Goal: Task Accomplishment & Management: Use online tool/utility

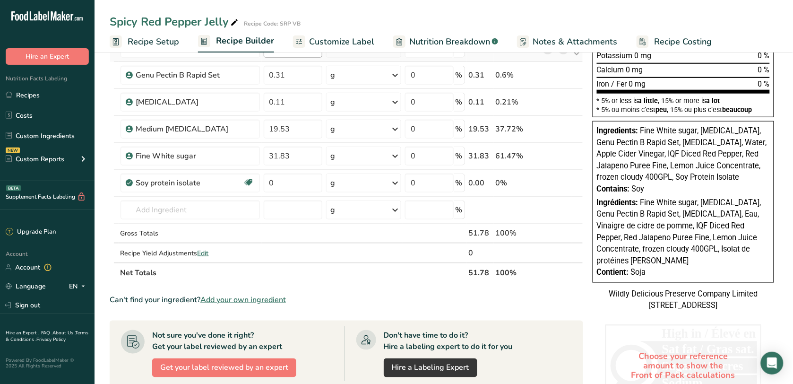
scroll to position [161, 0]
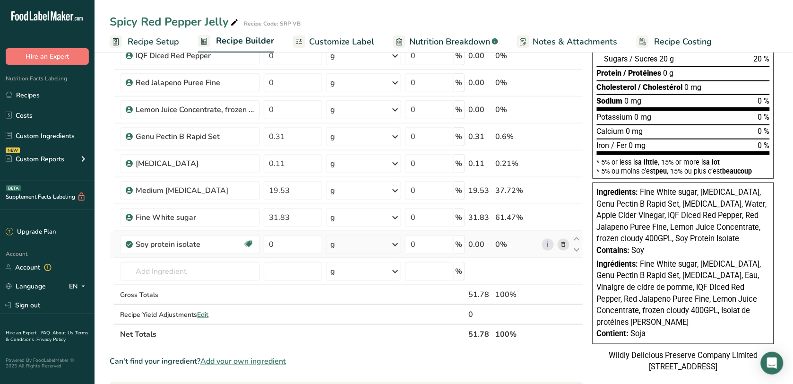
click at [559, 243] on span at bounding box center [563, 244] width 11 height 11
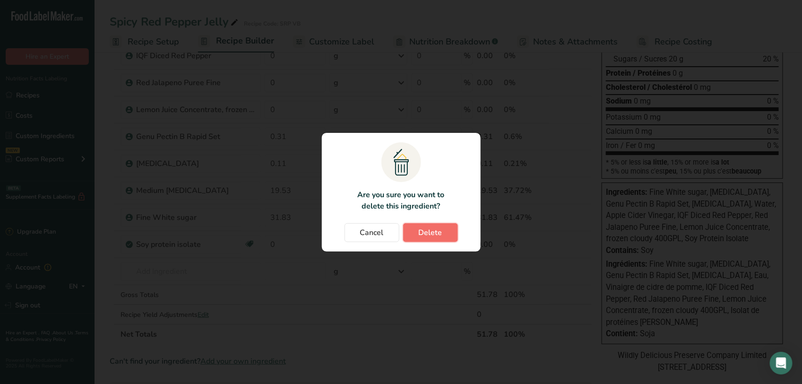
click at [433, 231] on span "Delete" at bounding box center [431, 232] width 24 height 11
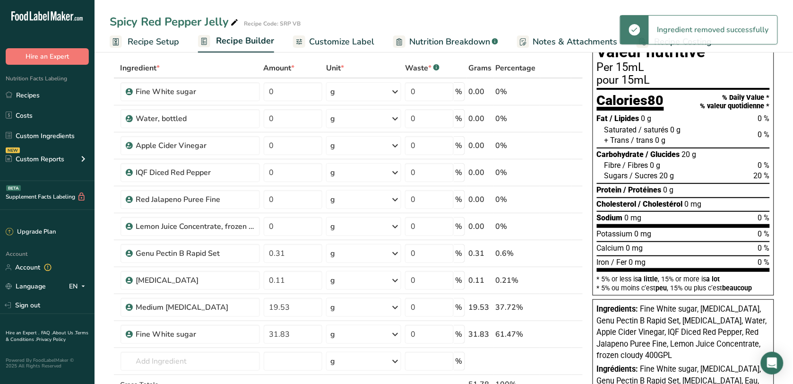
scroll to position [118, 0]
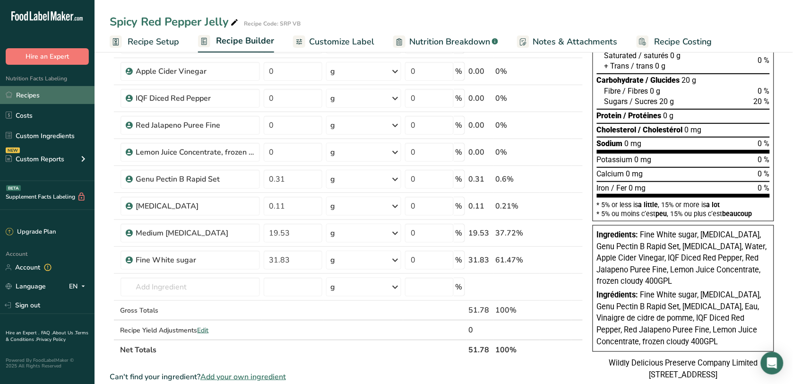
click at [41, 92] on link "Recipes" at bounding box center [47, 95] width 95 height 18
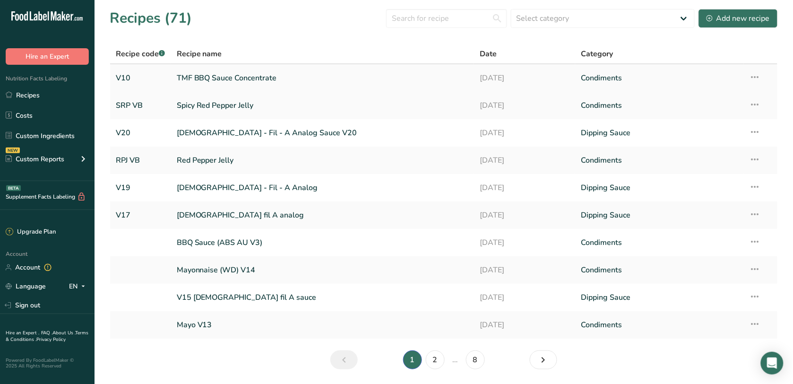
click at [229, 76] on link "TMF BBQ Sauce Concentrate" at bounding box center [323, 78] width 292 height 20
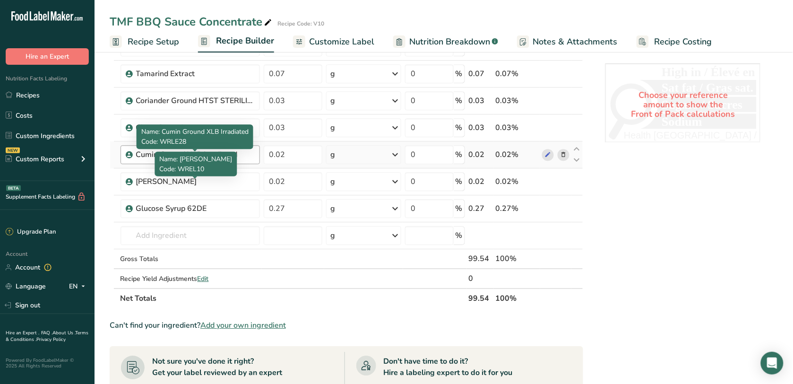
scroll to position [709, 0]
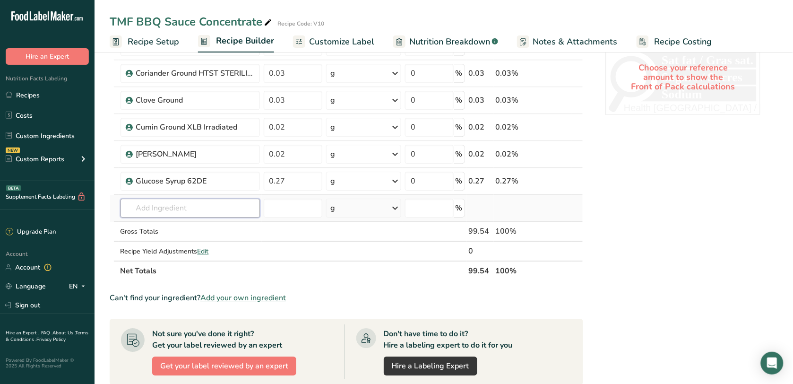
click at [165, 206] on input "text" at bounding box center [190, 208] width 139 height 19
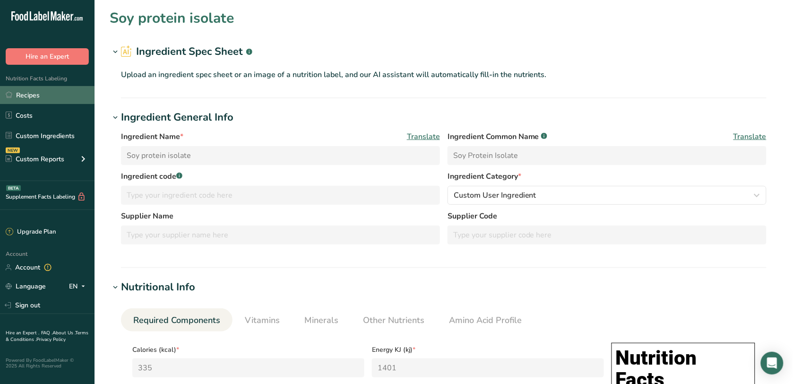
click at [55, 93] on link "Recipes" at bounding box center [47, 95] width 95 height 18
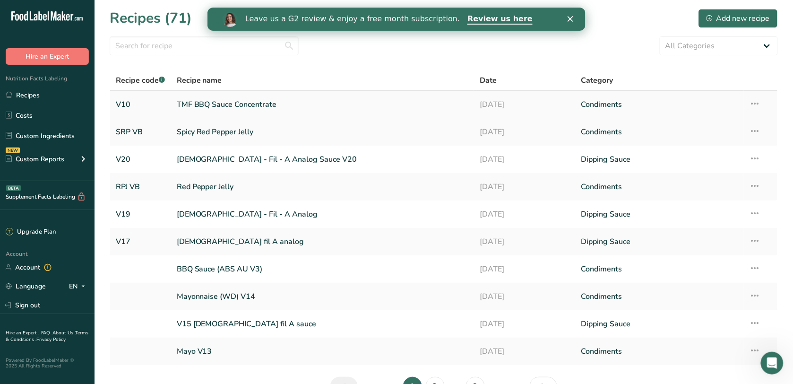
click at [185, 104] on link "TMF BBQ Sauce Concentrate" at bounding box center [323, 105] width 292 height 20
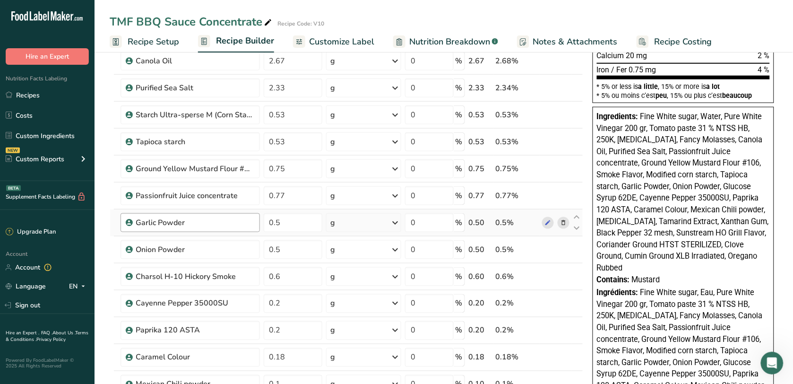
scroll to position [709, 0]
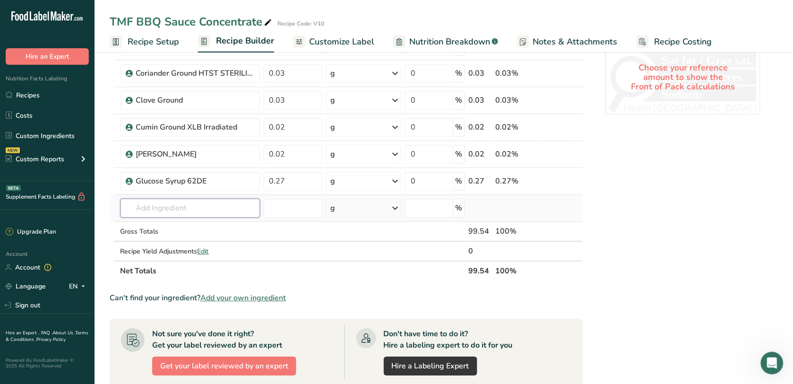
click at [225, 213] on input "text" at bounding box center [190, 208] width 139 height 19
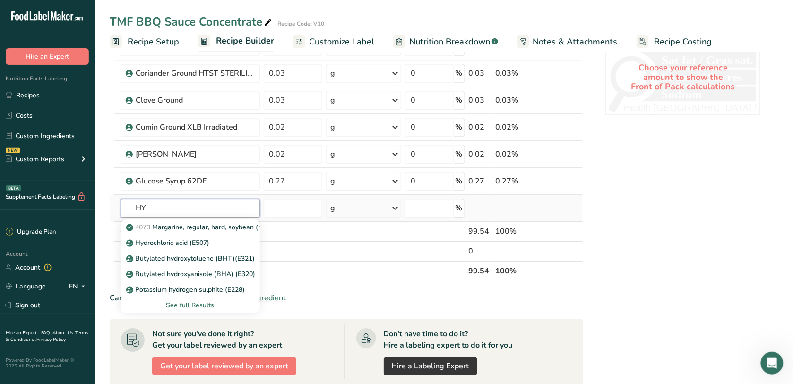
type input "H"
type input "Hydrol"
click at [201, 259] on p "Hydrolyzed Soy Protein" at bounding box center [167, 258] width 79 height 10
type input "Hydrolyzed Soy Protein"
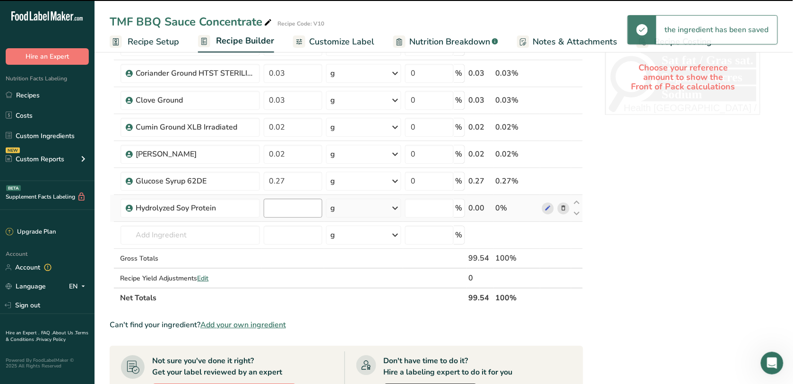
type input "0"
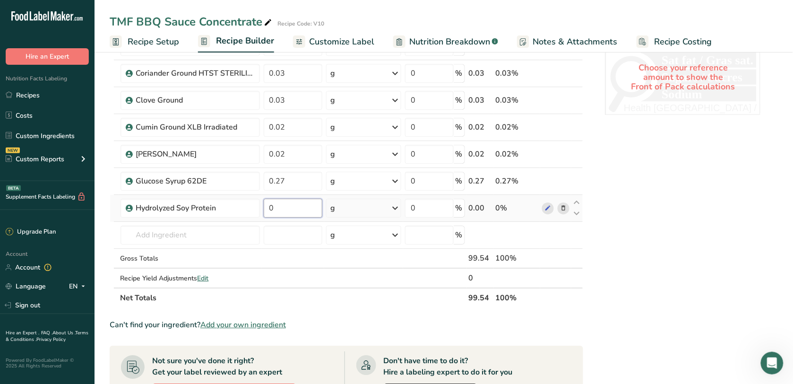
click at [311, 211] on input "0" at bounding box center [293, 208] width 59 height 19
type input "0.44"
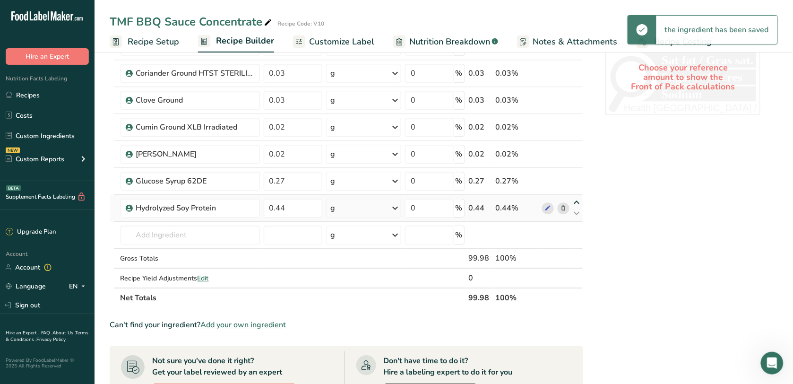
click at [580, 206] on icon at bounding box center [577, 202] width 11 height 7
type input "0.44"
type input "0.27"
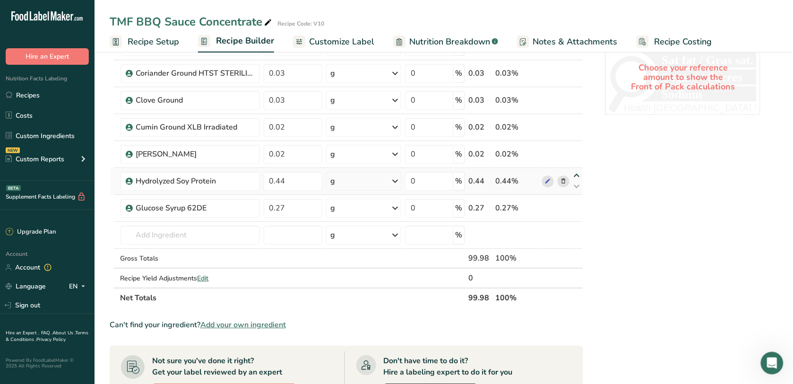
click at [575, 179] on icon at bounding box center [577, 175] width 11 height 7
type input "0.44"
type input "0.02"
click at [575, 150] on icon at bounding box center [577, 148] width 11 height 7
type input "0.44"
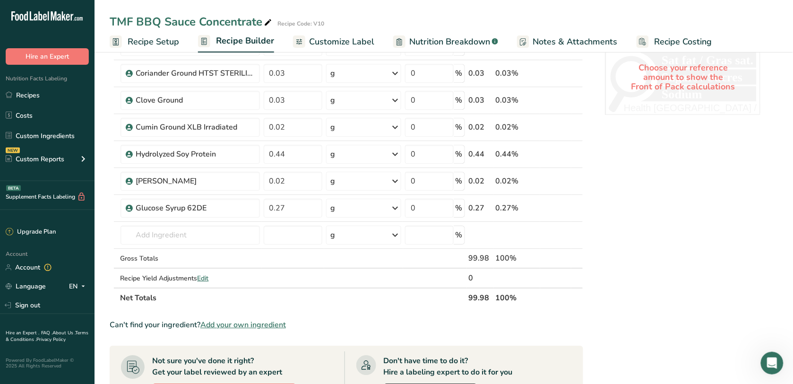
type input "0.02"
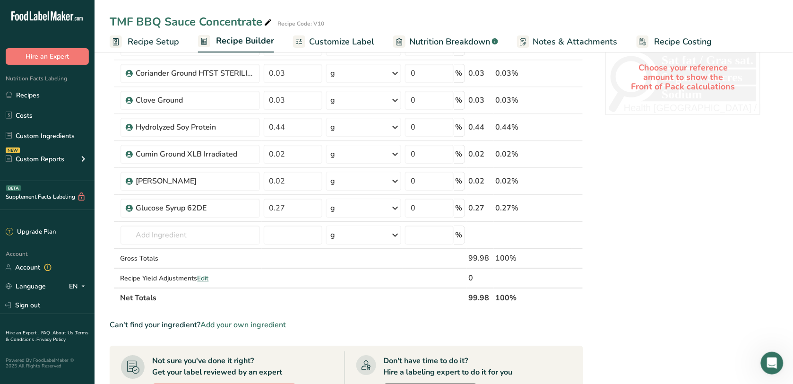
click at [578, 123] on icon at bounding box center [577, 121] width 11 height 7
type input "0.44"
type input "0.03"
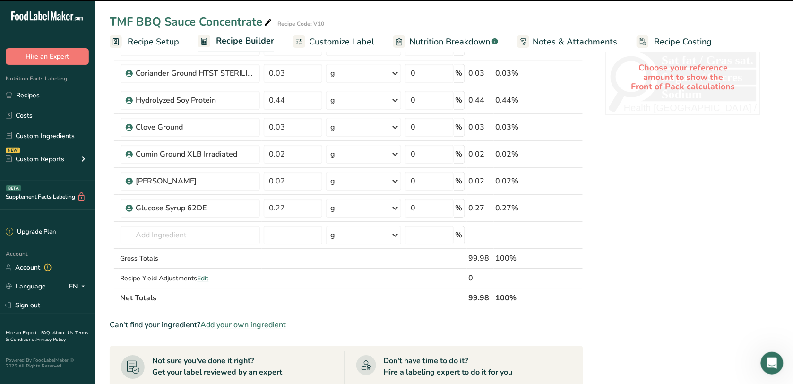
scroll to position [591, 0]
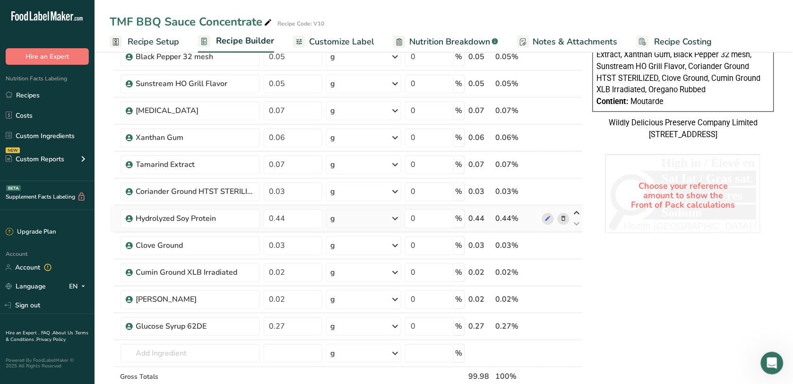
click at [577, 213] on icon at bounding box center [577, 212] width 11 height 7
type input "0.44"
type input "0.03"
click at [574, 160] on icon at bounding box center [577, 159] width 11 height 7
type input "0.07"
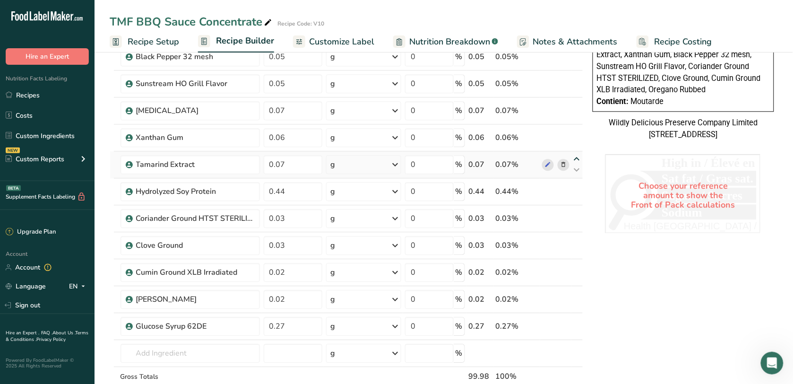
type input "0.06"
click at [575, 160] on icon at bounding box center [577, 159] width 11 height 7
type input "0.06"
click at [577, 188] on icon at bounding box center [577, 185] width 11 height 7
type input "0.44"
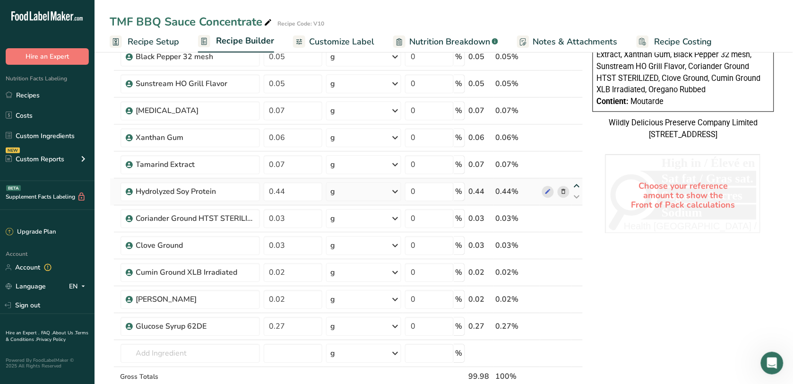
type input "0.07"
click at [578, 159] on icon at bounding box center [577, 159] width 11 height 7
type input "0.44"
click at [577, 188] on icon at bounding box center [577, 185] width 11 height 7
type input "0.07"
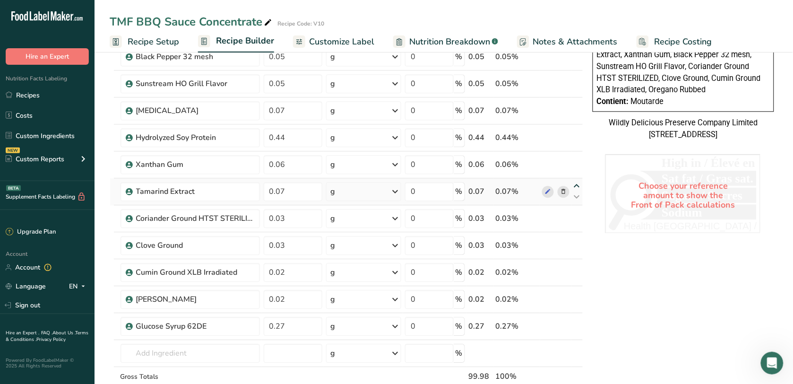
type input "0.06"
click at [573, 136] on icon at bounding box center [577, 132] width 11 height 7
type input "0.44"
type input "0.07"
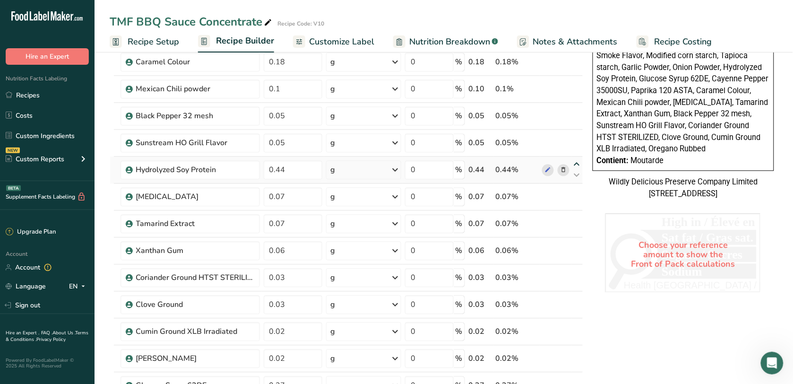
click at [577, 164] on icon at bounding box center [577, 164] width 11 height 7
type input "0.44"
type input "0.05"
click at [577, 140] on icon at bounding box center [577, 137] width 11 height 7
type input "0.44"
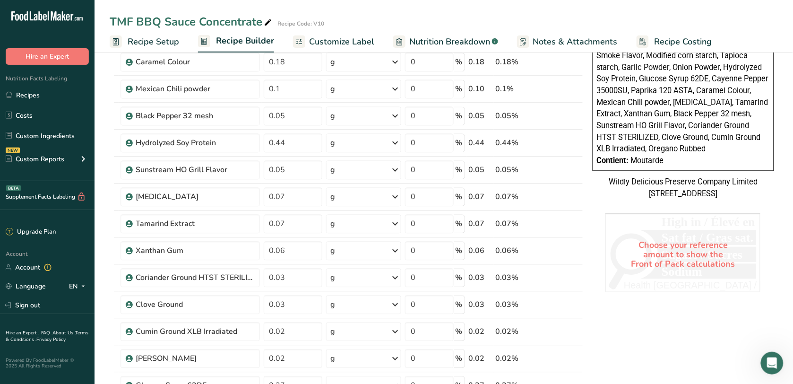
type input "0.05"
click at [578, 109] on icon at bounding box center [577, 110] width 11 height 7
type input "0.44"
type input "0.1"
click at [579, 85] on icon at bounding box center [577, 83] width 11 height 7
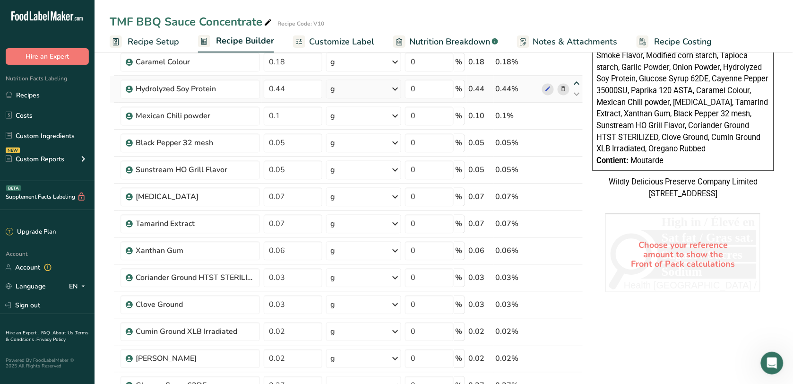
type input "0.44"
type input "0.18"
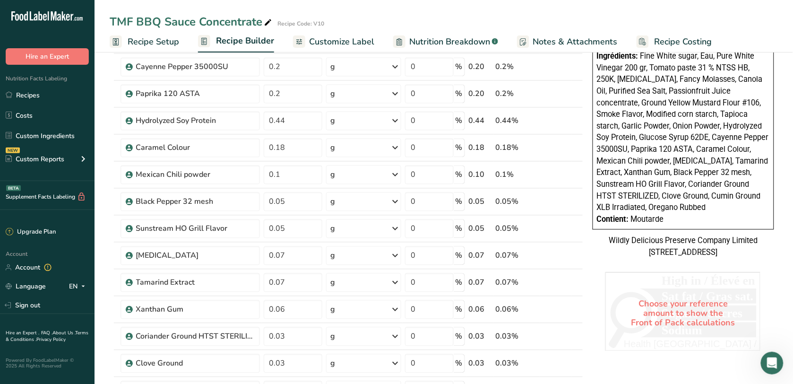
scroll to position [414, 0]
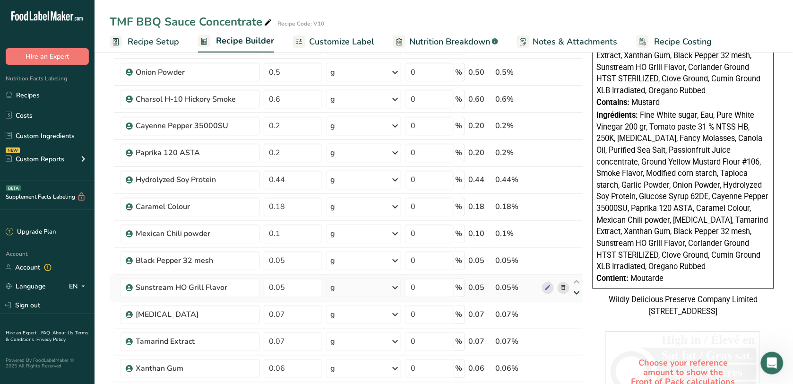
click at [576, 294] on icon at bounding box center [577, 293] width 11 height 7
type input "0.07"
type input "0.05"
click at [577, 295] on icon at bounding box center [577, 293] width 11 height 7
type input "0.05"
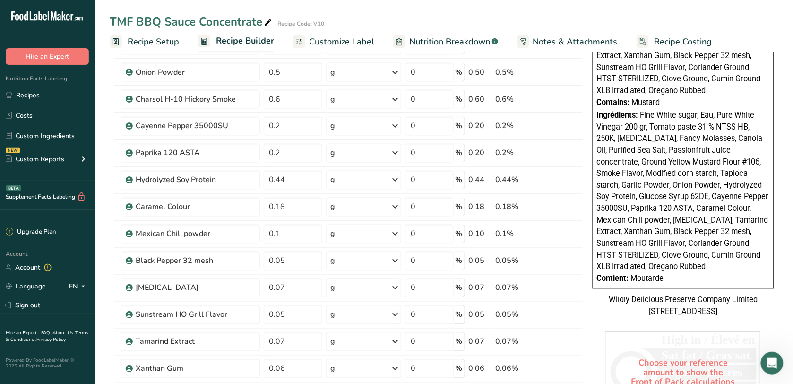
type input "0.07"
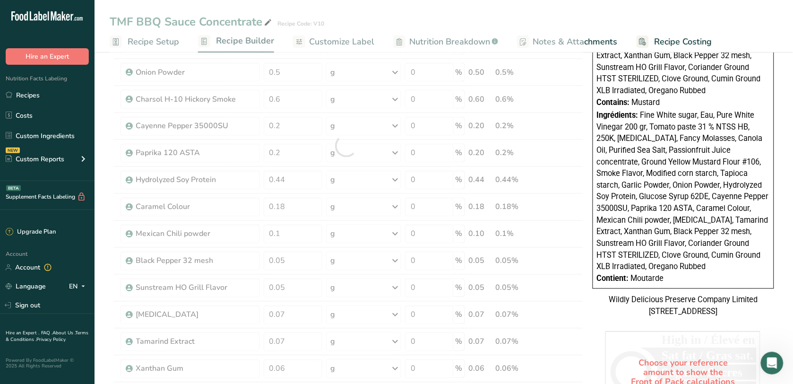
click at [577, 295] on div at bounding box center [347, 145] width 474 height 915
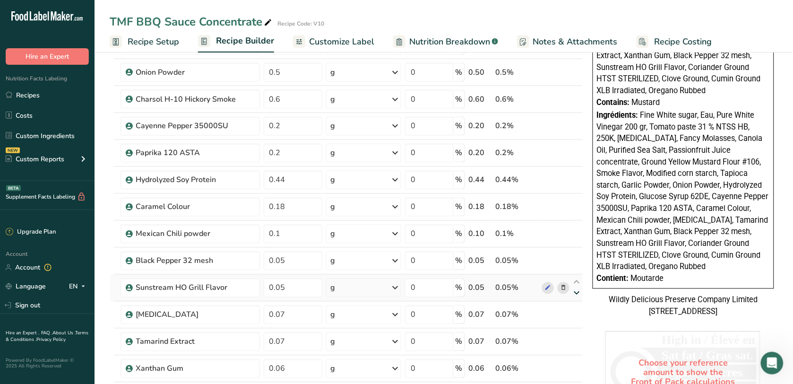
click at [577, 295] on icon at bounding box center [577, 293] width 11 height 7
type input "0.07"
type input "0.05"
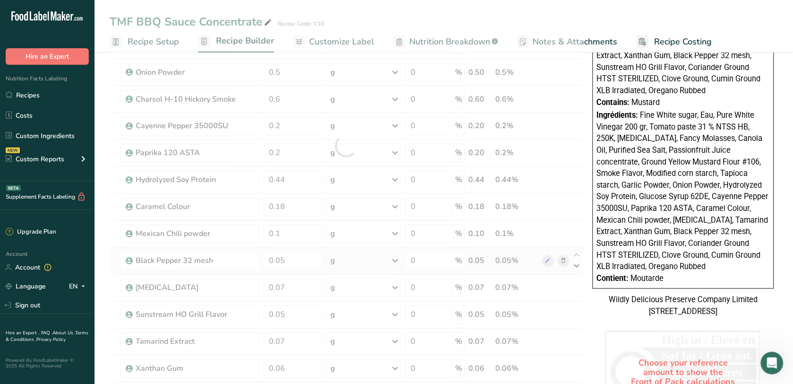
click at [574, 269] on div at bounding box center [347, 145] width 474 height 915
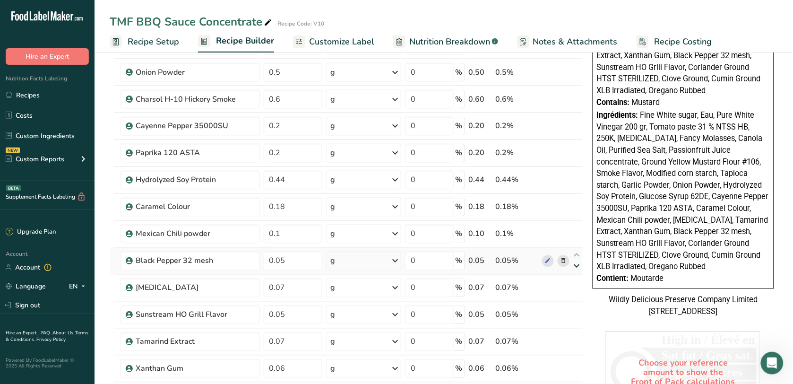
click at [574, 268] on icon at bounding box center [577, 266] width 11 height 7
type input "0.07"
type input "0.05"
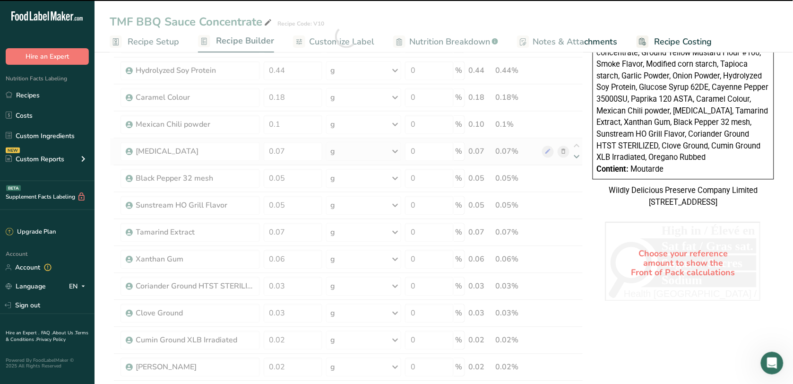
scroll to position [532, 0]
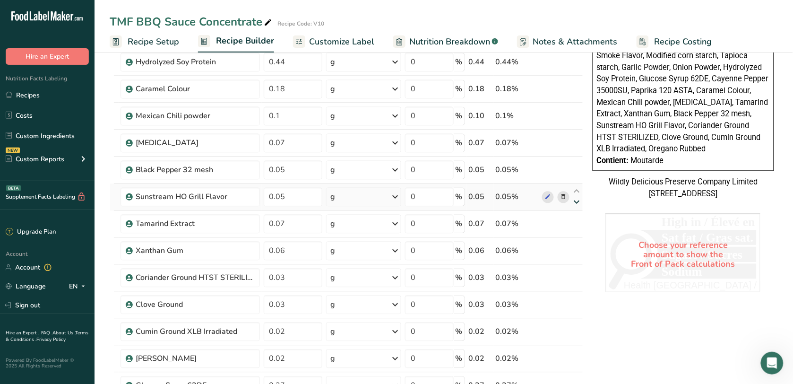
click at [573, 203] on icon at bounding box center [577, 202] width 11 height 7
type input "0.07"
type input "0.05"
click at [579, 178] on icon at bounding box center [577, 175] width 11 height 7
type input "0.07"
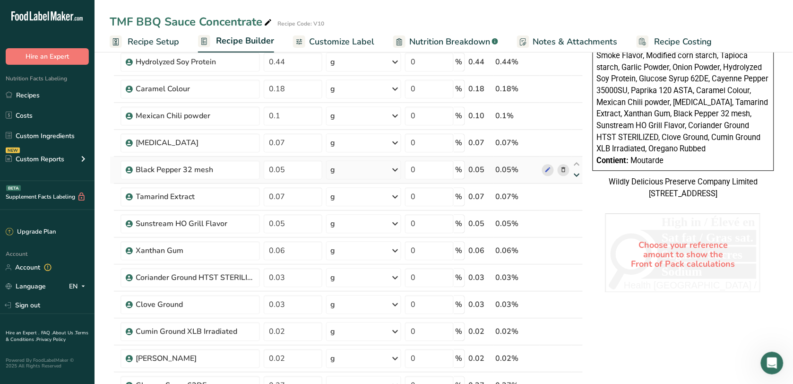
type input "0.05"
click at [577, 246] on icon at bounding box center [577, 245] width 11 height 7
type input "0.06"
type input "0.05"
click at [577, 221] on icon at bounding box center [577, 218] width 11 height 7
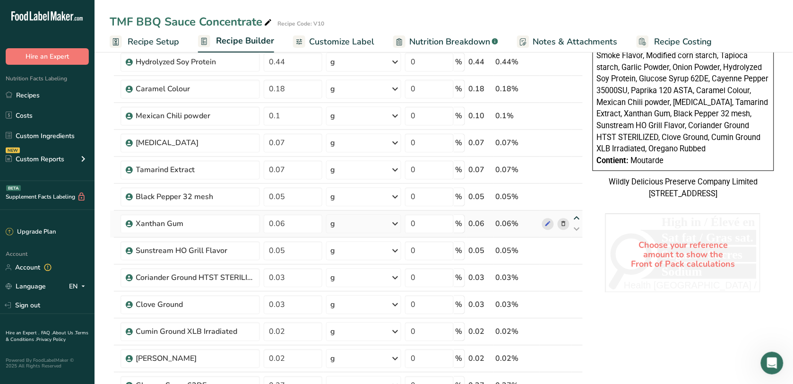
type input "0.06"
type input "0.05"
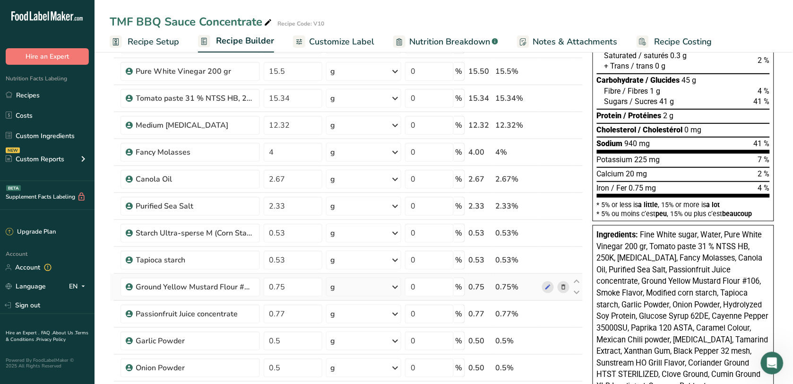
scroll to position [177, 0]
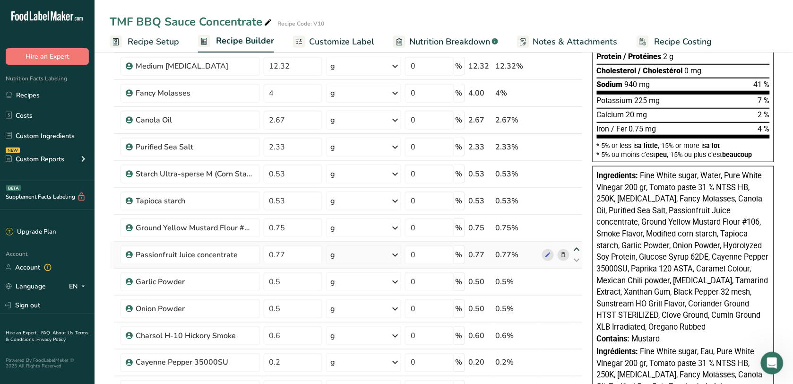
click at [574, 249] on icon at bounding box center [577, 249] width 11 height 7
type input "0.77"
type input "0.75"
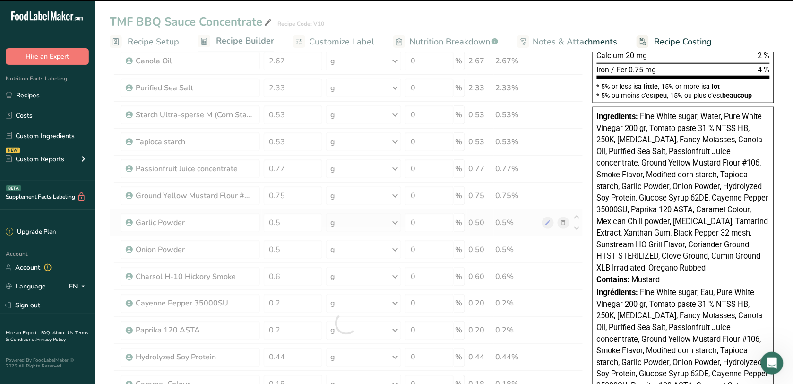
scroll to position [355, 0]
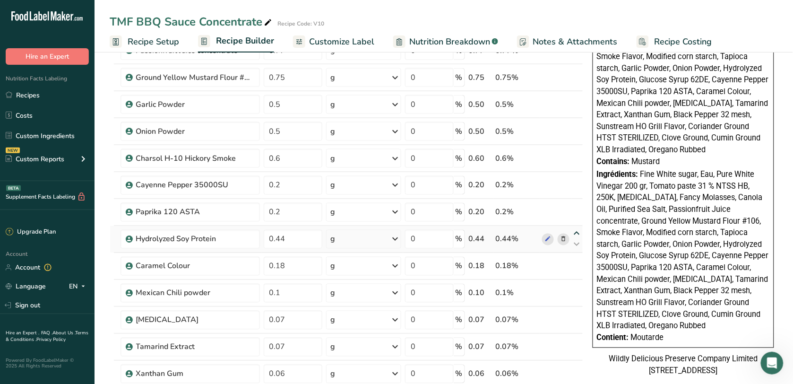
click at [577, 233] on icon at bounding box center [577, 233] width 11 height 7
type input "0.44"
type input "0.2"
click at [577, 209] on icon at bounding box center [577, 206] width 11 height 7
type input "0.44"
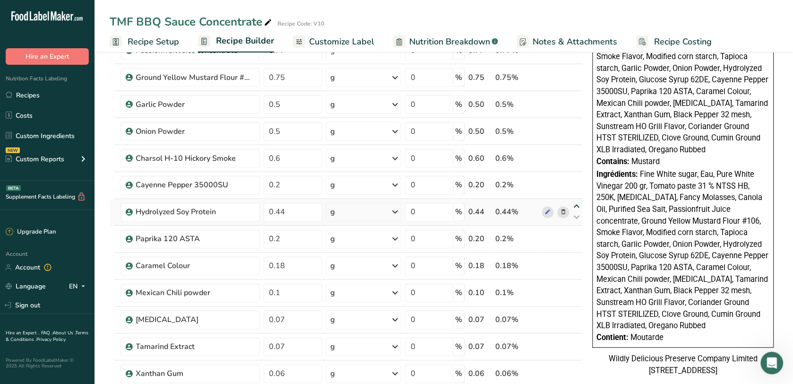
type input "0.2"
click at [575, 180] on icon at bounding box center [577, 179] width 11 height 7
type input "0.44"
type input "0.6"
click at [575, 180] on icon at bounding box center [577, 179] width 11 height 7
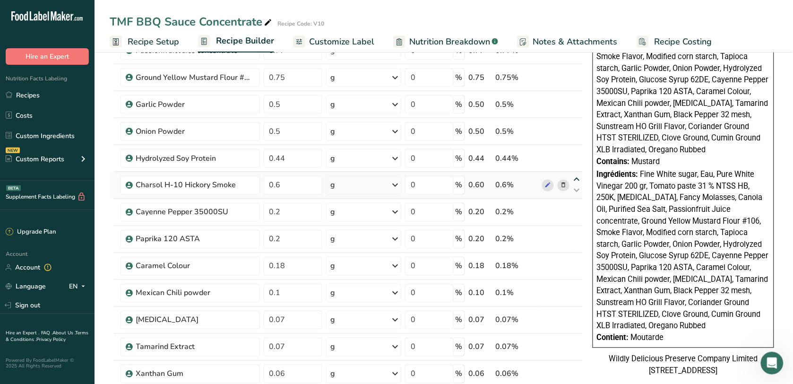
type input "0.6"
type input "0.44"
click at [575, 153] on icon at bounding box center [577, 152] width 11 height 7
type input "0.6"
type input "0.5"
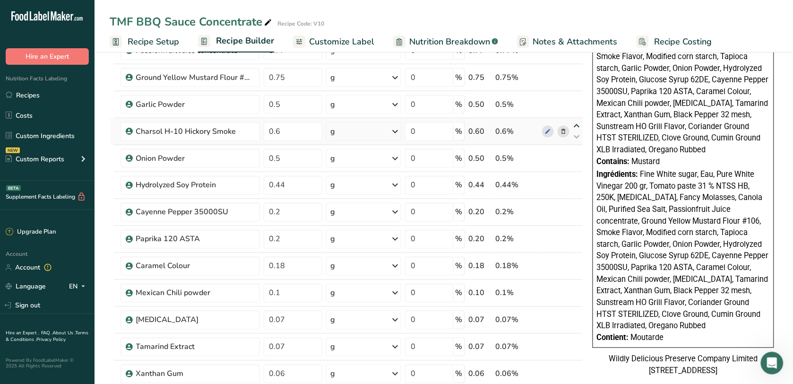
click at [577, 128] on icon at bounding box center [577, 125] width 11 height 7
type input "0.6"
type input "0.5"
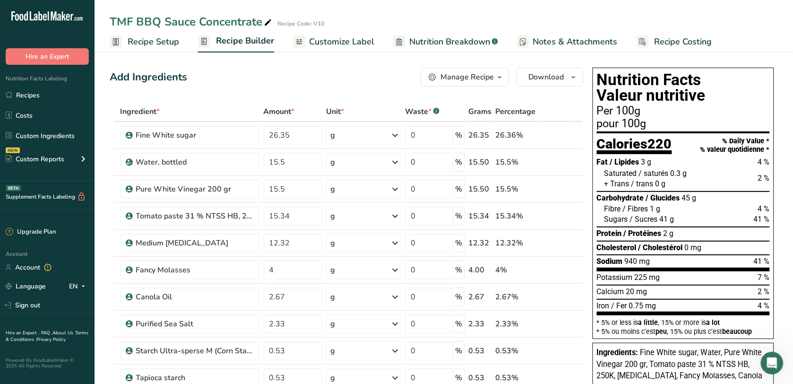
scroll to position [0, 0]
click at [290, 165] on input "15.5" at bounding box center [293, 162] width 59 height 19
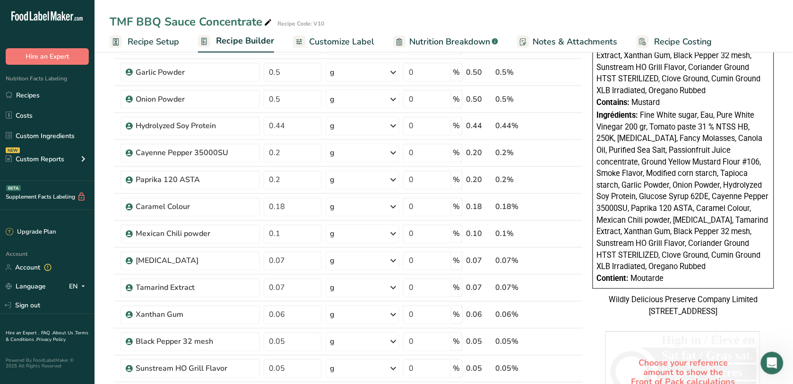
scroll to position [650, 0]
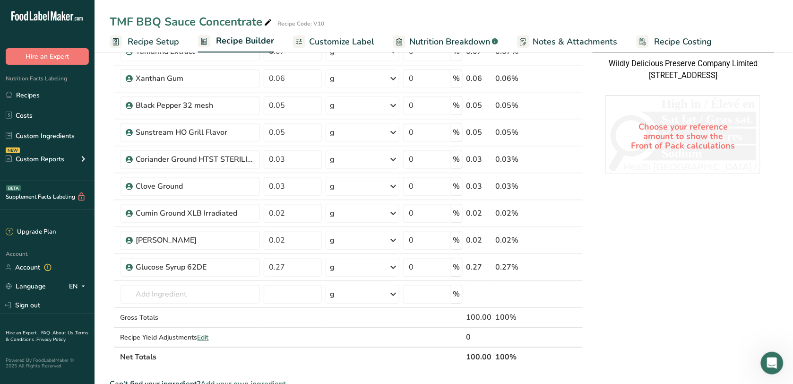
type input "15.519999"
click at [640, 340] on div "Nutrition Facts Valeur nutritive Per 100g pour 100g Calories 220 % Daily Value …" at bounding box center [683, 50] width 189 height 1272
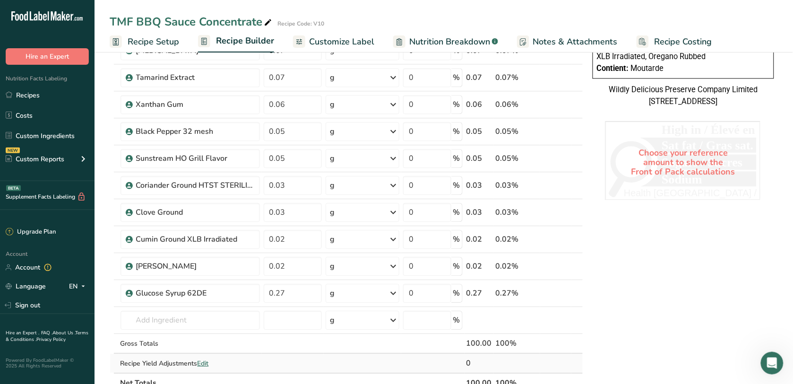
scroll to position [591, 0]
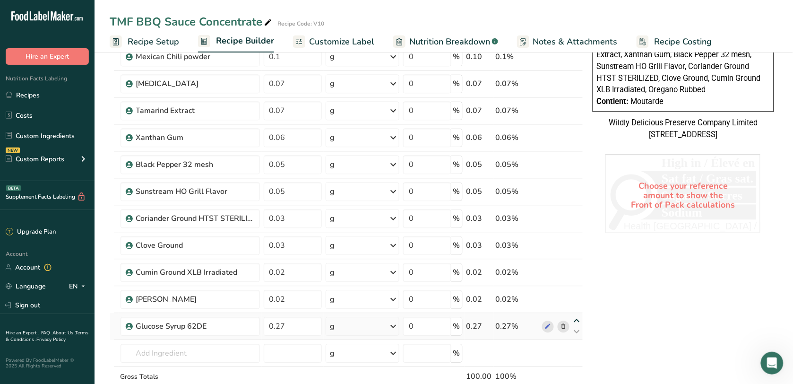
click at [573, 323] on icon at bounding box center [577, 320] width 11 height 7
type input "0.27"
type input "0.02"
click at [578, 296] on icon at bounding box center [577, 293] width 11 height 7
type input "0.27"
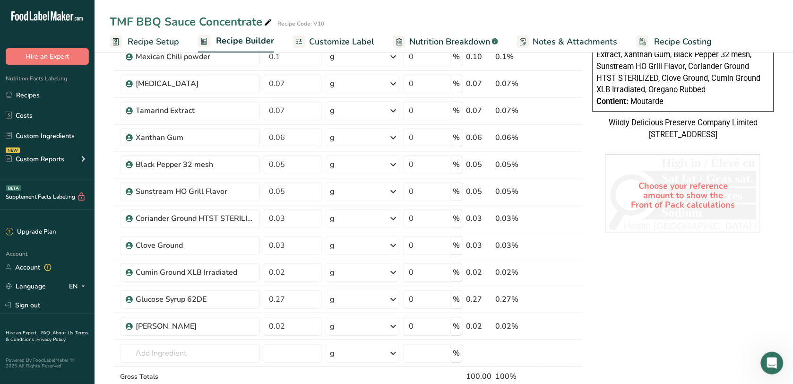
type input "0.02"
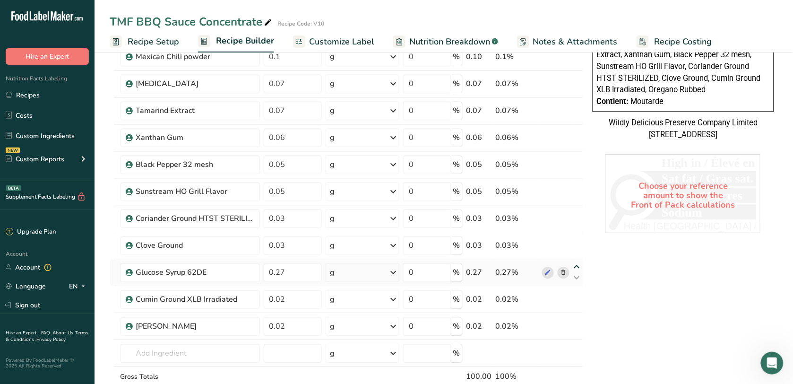
click at [576, 270] on icon at bounding box center [577, 266] width 11 height 7
type input "0.27"
type input "0.03"
click at [577, 242] on icon at bounding box center [577, 239] width 11 height 7
type input "0.27"
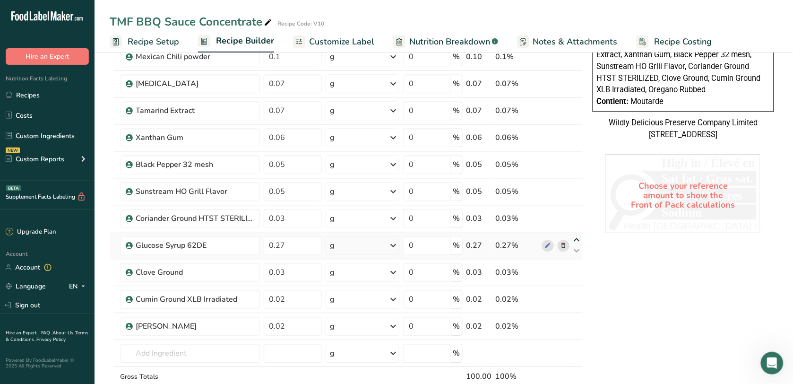
type input "0.03"
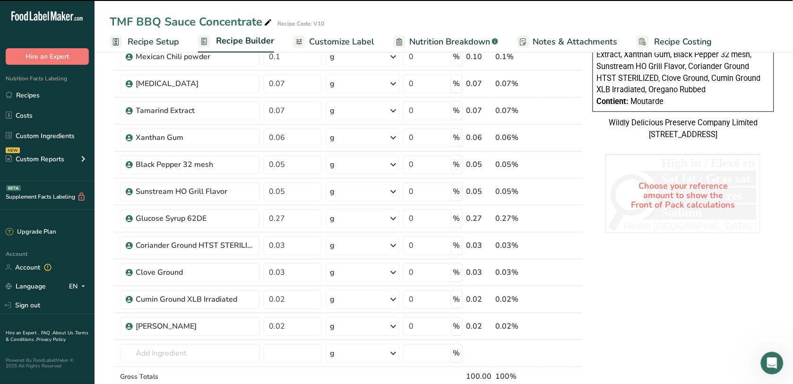
scroll to position [473, 0]
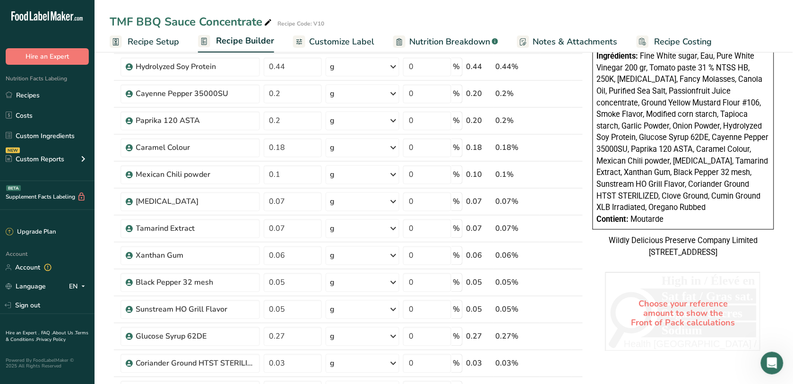
drag, startPoint x: 417, startPoint y: 42, endPoint x: 365, endPoint y: 36, distance: 52.7
click at [417, 42] on span "Nutrition Breakdown" at bounding box center [449, 41] width 81 height 13
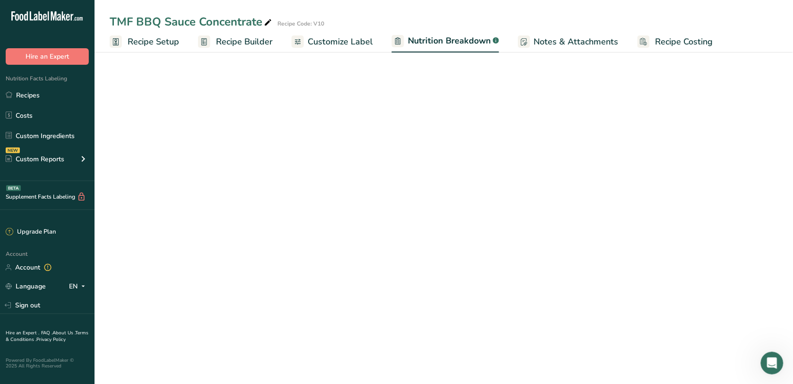
click at [365, 36] on span "Customize Label" at bounding box center [340, 41] width 65 height 13
select select "Calories"
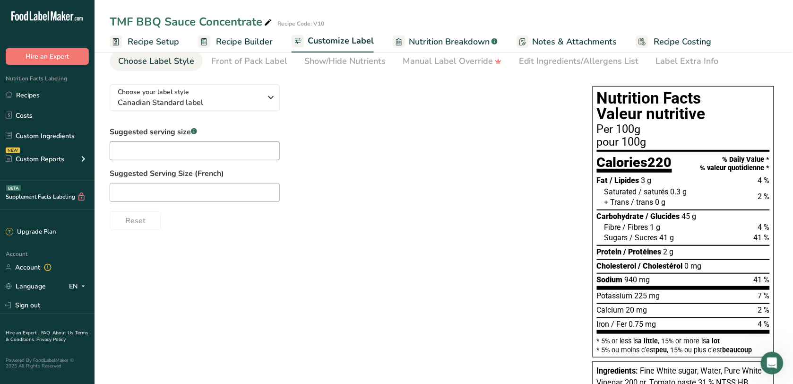
scroll to position [59, 0]
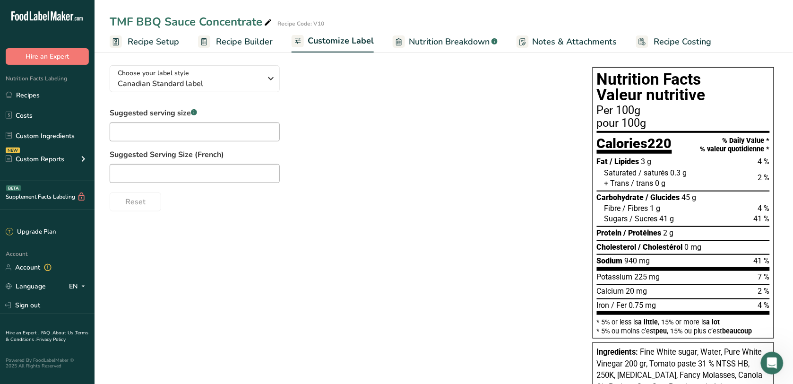
click at [413, 33] on link "Nutrition Breakdown .a-a{fill:#347362;}.b-a{fill:#fff;}" at bounding box center [445, 41] width 105 height 21
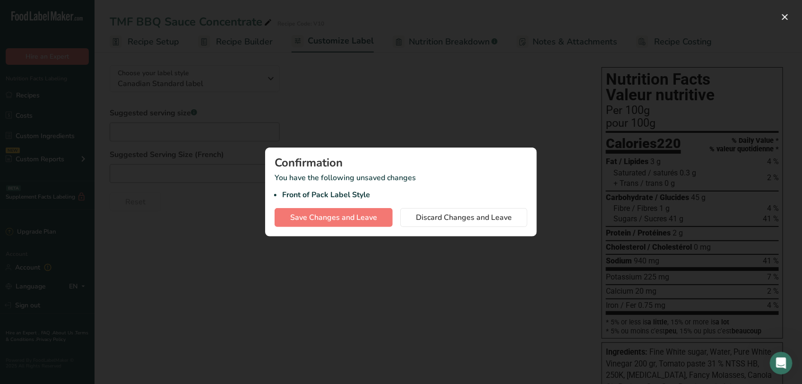
click at [376, 95] on div at bounding box center [401, 192] width 802 height 384
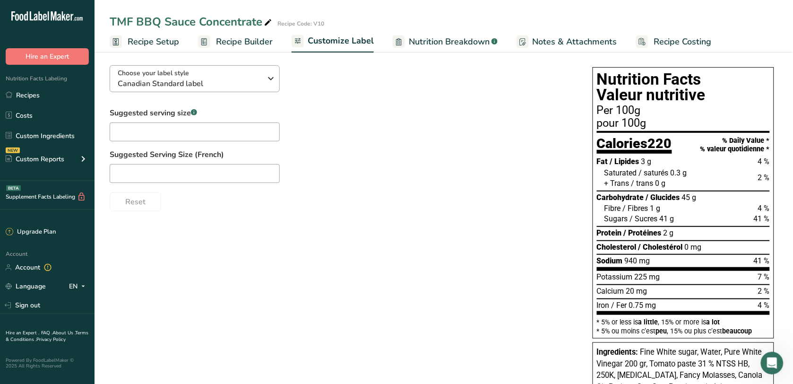
scroll to position [0, 0]
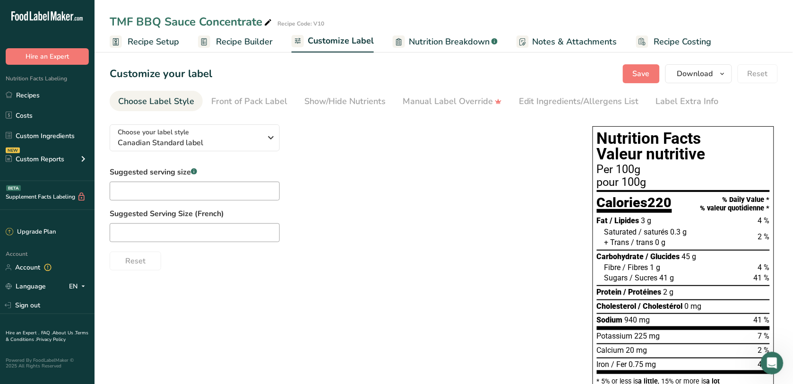
click at [141, 49] on link "Recipe Setup" at bounding box center [144, 41] width 69 height 21
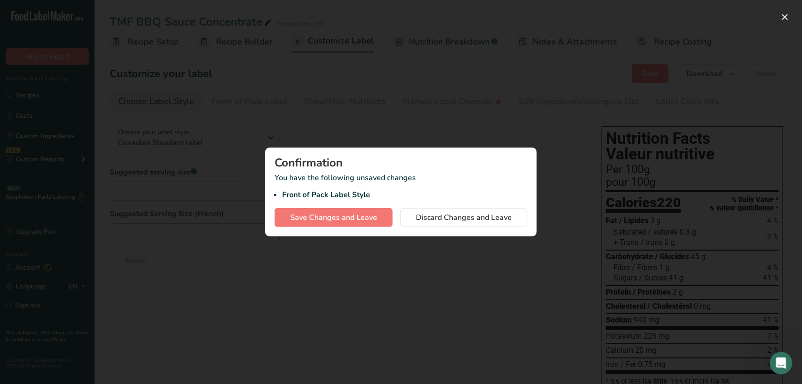
click at [445, 154] on div "Confirmation You have the following unsaved changes Front of Pack Label Style S…" at bounding box center [401, 191] width 272 height 89
click at [779, 17] on button "button" at bounding box center [785, 16] width 15 height 15
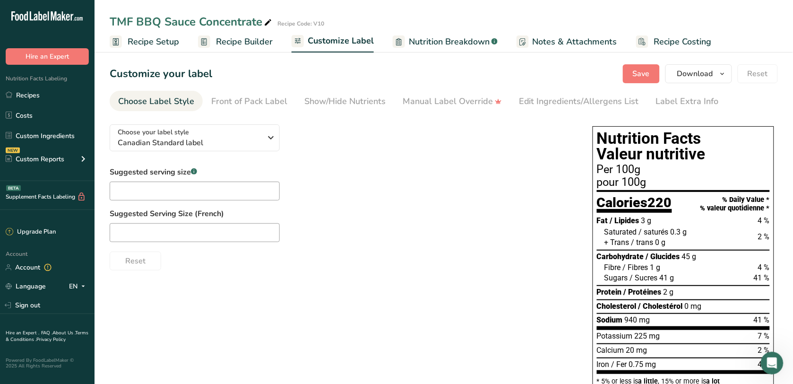
click at [212, 36] on link "Recipe Builder" at bounding box center [235, 41] width 75 height 21
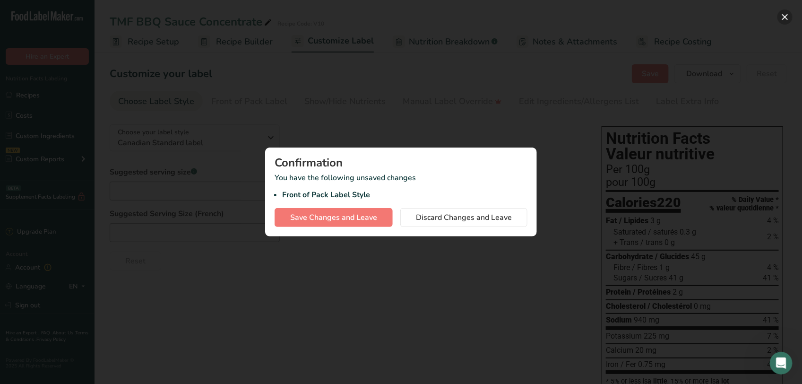
click at [786, 11] on button "button" at bounding box center [785, 16] width 15 height 15
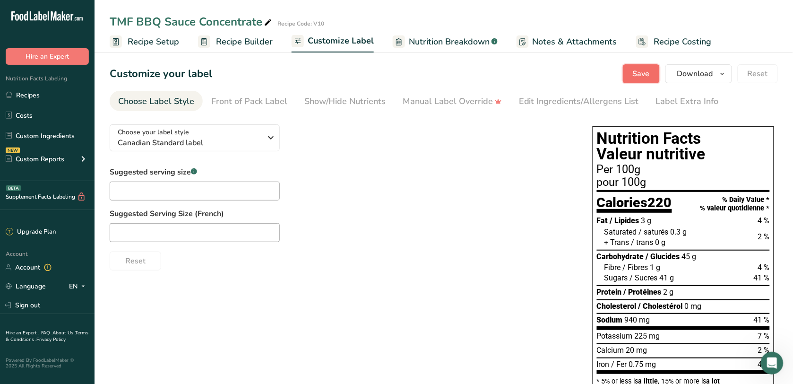
click at [649, 64] on button "Save" at bounding box center [641, 73] width 37 height 19
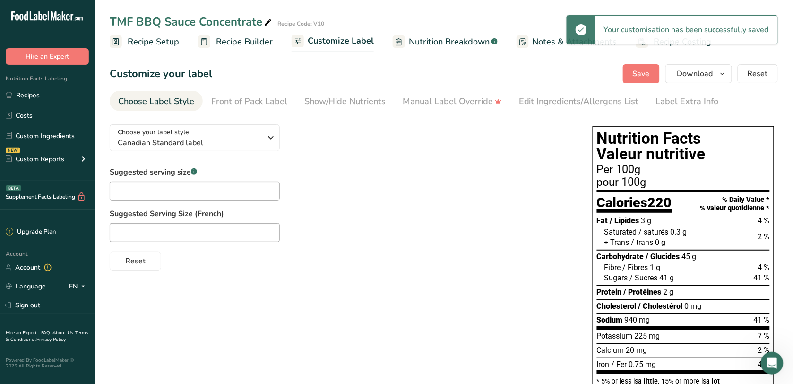
click at [231, 43] on span "Recipe Builder" at bounding box center [244, 41] width 57 height 13
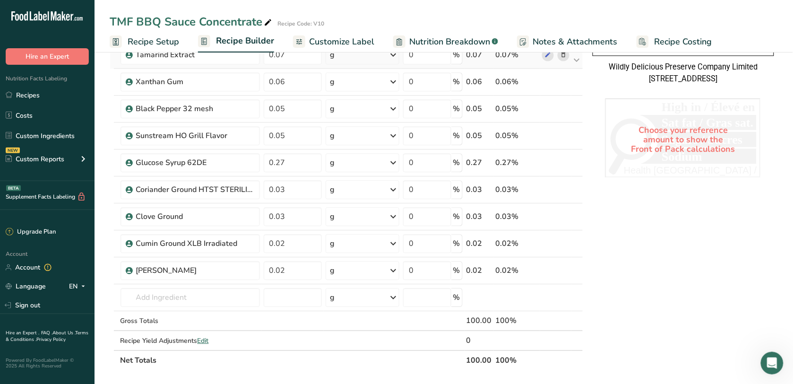
scroll to position [650, 0]
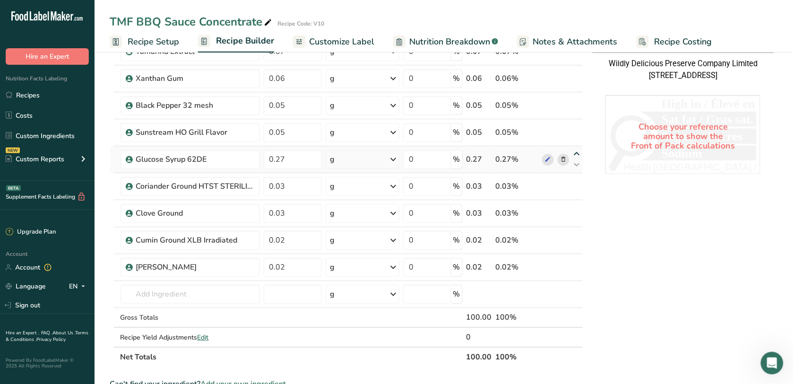
click at [580, 154] on icon at bounding box center [577, 153] width 11 height 7
type input "0.27"
type input "0.05"
click at [580, 129] on icon at bounding box center [577, 126] width 11 height 7
type input "0.27"
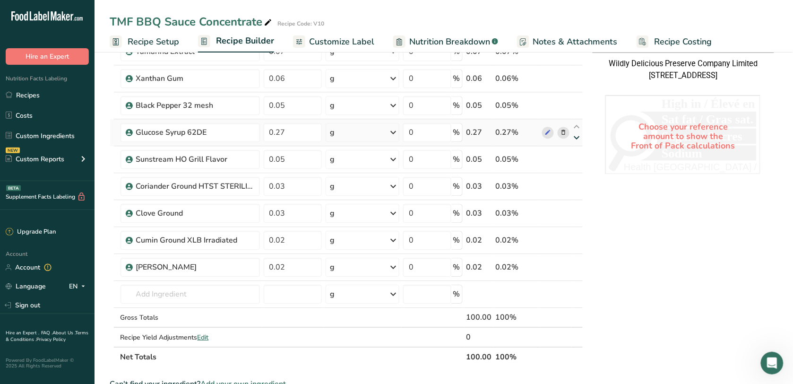
type input "0.05"
click at [577, 104] on icon at bounding box center [577, 99] width 11 height 7
type input "0.27"
type input "0.06"
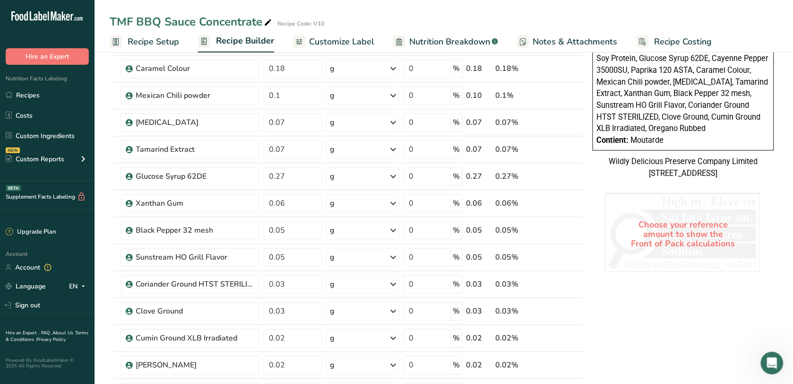
scroll to position [532, 0]
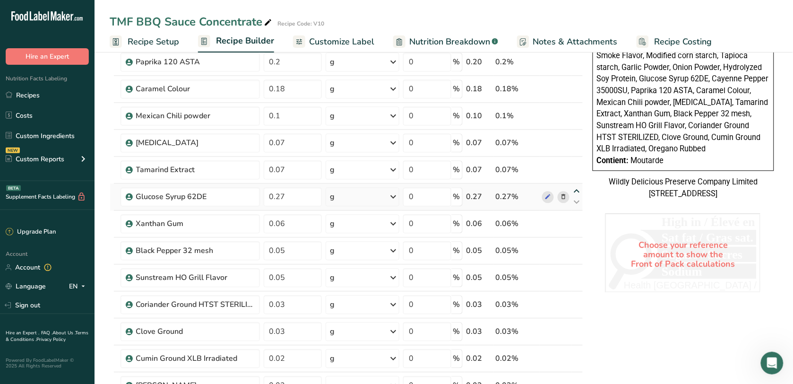
click at [575, 192] on icon at bounding box center [577, 191] width 11 height 7
type input "0.27"
type input "0.07"
click at [578, 164] on icon at bounding box center [577, 164] width 11 height 7
type input "0.27"
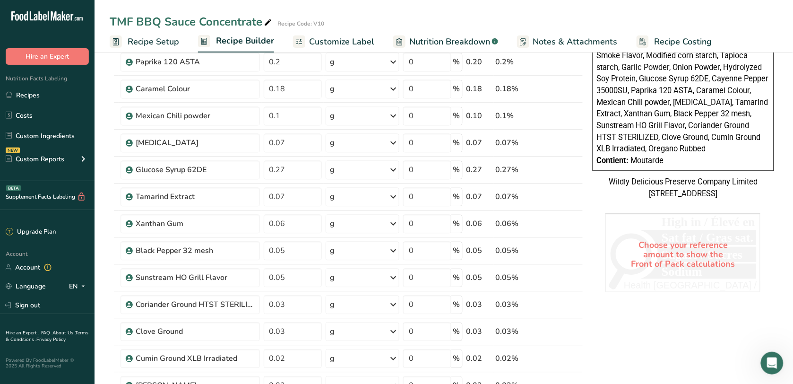
type input "0.07"
click at [576, 139] on icon at bounding box center [577, 137] width 11 height 7
type input "0.27"
type input "0.1"
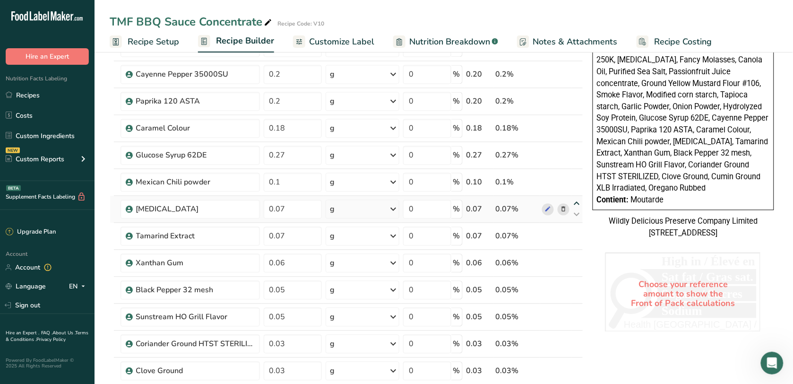
scroll to position [473, 0]
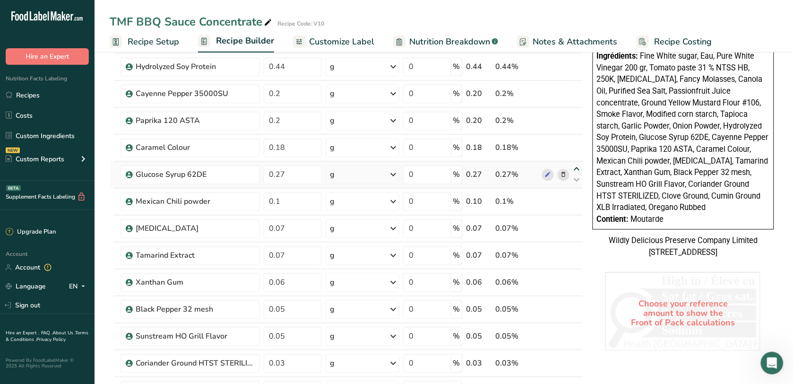
click at [578, 169] on icon at bounding box center [577, 169] width 11 height 7
type input "0.27"
type input "0.18"
click at [575, 142] on icon at bounding box center [577, 142] width 11 height 7
type input "0.27"
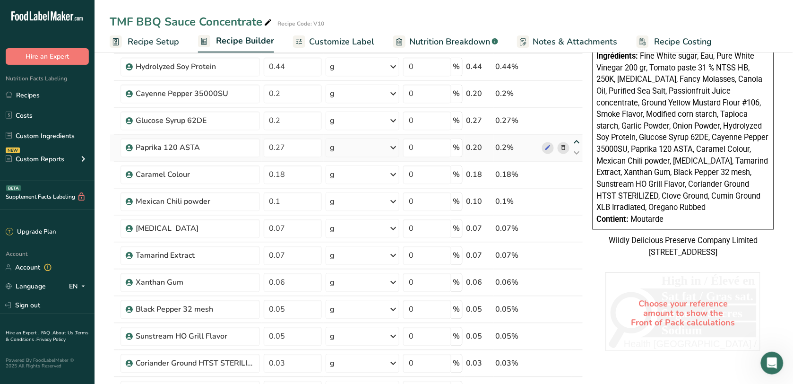
type input "0.2"
click at [578, 117] on icon at bounding box center [577, 115] width 11 height 7
type input "0.27"
type input "0.2"
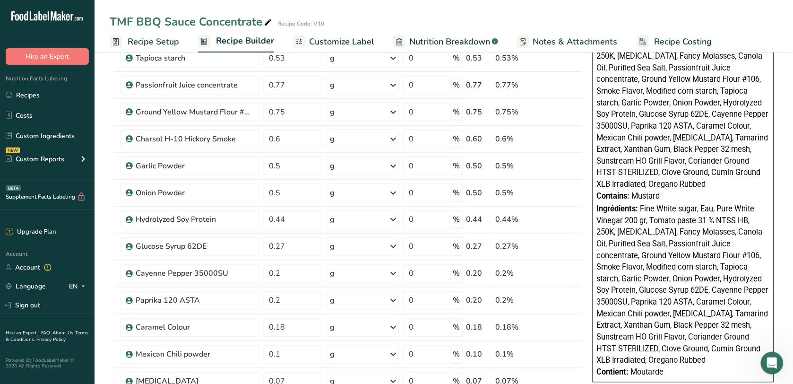
scroll to position [236, 0]
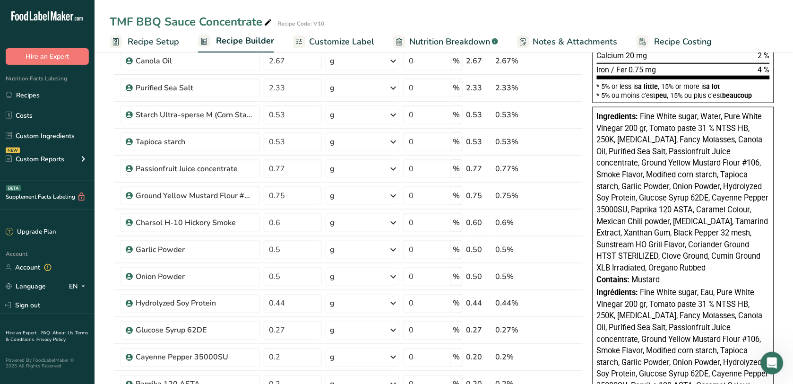
click at [713, 19] on div "TMF BBQ Sauce Concentrate Recipe Code: V10" at bounding box center [444, 21] width 699 height 17
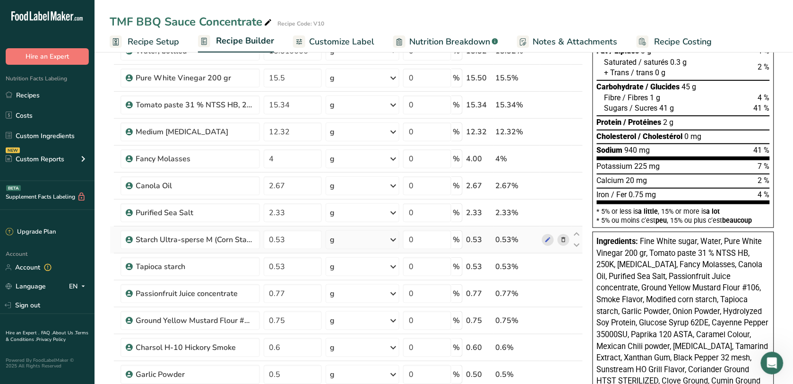
scroll to position [0, 0]
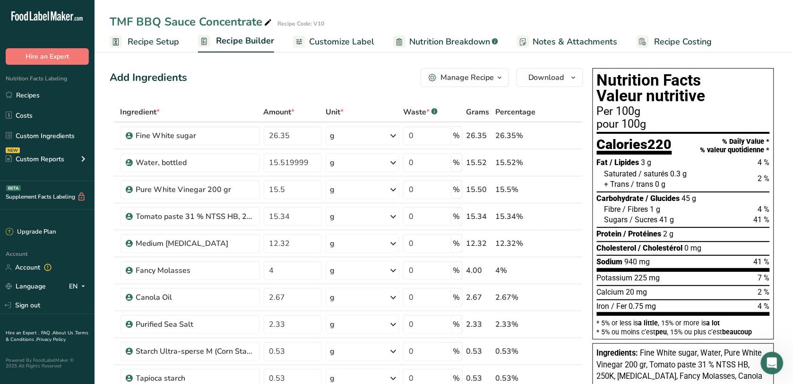
click at [434, 44] on span "Nutrition Breakdown" at bounding box center [449, 41] width 81 height 13
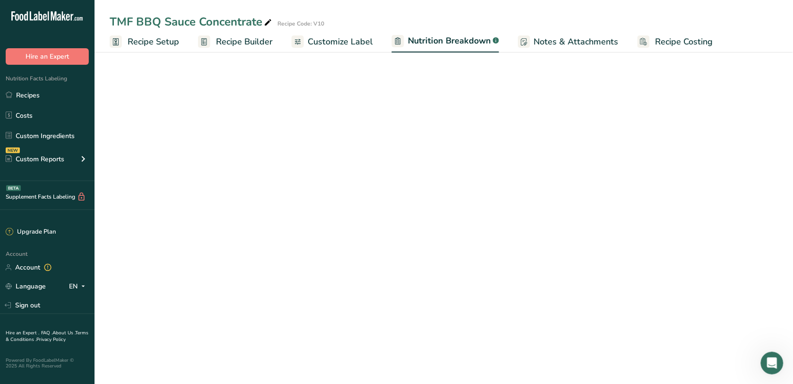
select select "Calories"
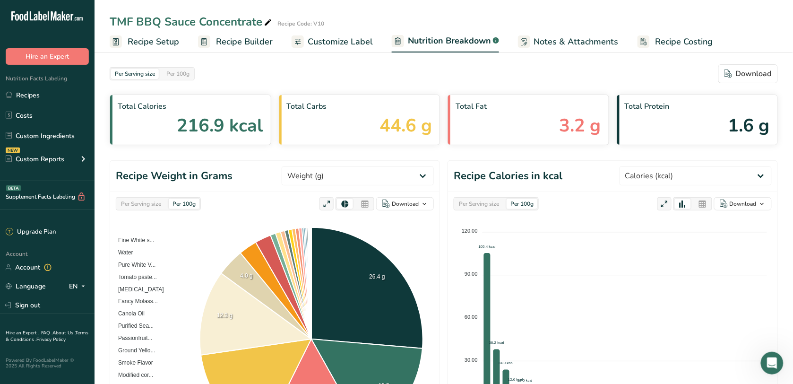
click at [592, 40] on span "Notes & Attachments" at bounding box center [576, 41] width 85 height 13
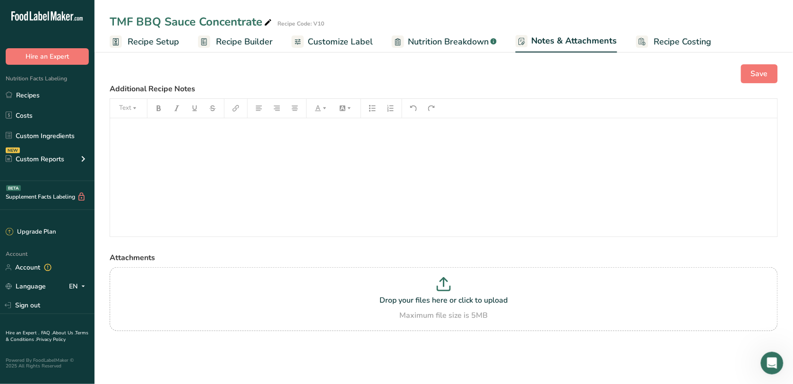
click at [311, 35] on span "Customize Label" at bounding box center [340, 41] width 65 height 13
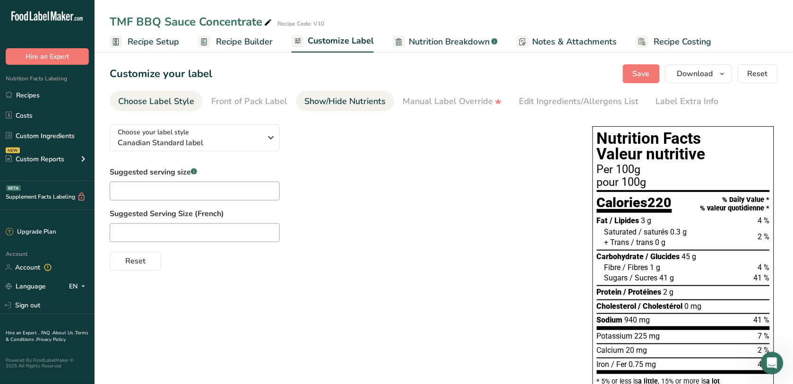
click at [337, 104] on div "Show/Hide Nutrients" at bounding box center [344, 101] width 81 height 13
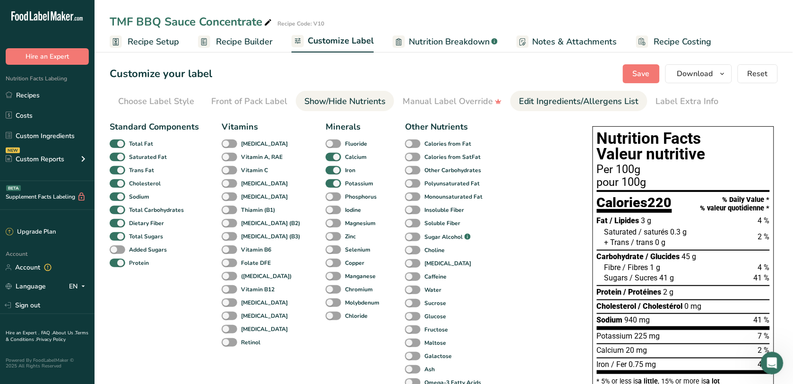
click at [537, 96] on div "Edit Ingredients/Allergens List" at bounding box center [579, 101] width 120 height 13
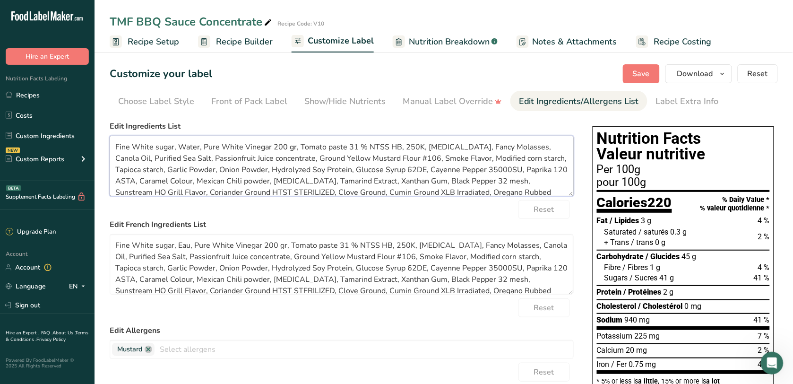
click at [174, 143] on textarea "Fine White sugar, Water, Pure White Vinegar 200 gr, Tomato paste 31 % NTSS HB, …" at bounding box center [342, 166] width 464 height 61
click at [272, 159] on textarea "Fine White sugar, Water, Pure White Vinegar 200 gr, Tomato paste 31 % NTSS HB, …" at bounding box center [342, 166] width 464 height 61
click at [304, 211] on div "Reset" at bounding box center [342, 209] width 464 height 19
click at [350, 256] on textarea "Fine White sugar, Eau, Pure White Vinegar 200 gr, Tomato paste 31 % NTSS HB, 25…" at bounding box center [342, 264] width 464 height 61
drag, startPoint x: 145, startPoint y: 143, endPoint x: 116, endPoint y: 143, distance: 28.8
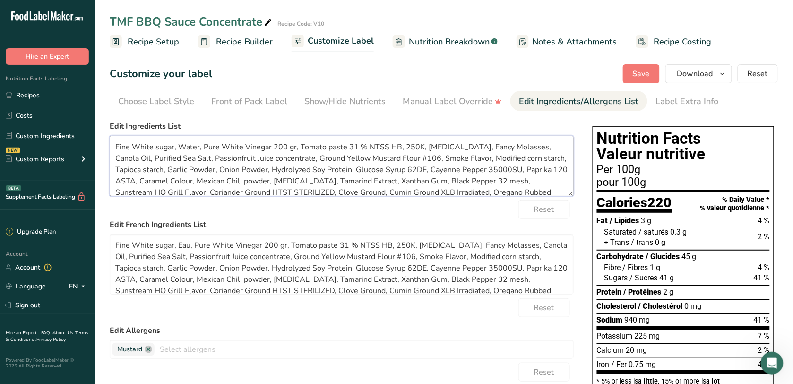
click at [116, 143] on textarea "Fine White sugar, Water, Pure White Vinegar 200 gr, Tomato paste 31 % NTSS HB, …" at bounding box center [342, 166] width 464 height 61
click at [136, 147] on textarea "Sugar sugar, Water, Pure White Vinegar 200 gr, Tomato paste 31 % NTSS HB, 250K,…" at bounding box center [342, 166] width 464 height 61
click at [164, 143] on textarea "Sugars sugar, Water, Pure White Vinegar 200 gr, Tomato paste 31 % NTSS HB, 250K…" at bounding box center [342, 166] width 464 height 61
drag, startPoint x: 143, startPoint y: 145, endPoint x: 152, endPoint y: 157, distance: 14.8
click at [143, 145] on textarea "Sugars (Water, Pure White Vinegar 200 gr, Tomato paste 31 % NTSS HB, 250K, [MED…" at bounding box center [342, 166] width 464 height 61
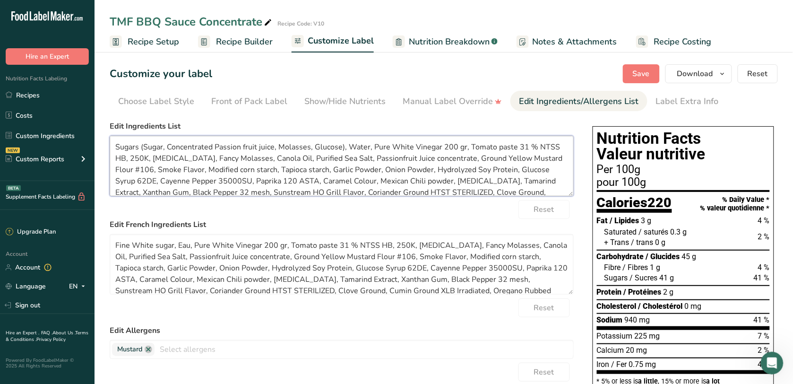
drag, startPoint x: 516, startPoint y: 147, endPoint x: 252, endPoint y: 160, distance: 264.6
click at [252, 160] on textarea "Sugars (Sugar, Concentrated Passion fruit juice, Molasses, Glucose), Water, Pur…" at bounding box center [342, 166] width 464 height 61
drag, startPoint x: 462, startPoint y: 143, endPoint x: 440, endPoint y: 140, distance: 22.3
click at [440, 140] on textarea "Sugars (Sugar, Concentrated Passion fruit juice, Molasses, Glucose), Water, Pur…" at bounding box center [342, 166] width 464 height 61
drag, startPoint x: 388, startPoint y: 140, endPoint x: 370, endPoint y: 141, distance: 18.0
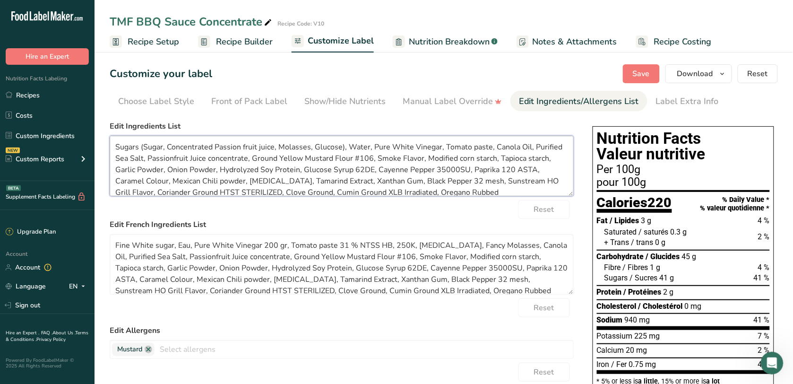
click at [370, 141] on textarea "Sugars (Sugar, Concentrated Passion fruit juice, Molasses, Glucose), Water, Pur…" at bounding box center [342, 166] width 464 height 61
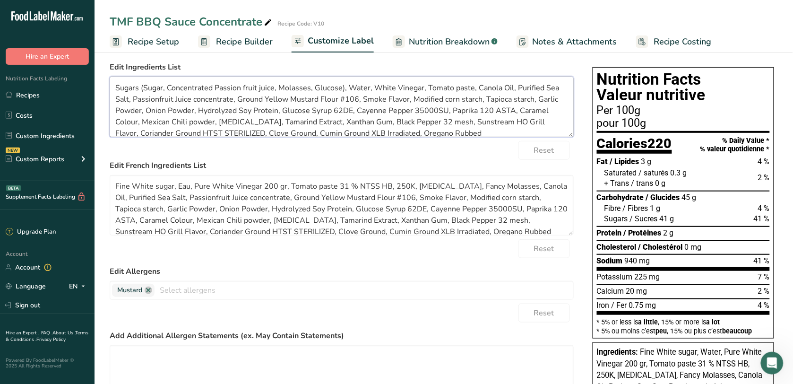
click at [513, 86] on textarea "Sugars (Sugar, Concentrated Passion fruit juice, Molasses, Glucose), Water, Whi…" at bounding box center [342, 107] width 464 height 61
drag, startPoint x: 134, startPoint y: 99, endPoint x: 230, endPoint y: 98, distance: 96.4
click at [230, 98] on textarea "Sugars (Sugar, Concentrated Passion fruit juice, Molasses, Glucose), Water, Whi…" at bounding box center [342, 107] width 464 height 61
drag, startPoint x: 169, startPoint y: 84, endPoint x: 272, endPoint y: 83, distance: 103.5
click at [272, 83] on textarea "Sugars (Sugar, Concentrated Passion fruit juice, Molasses, Glucose), Water, Whi…" at bounding box center [342, 107] width 464 height 61
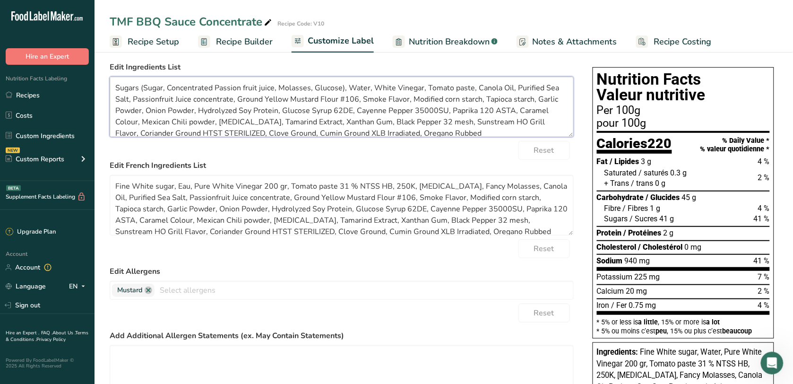
paste textarea "Passionfruit Juice concentrat"
drag, startPoint x: 237, startPoint y: 96, endPoint x: 344, endPoint y: 95, distance: 106.4
click at [344, 95] on textarea "Sugars (Sugar, Passionfruit Juice concentrate, Molasses, Glucose), Water, White…" at bounding box center [342, 107] width 464 height 61
drag, startPoint x: 133, startPoint y: 99, endPoint x: 256, endPoint y: 100, distance: 122.4
click at [256, 100] on textarea "Sugars (Sugar, Passionfruit Juice concentrate, Molasses, Glucose), Water, White…" at bounding box center [342, 107] width 464 height 61
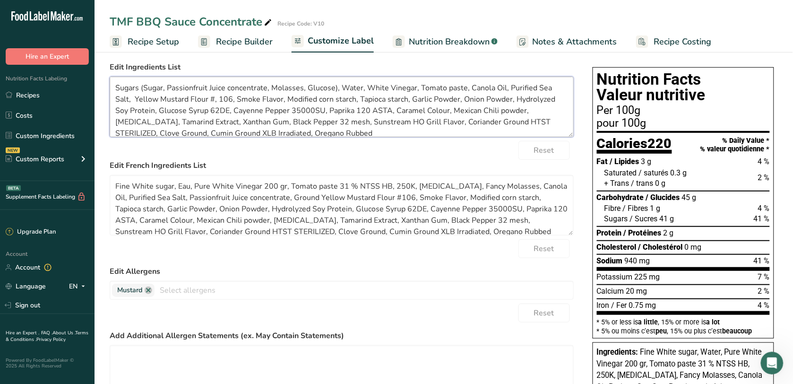
drag, startPoint x: 160, startPoint y: 97, endPoint x: 136, endPoint y: 94, distance: 24.4
click at [136, 94] on textarea "Sugars (Sugar, Passionfruit Juice concentrate, Molasses, Glucose), Water, White…" at bounding box center [342, 107] width 464 height 61
drag, startPoint x: 209, startPoint y: 95, endPoint x: 166, endPoint y: 97, distance: 43.6
click at [166, 97] on textarea "Sugars (Sugar, Passionfruit Juice concentrate, Molasses, Glucose), Water, White…" at bounding box center [342, 107] width 464 height 61
drag, startPoint x: 170, startPoint y: 97, endPoint x: 208, endPoint y: 95, distance: 38.4
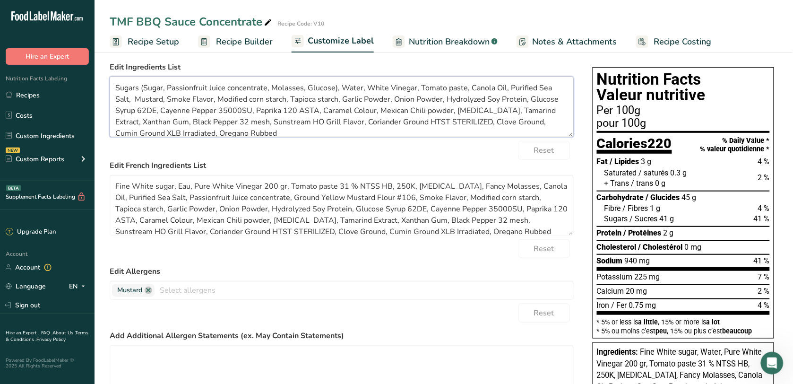
click at [208, 95] on textarea "Sugars (Sugar, Passionfruit Juice concentrate, Molasses, Glucose), Water, White…" at bounding box center [342, 107] width 464 height 61
drag, startPoint x: 212, startPoint y: 98, endPoint x: 166, endPoint y: 98, distance: 45.9
click at [166, 98] on textarea "Sugars (Sugar, Passionfruit Juice concentrate, Molasses, Glucose), Water, White…" at bounding box center [342, 107] width 464 height 61
type textarea "Sugars (Sugar, Passionfruit Juice concentrate, Molasses, Glucose), Water, White…"
click at [225, 45] on span "Recipe Builder" at bounding box center [244, 41] width 57 height 13
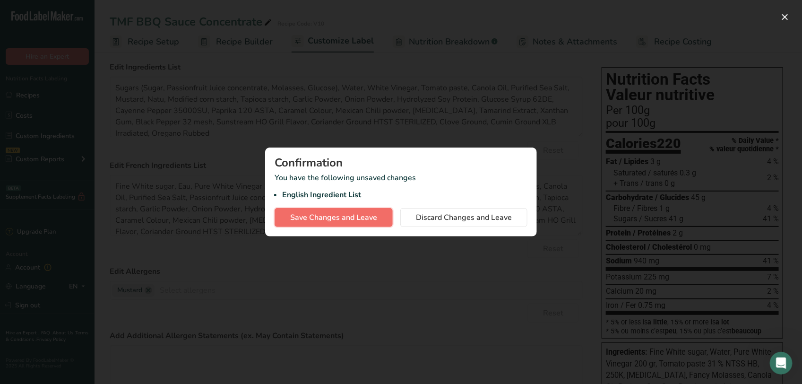
click at [360, 218] on span "Save Changes and Leave" at bounding box center [333, 217] width 87 height 11
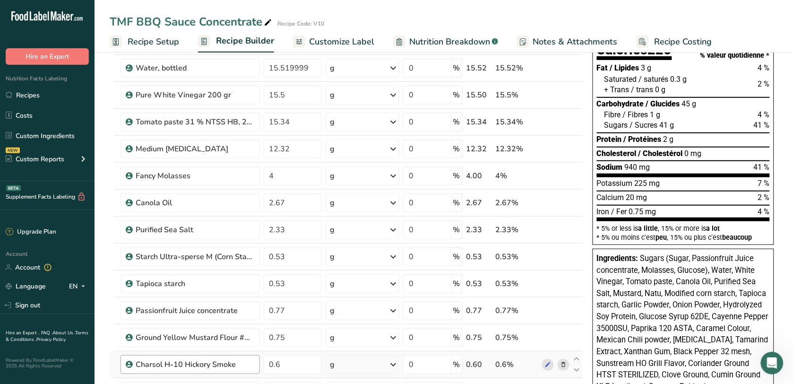
scroll to position [59, 0]
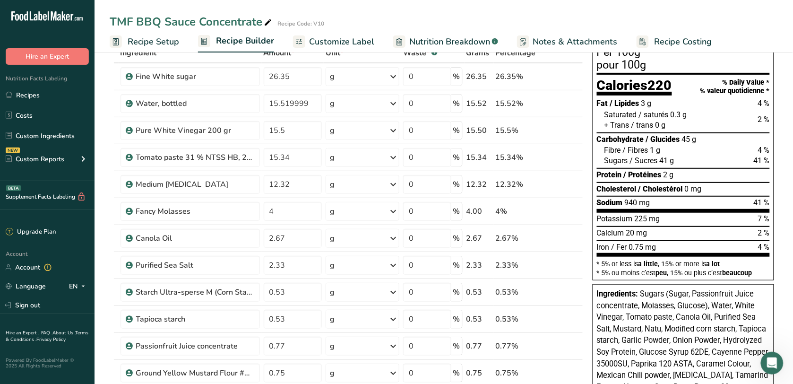
click at [325, 40] on span "Customize Label" at bounding box center [341, 41] width 65 height 13
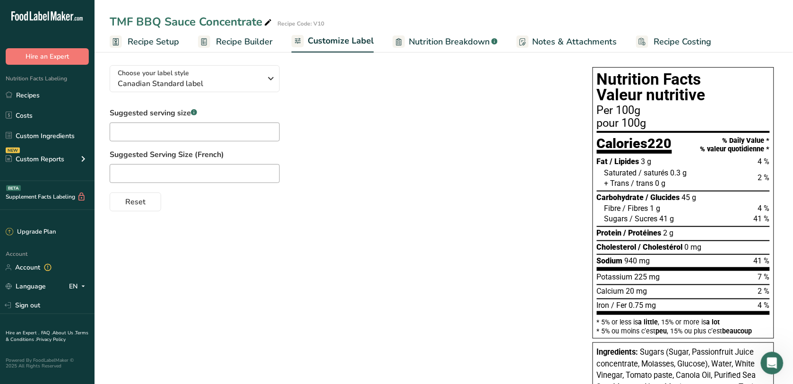
click at [585, 37] on span "Notes & Attachments" at bounding box center [575, 41] width 85 height 13
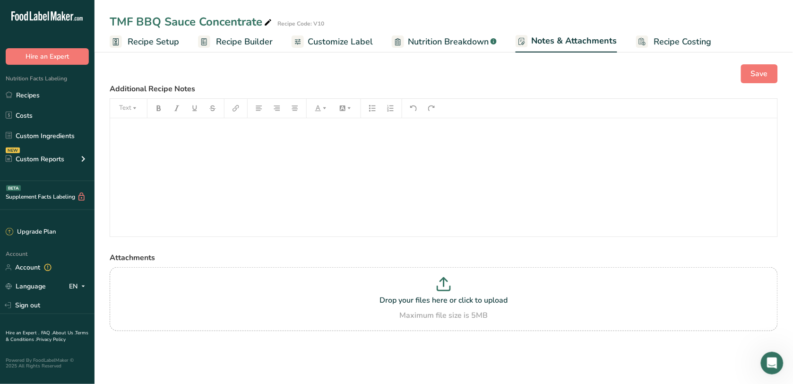
click at [343, 39] on span "Customize Label" at bounding box center [340, 41] width 65 height 13
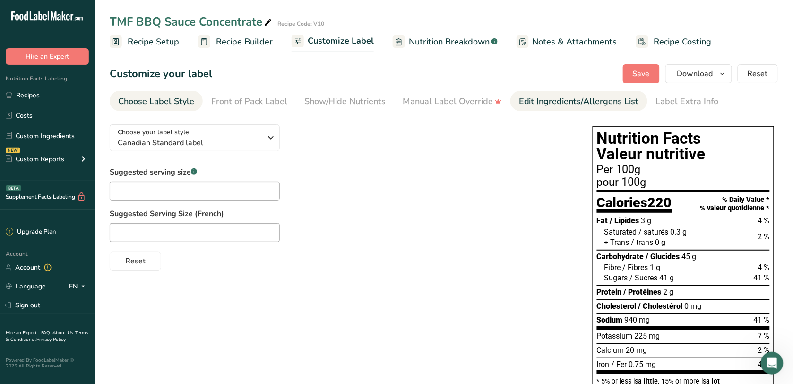
click at [558, 103] on div "Edit Ingredients/Allergens List" at bounding box center [579, 101] width 120 height 13
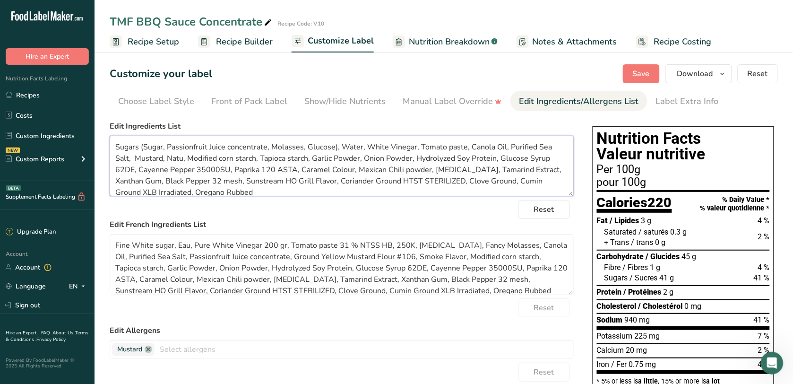
click at [181, 156] on textarea "Sugars (Sugar, Passionfruit Juice concentrate, Molasses, Glucose), Water, White…" at bounding box center [342, 166] width 464 height 61
click at [446, 159] on textarea "Sugars (Sugar, Passionfruit Juice concentrate, Molasses, Glucose), Water, White…" at bounding box center [342, 166] width 464 height 61
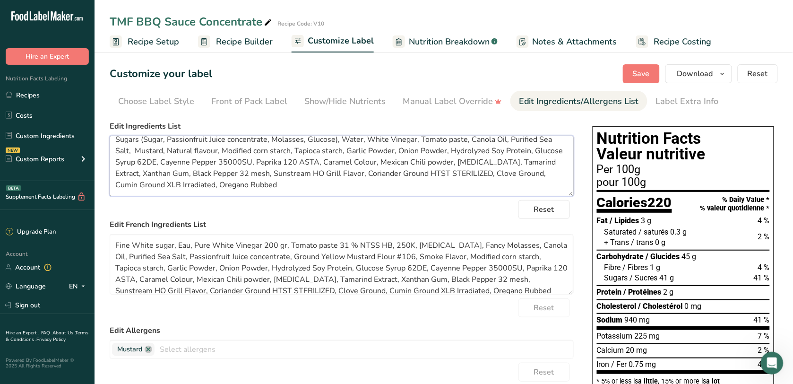
drag, startPoint x: 165, startPoint y: 182, endPoint x: 340, endPoint y: 179, distance: 175.9
click at [340, 179] on textarea "Sugars (Sugar, Passionfruit Juice concentrate, Molasses, Glucose), Water, White…" at bounding box center [342, 166] width 464 height 61
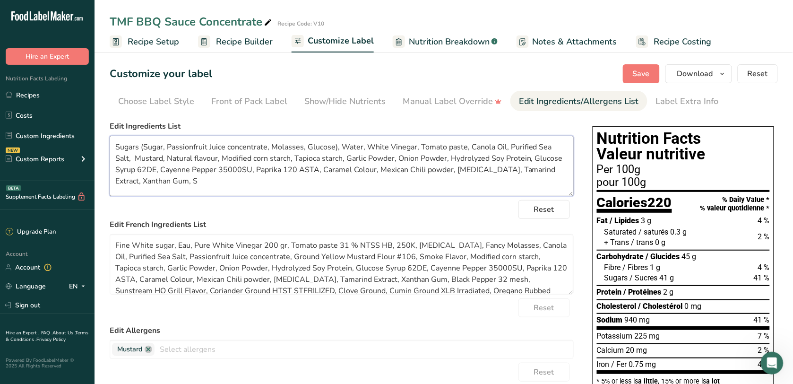
scroll to position [0, 0]
click at [182, 187] on textarea "Sugars (Sugar, Passionfruit Juice concentrate, Molasses, Glucose), Water, White…" at bounding box center [342, 166] width 464 height 61
click at [352, 167] on textarea "Sugars (Sugar, Passionfruit Juice concentrate, Molasses, Glucose), Water, White…" at bounding box center [342, 166] width 464 height 61
drag, startPoint x: 356, startPoint y: 169, endPoint x: 427, endPoint y: 168, distance: 71.4
click at [427, 168] on textarea "Sugars (Sugar, Passionfruit Juice concentrate, Molasses, Glucose), Water, White…" at bounding box center [342, 166] width 464 height 61
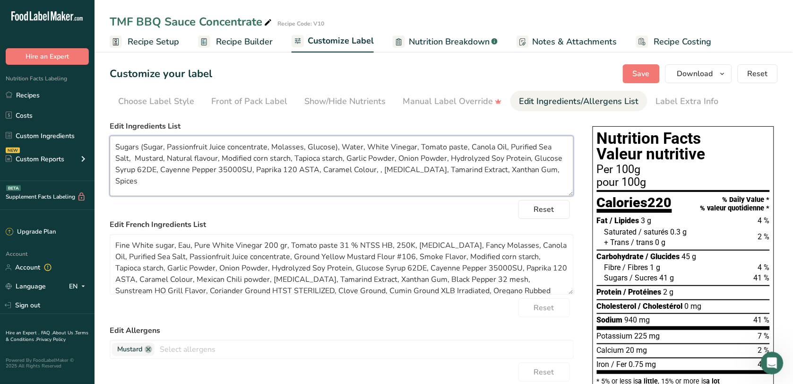
drag, startPoint x: 533, startPoint y: 171, endPoint x: 508, endPoint y: 168, distance: 25.2
click at [508, 168] on textarea "Sugars (Sugar, Passionfruit Juice concentrate, Molasses, Glucose), Water, White…" at bounding box center [342, 166] width 464 height 61
click at [650, 76] on span "Save" at bounding box center [641, 73] width 17 height 11
click at [340, 167] on textarea "Sugars (Sugar, Passionfruit Juice concentrate, Molasses, Glucose), Water, White…" at bounding box center [342, 166] width 464 height 61
drag, startPoint x: 341, startPoint y: 168, endPoint x: 321, endPoint y: 167, distance: 19.9
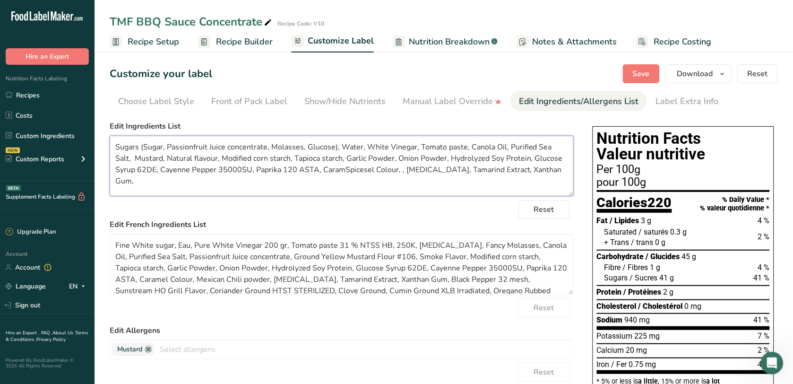
click at [321, 167] on textarea "Sugars (Sugar, Passionfruit Juice concentrate, Molasses, Glucose), Water, White…" at bounding box center [342, 166] width 464 height 61
type textarea "Sugars (Sugar, Passionfruit Juice concentrate, Molasses, Glucose), Water, White…"
click at [537, 167] on textarea "Sugars (Sugar, Passionfruit Juice concentrate, Molasses, Glucose), Water, White…" at bounding box center [342, 166] width 464 height 61
drag, startPoint x: 537, startPoint y: 167, endPoint x: 112, endPoint y: 144, distance: 425.6
click at [112, 144] on textarea "Sugars (Sugar, Passionfruit Juice concentrate, Molasses, Glucose), Water, White…" at bounding box center [342, 166] width 464 height 61
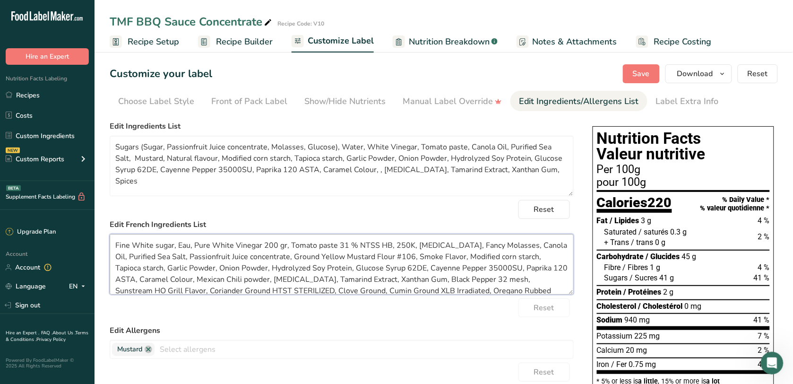
drag, startPoint x: 501, startPoint y: 286, endPoint x: 118, endPoint y: 228, distance: 387.2
click at [118, 228] on div "Edit French Ingredients List Fine White sugar, Eau, Pure White Vinegar 200 gr, …" at bounding box center [342, 257] width 464 height 76
paste textarea "Sugars (Sugar, Passionfruit Juice concentrate, Molasses, Glucose), Water, White…"
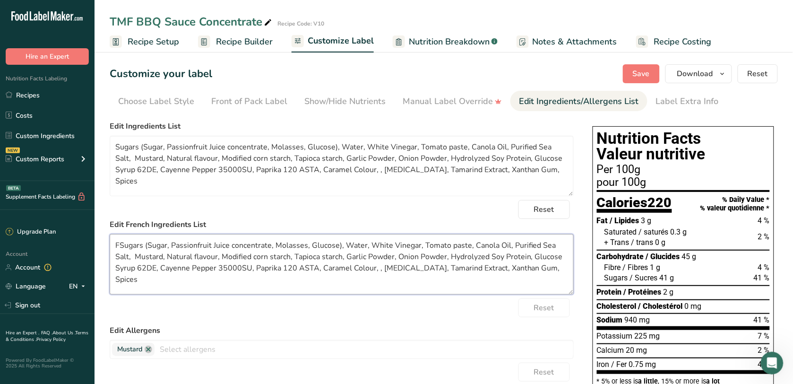
click at [121, 244] on textarea "FSugars (Sugar, Passionfruit Juice concentrate, Molasses, Glucose), Water, Whit…" at bounding box center [342, 264] width 464 height 61
type textarea "Sugars (Sugar, Passionfruit Juice concentrate, Molasses, Glucose), Water, White…"
click at [637, 77] on span "Save" at bounding box center [641, 73] width 17 height 11
drag, startPoint x: 192, startPoint y: 168, endPoint x: 228, endPoint y: 171, distance: 36.1
click at [228, 171] on textarea "Sugars (Sugar, Passionfruit Juice concentrate, Molasses, Glucose), Water, White…" at bounding box center [342, 166] width 464 height 61
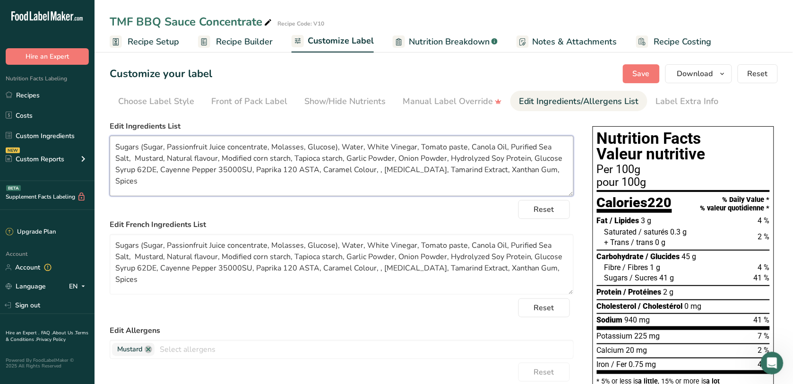
drag, startPoint x: 297, startPoint y: 173, endPoint x: 117, endPoint y: 166, distance: 180.3
click at [117, 166] on textarea "Sugars (Sugar, Passionfruit Juice concentrate, Molasses, Glucose), Water, White…" at bounding box center [342, 166] width 464 height 61
drag, startPoint x: 564, startPoint y: 157, endPoint x: 513, endPoint y: 153, distance: 51.2
click at [513, 153] on textarea "Sugars (Sugar, Passionfruit Juice concentrate, Molasses, Glucose), Water, White…" at bounding box center [342, 166] width 464 height 61
click at [145, 171] on textarea "Sugars (Sugar, Passionfruit Juice concentrate, Molasses, Glucose), Water, White…" at bounding box center [342, 166] width 464 height 61
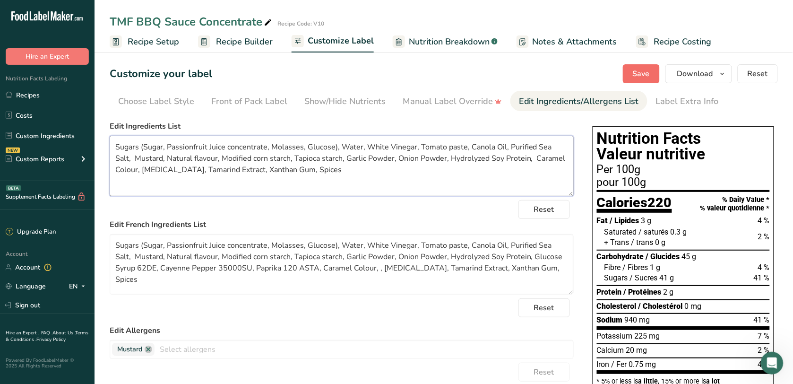
type textarea "Sugars (Sugar, Passionfruit Juice concentrate, Molasses, Glucose), Water, White…"
click at [646, 75] on span "Save" at bounding box center [641, 73] width 17 height 11
click at [220, 47] on span "Recipe Builder" at bounding box center [244, 41] width 57 height 13
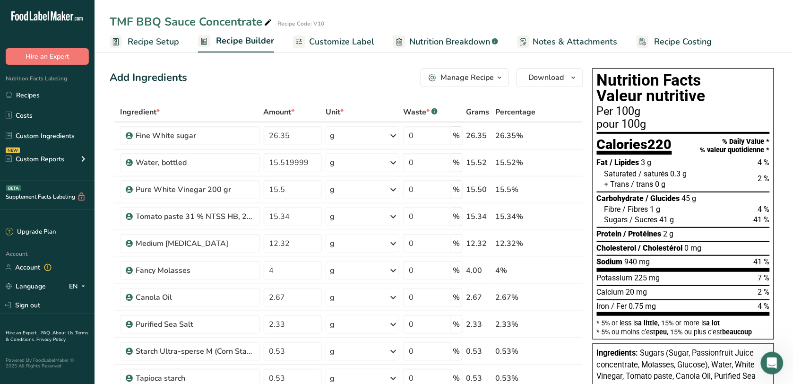
click at [449, 39] on span "Nutrition Breakdown" at bounding box center [449, 41] width 81 height 13
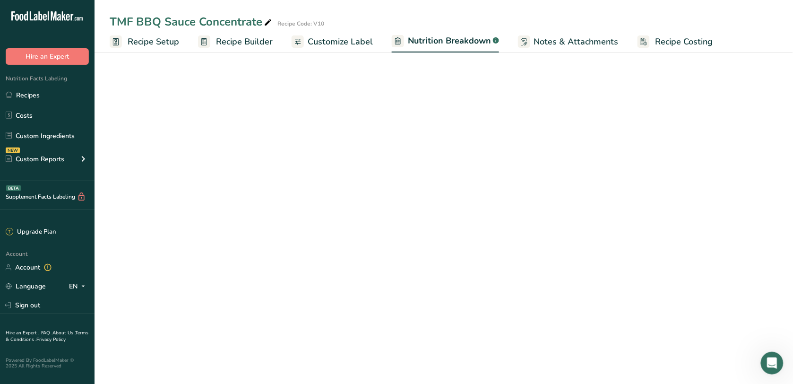
select select "Calories"
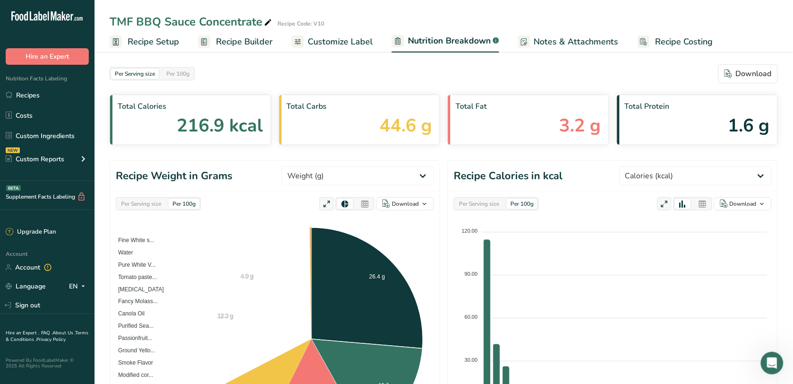
click at [524, 36] on rect at bounding box center [524, 41] width 12 height 12
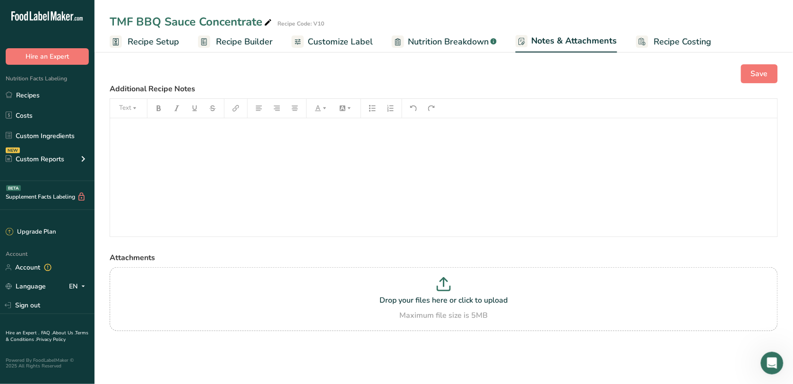
click at [327, 46] on span "Customize Label" at bounding box center [340, 41] width 65 height 13
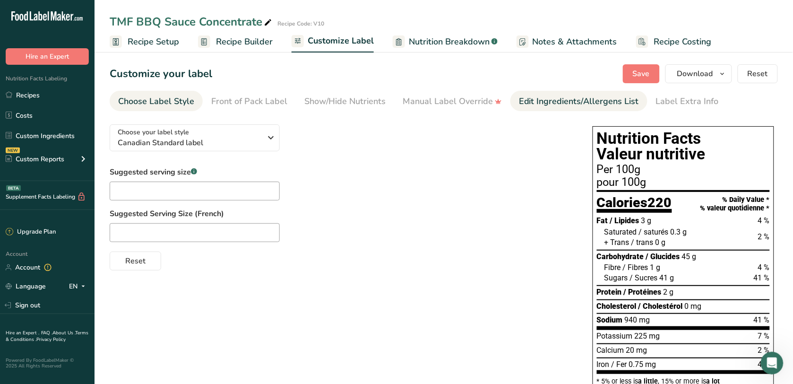
click at [525, 99] on div "Edit Ingredients/Allergens List" at bounding box center [579, 101] width 120 height 13
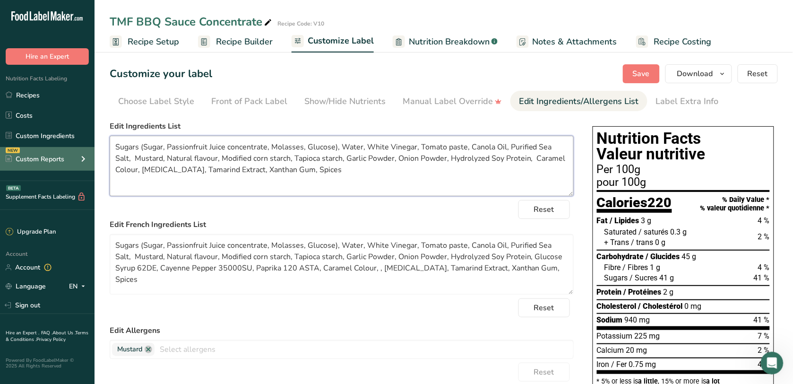
drag, startPoint x: 346, startPoint y: 180, endPoint x: 79, endPoint y: 149, distance: 268.0
click at [79, 149] on div ".a-20{fill:#fff;} Hire an Expert Nutrition Facts Labeling Recipes Costs Custom …" at bounding box center [396, 343] width 793 height 686
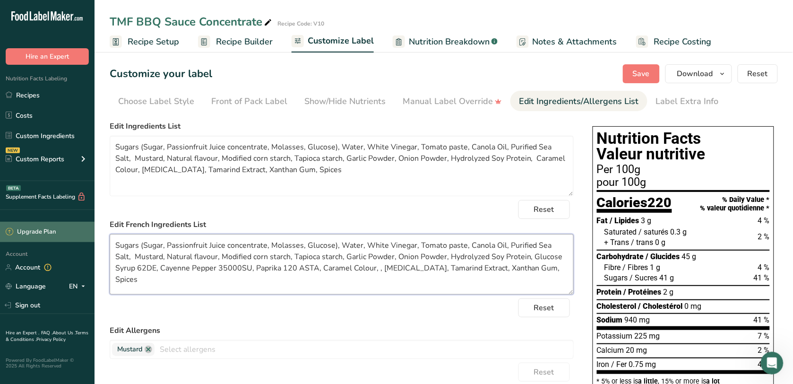
drag, startPoint x: 533, startPoint y: 270, endPoint x: 86, endPoint y: 236, distance: 448.0
click at [70, 233] on div ".a-20{fill:#fff;} Hire an Expert Nutrition Facts Labeling Recipes Costs Custom …" at bounding box center [396, 343] width 793 height 686
paste textarea "Caramel Colour"
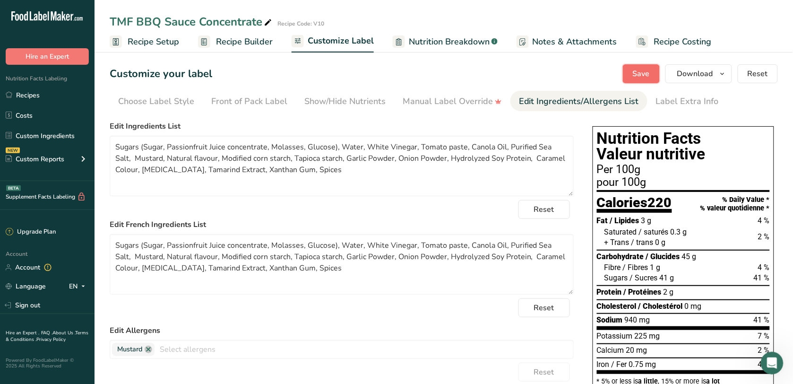
click at [643, 79] on span "Save" at bounding box center [641, 73] width 17 height 11
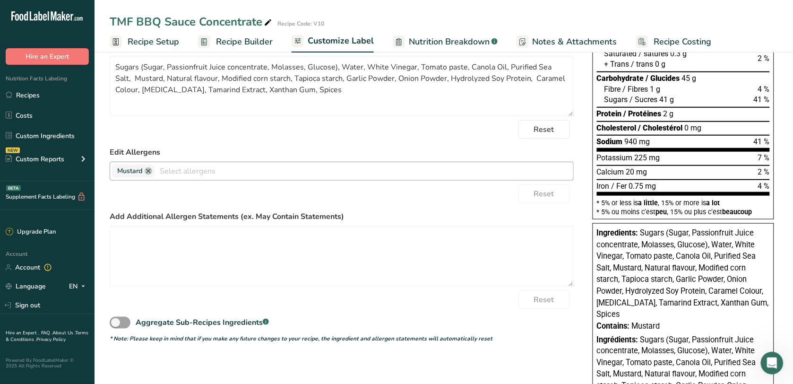
scroll to position [177, 0]
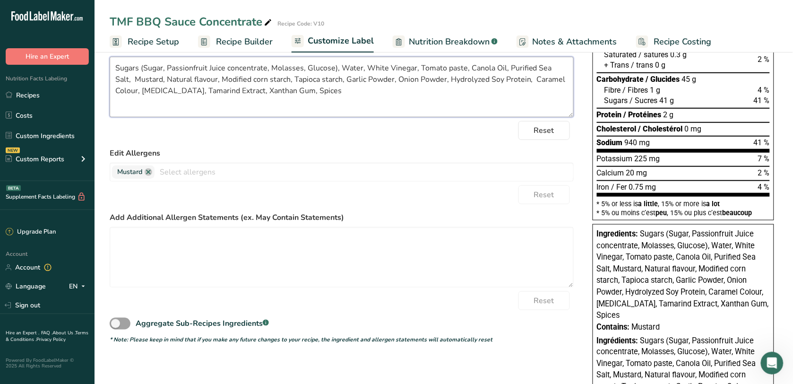
drag, startPoint x: 295, startPoint y: 95, endPoint x: 304, endPoint y: 117, distance: 23.4
click at [295, 95] on textarea "Sugars (Sugar, Passionfruit Juice concentrate, Molasses, Glucose), Water, White…" at bounding box center [342, 87] width 464 height 61
click at [287, 98] on textarea "Sugars (Sugar, Passionfruit Juice concentrate, Molasses, Glucose), Water, White…" at bounding box center [342, 87] width 464 height 61
type textarea "Sugars (Sugar, Passionfruit Juice concentrate, Molasses, Glucose), Water, White…"
click at [256, 159] on div "Edit Allergens Mustard Soy Tree Nuts Wheat Milk Eggs Fish Peanuts Sesame Crusta…" at bounding box center [342, 164] width 464 height 34
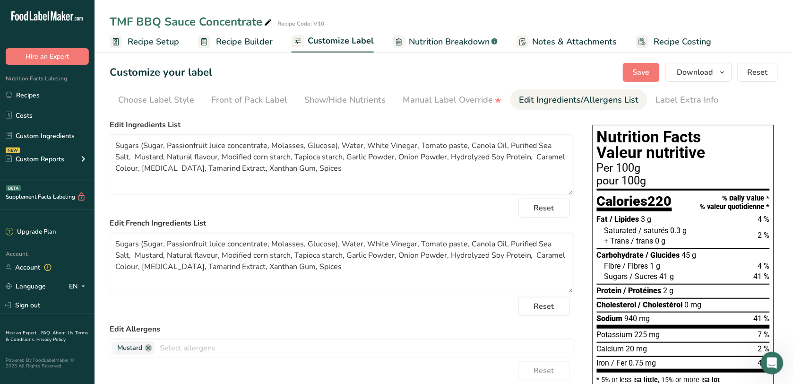
scroll to position [0, 0]
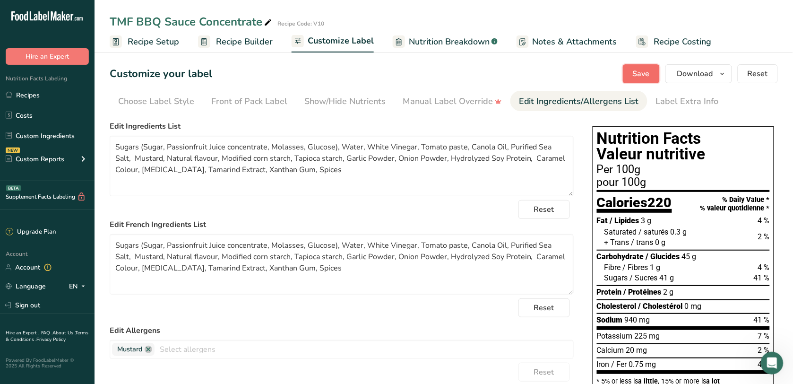
click at [649, 72] on span "Save" at bounding box center [641, 73] width 17 height 11
click at [56, 91] on link "Recipes" at bounding box center [47, 95] width 95 height 18
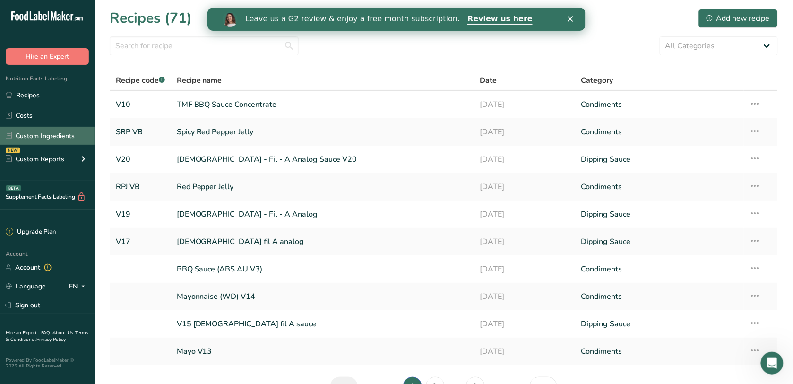
click at [70, 134] on link "Custom Ingredients" at bounding box center [47, 136] width 95 height 18
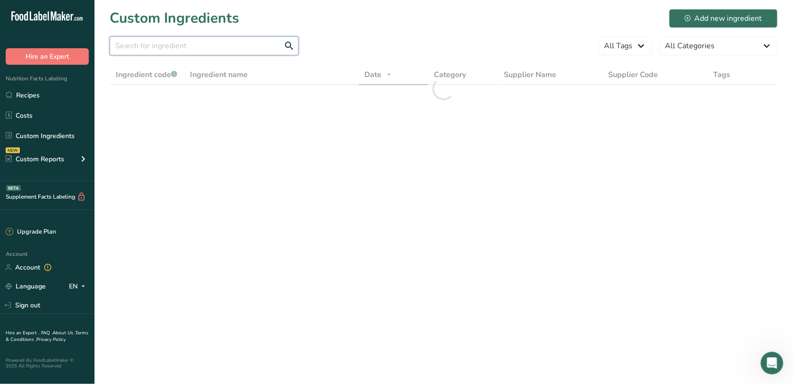
click at [234, 45] on input "text" at bounding box center [204, 45] width 189 height 19
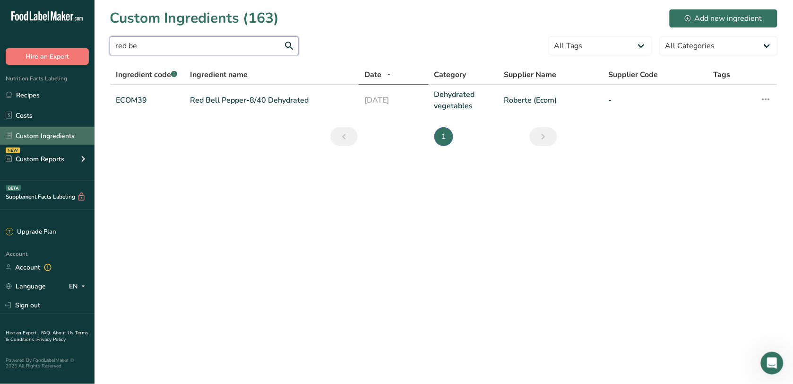
type input "red be"
click at [83, 128] on link "Custom Ingredients" at bounding box center [47, 136] width 95 height 18
click at [55, 142] on link "Custom Ingredients" at bounding box center [47, 136] width 95 height 18
drag, startPoint x: 146, startPoint y: 45, endPoint x: 88, endPoint y: 43, distance: 57.7
click at [88, 43] on div ".a-20{fill:#fff;} Hire an Expert Nutrition Facts Labeling Recipes Costs Custom …" at bounding box center [396, 192] width 793 height 384
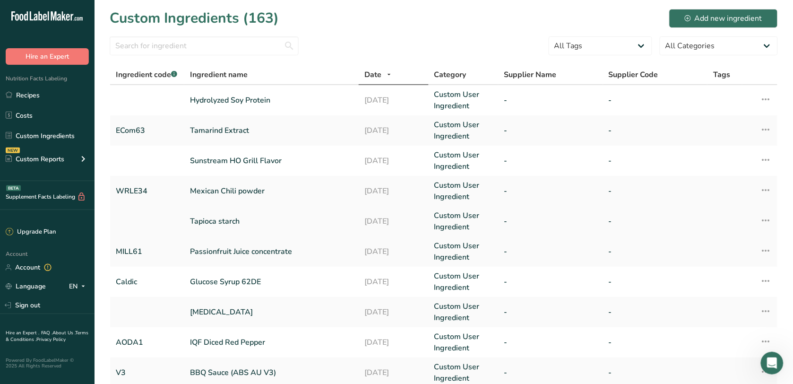
click at [260, 222] on link "Tapioca starch" at bounding box center [271, 221] width 163 height 11
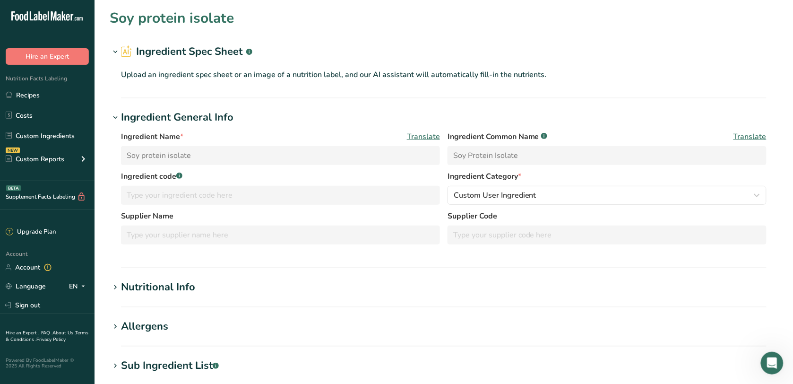
type input "Tapioca starch"
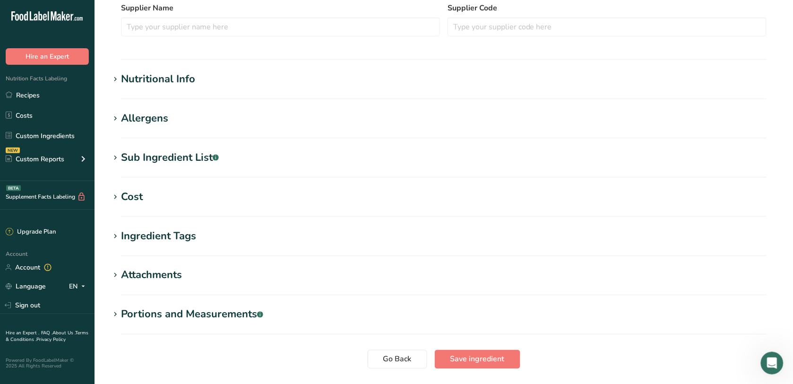
scroll to position [295, 0]
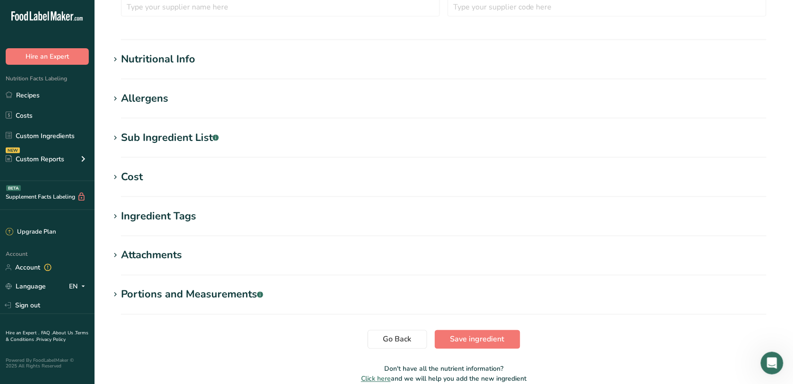
click at [230, 64] on h1 "Nutritional Info" at bounding box center [444, 60] width 668 height 16
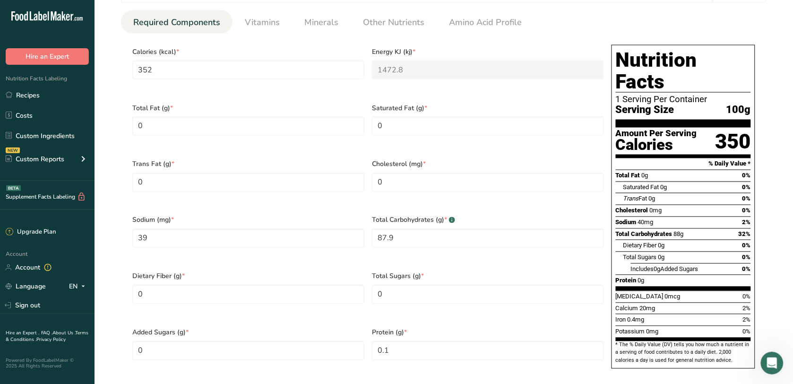
scroll to position [414, 0]
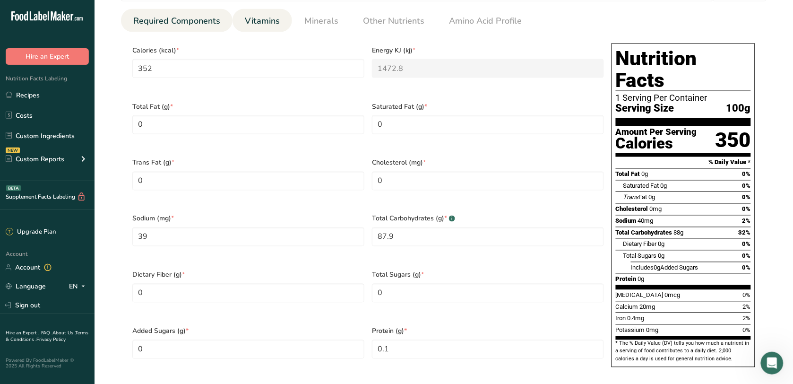
click at [275, 17] on span "Vitamins" at bounding box center [262, 21] width 35 height 13
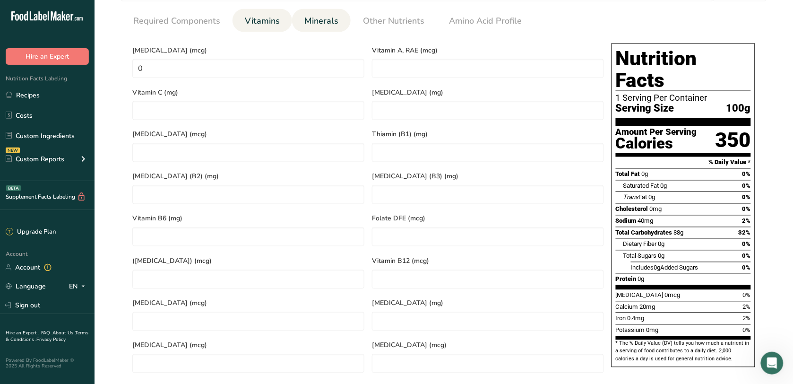
click at [311, 13] on link "Minerals" at bounding box center [322, 21] width 42 height 24
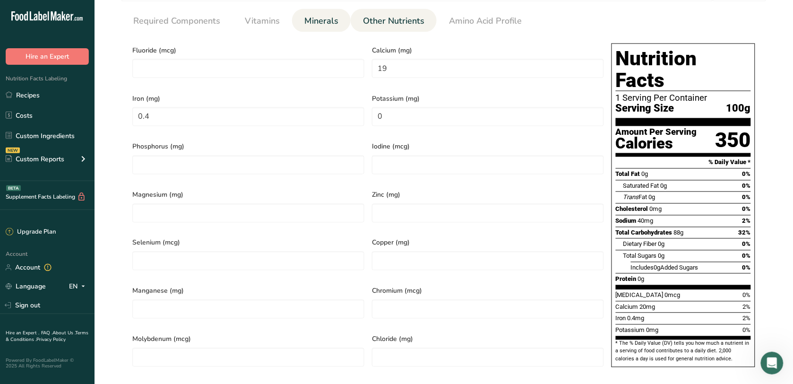
click at [379, 23] on span "Other Nutrients" at bounding box center [393, 21] width 61 height 13
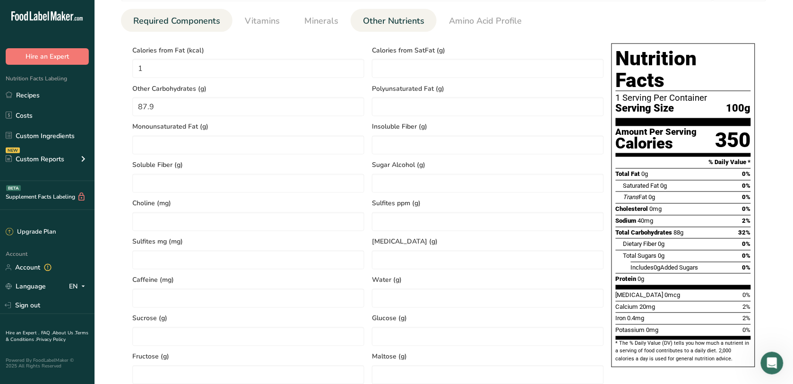
click at [190, 17] on span "Required Components" at bounding box center [176, 21] width 87 height 13
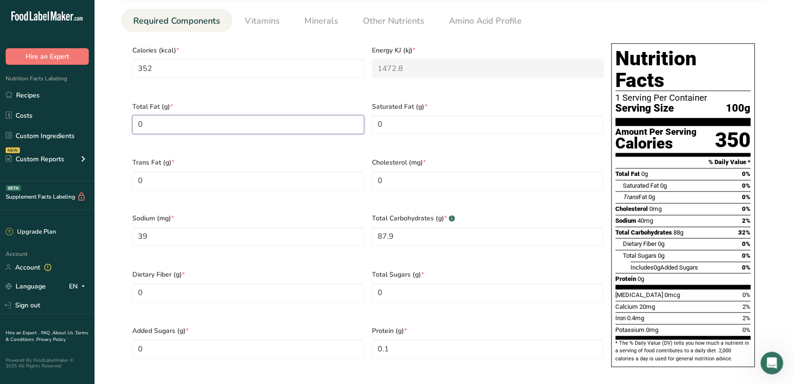
click at [226, 121] on Fat "0" at bounding box center [248, 124] width 232 height 19
type Fat "0.1"
click at [476, 172] on input "0" at bounding box center [488, 181] width 232 height 19
click at [409, 231] on Carbohydrates "87.9" at bounding box center [488, 236] width 232 height 19
click at [295, 284] on Fiber "0" at bounding box center [248, 293] width 232 height 19
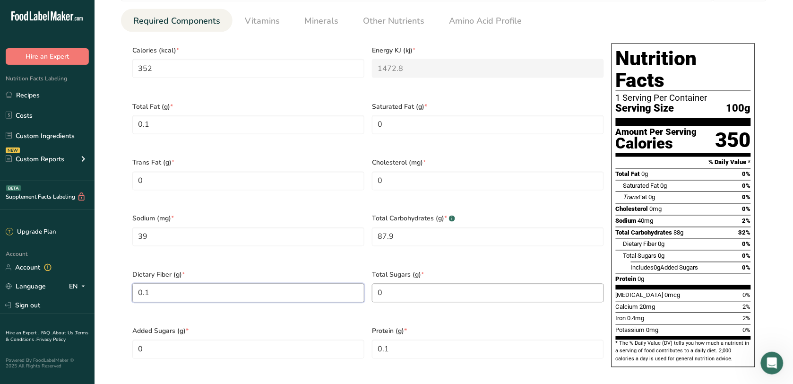
type Fiber "0.1"
click at [409, 284] on Sugars "0" at bounding box center [488, 293] width 232 height 19
type Sugars "0.1"
click at [420, 246] on div "Total Carbohydrates (g) * .a-a{fill:#347362;}.b-a{fill:#fff;} 87.9" at bounding box center [488, 236] width 240 height 56
click at [417, 24] on span "Other Nutrients" at bounding box center [393, 21] width 61 height 13
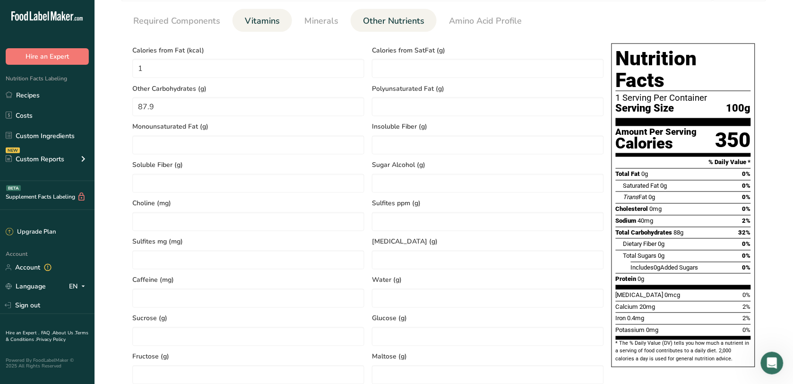
click at [259, 17] on span "Vitamins" at bounding box center [262, 21] width 35 height 13
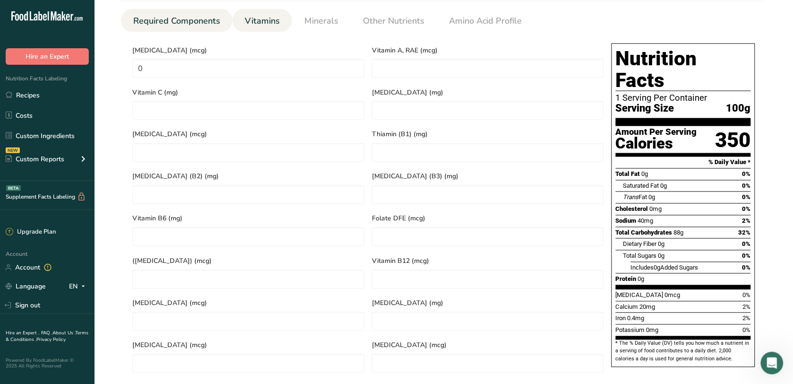
click at [180, 17] on span "Required Components" at bounding box center [176, 21] width 87 height 13
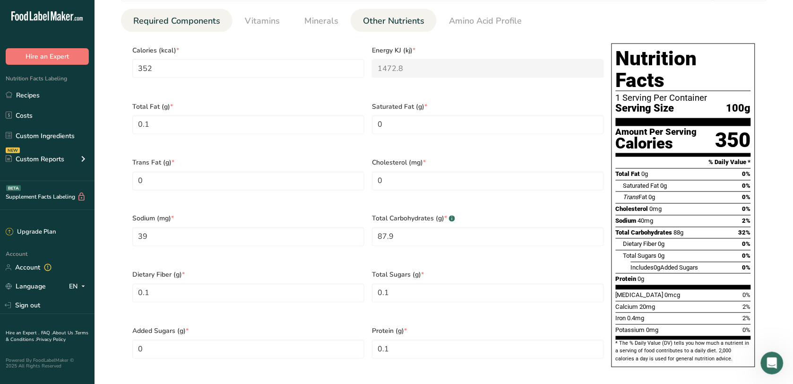
click at [381, 31] on link "Other Nutrients" at bounding box center [393, 21] width 69 height 24
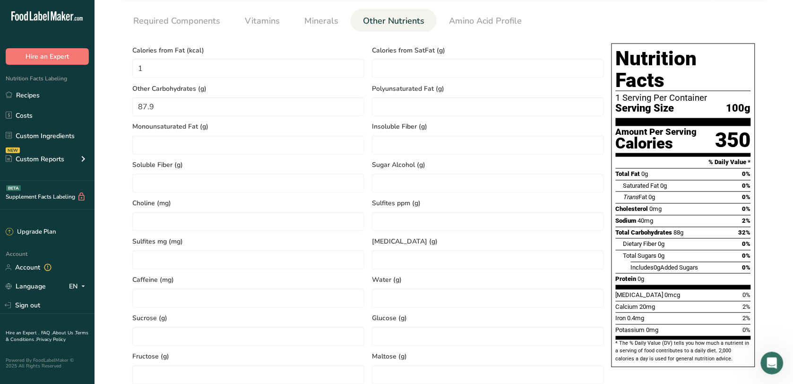
click at [285, 34] on section "Calories (kcal) * 352 Energy KJ (kj) * 1472.8 Total Fat (g) * 0.1 Saturated Fat…" at bounding box center [444, 250] width 646 height 436
click at [325, 19] on span "Minerals" at bounding box center [321, 21] width 34 height 13
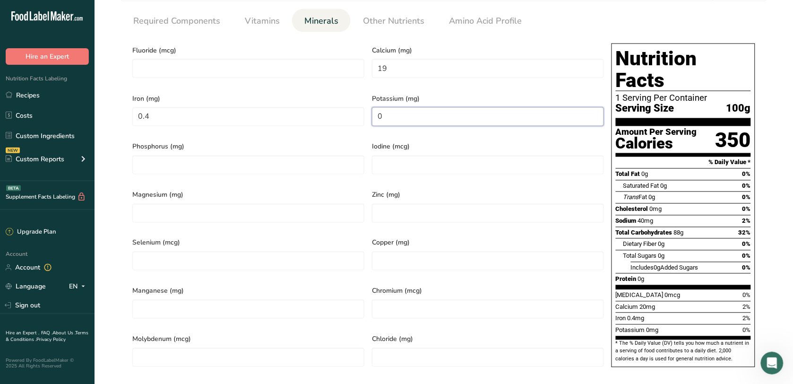
click at [391, 111] on input "0" at bounding box center [488, 116] width 232 height 19
click at [382, 110] on input "0" at bounding box center [488, 116] width 232 height 19
type input "10"
click at [476, 81] on div "Calcium (mg) 19" at bounding box center [488, 64] width 240 height 48
click at [476, 94] on span "Potassium (mg)" at bounding box center [488, 99] width 232 height 10
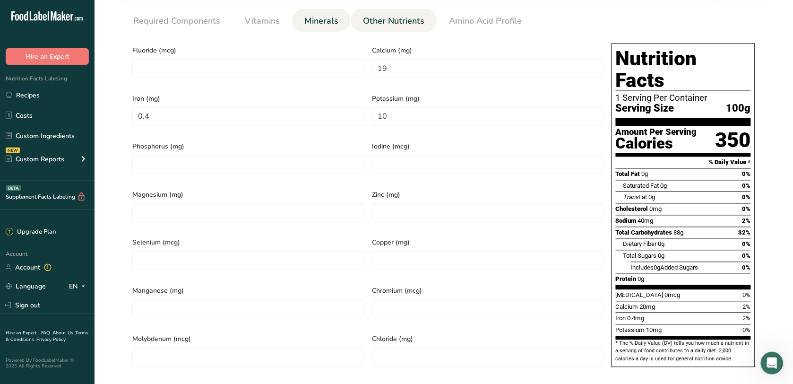
click at [409, 19] on span "Other Nutrients" at bounding box center [393, 21] width 61 height 13
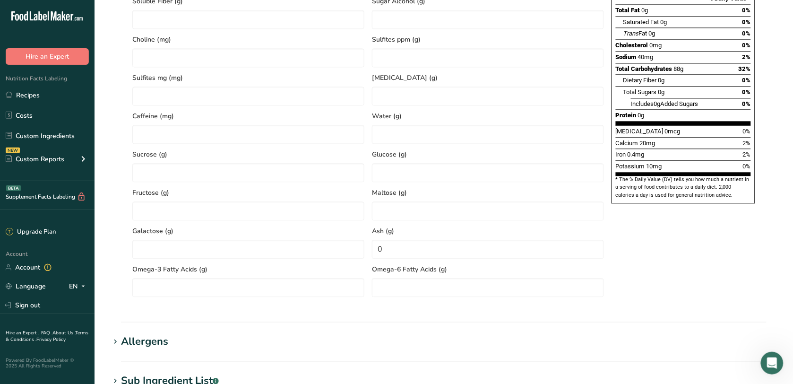
scroll to position [591, 0]
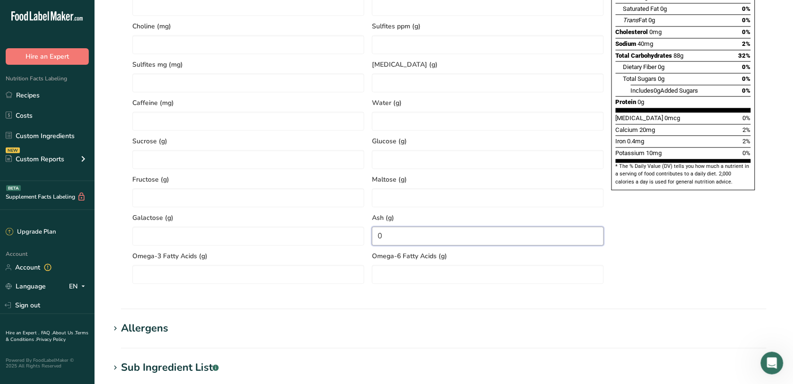
click at [473, 241] on input "0" at bounding box center [488, 235] width 232 height 19
click at [577, 238] on input "0.1" at bounding box center [488, 235] width 232 height 19
type input "0.1"
click at [639, 230] on div "Nutrition Facts 1 Serving Per Container Serving Size 100g Amount Per Serving Ca…" at bounding box center [683, 70] width 151 height 416
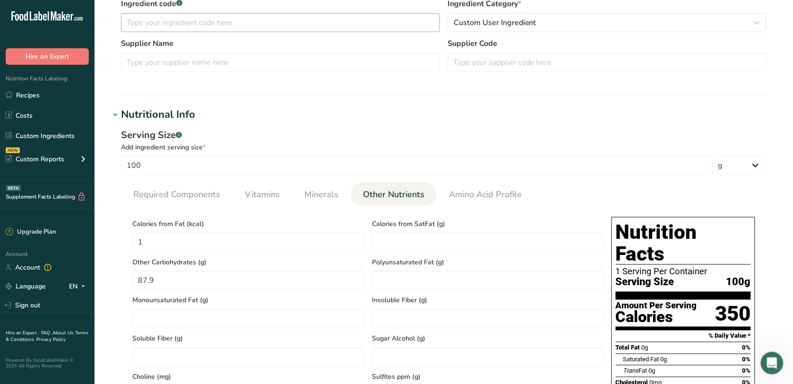
scroll to position [236, 0]
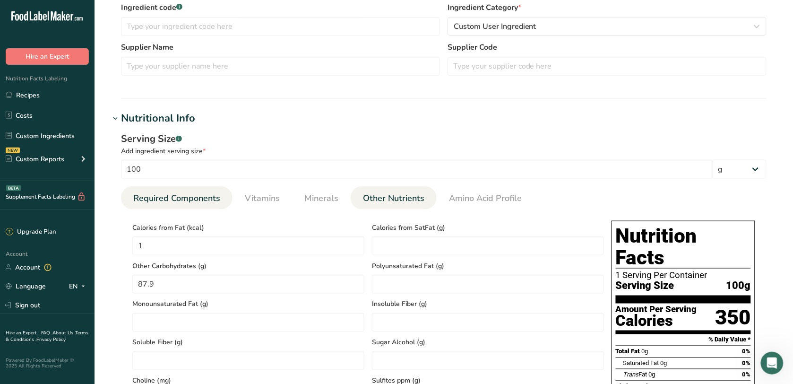
click at [187, 205] on span "Required Components" at bounding box center [176, 198] width 87 height 13
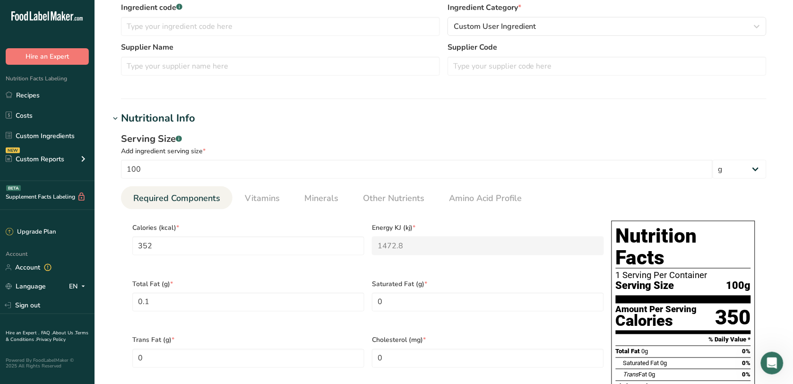
click at [243, 216] on section "Calories (kcal) * 352 Energy KJ (kj) * 1472.8 Total Fat (g) * 0.1 Saturated Fat…" at bounding box center [444, 385] width 646 height 352
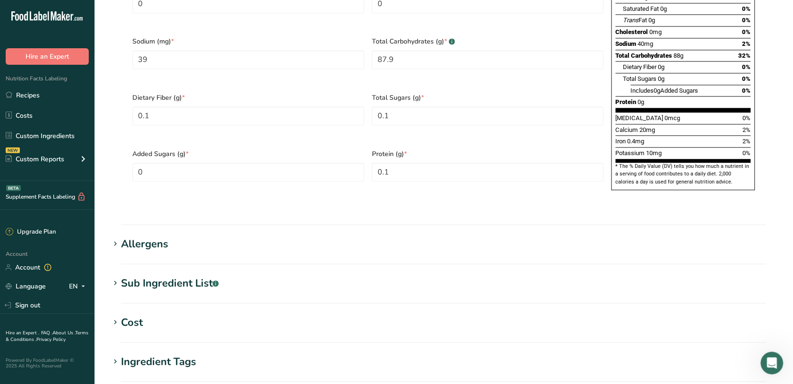
scroll to position [761, 0]
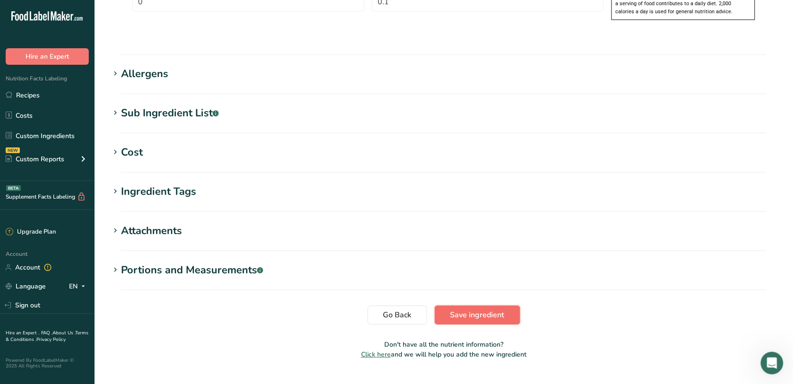
click at [469, 305] on button "Save ingredient" at bounding box center [478, 314] width 86 height 19
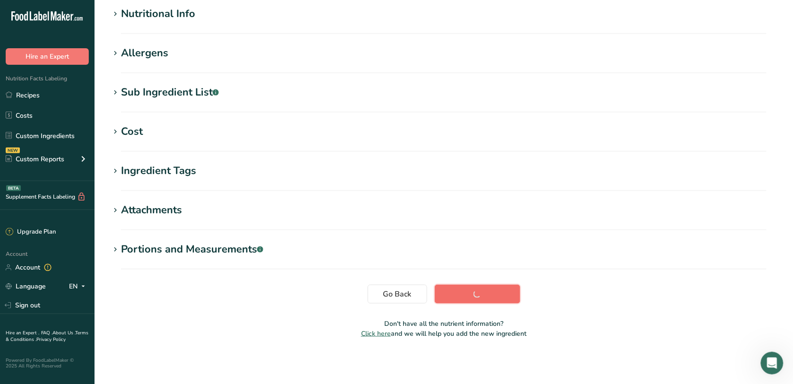
scroll to position [116, 0]
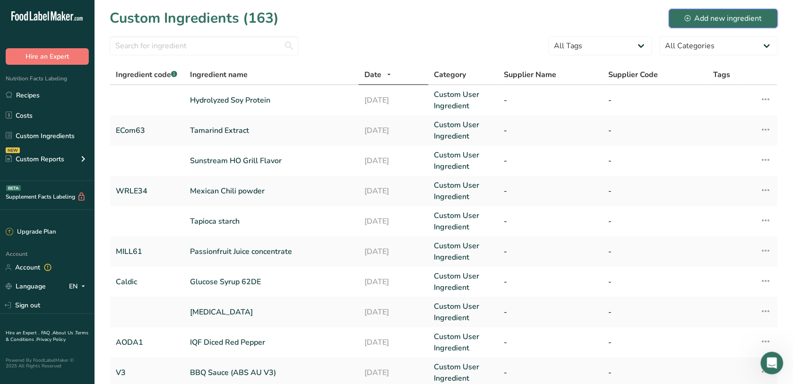
click at [707, 9] on button "Add new ingredient" at bounding box center [723, 18] width 109 height 19
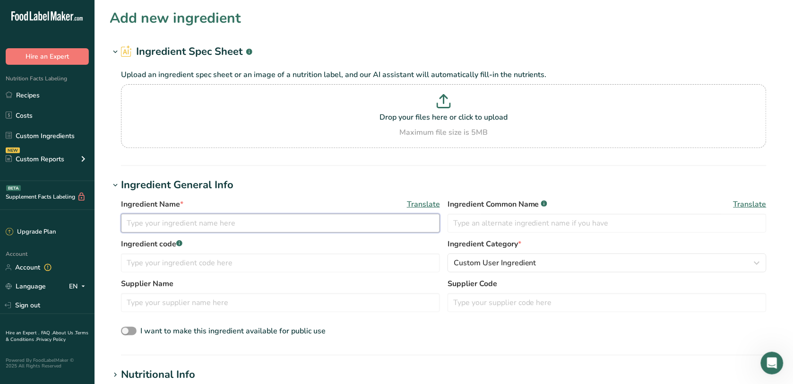
click at [207, 218] on input "text" at bounding box center [280, 223] width 319 height 19
click at [194, 223] on input "Maltodextrin" at bounding box center [280, 223] width 319 height 19
click at [183, 223] on input "Maltodextrin 10DE" at bounding box center [280, 223] width 319 height 19
click at [203, 220] on input "Maltodextrin 10 DE" at bounding box center [280, 223] width 319 height 19
type input "Maltodextrin 10 DE"
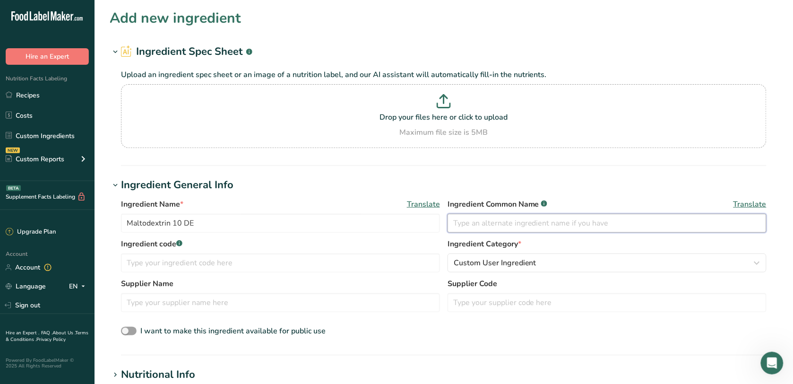
click at [498, 225] on input "text" at bounding box center [607, 223] width 319 height 19
click at [233, 252] on div "Ingredient code .a-a{fill:#347362;}.b-a{fill:#fff;}" at bounding box center [280, 255] width 319 height 34
click at [232, 260] on input "text" at bounding box center [280, 262] width 319 height 19
click at [214, 300] on input "text" at bounding box center [280, 302] width 319 height 19
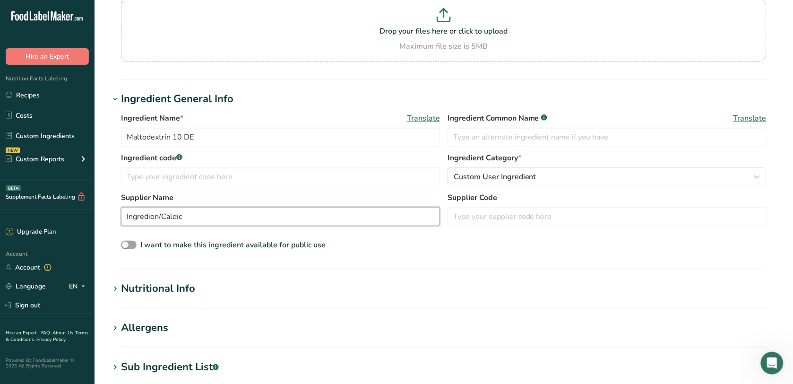
scroll to position [118, 0]
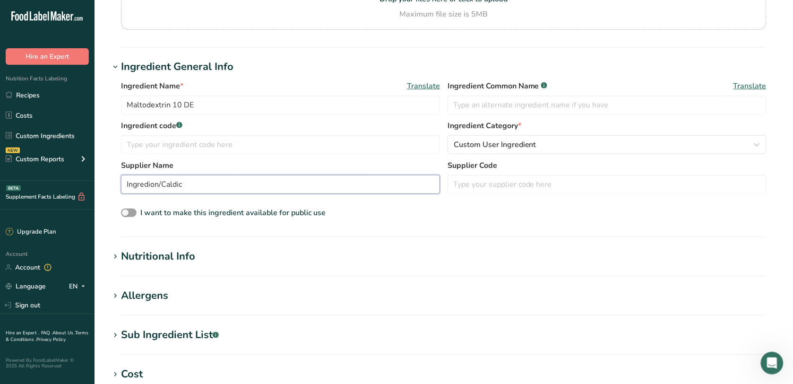
type input "Ingredion/Caldic"
click at [208, 261] on h1 "Nutritional Info" at bounding box center [444, 257] width 668 height 16
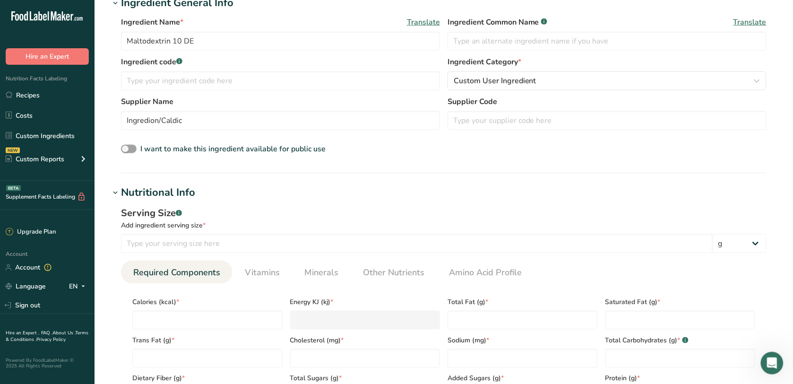
scroll to position [236, 0]
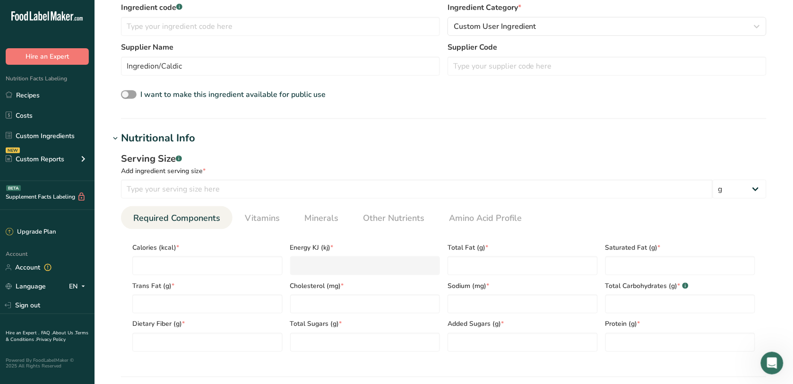
click at [207, 254] on div "Calories (kcal) *" at bounding box center [208, 256] width 158 height 38
click at [210, 272] on input "number" at bounding box center [207, 265] width 150 height 19
type input "3"
type KJ "12.6"
type input "38"
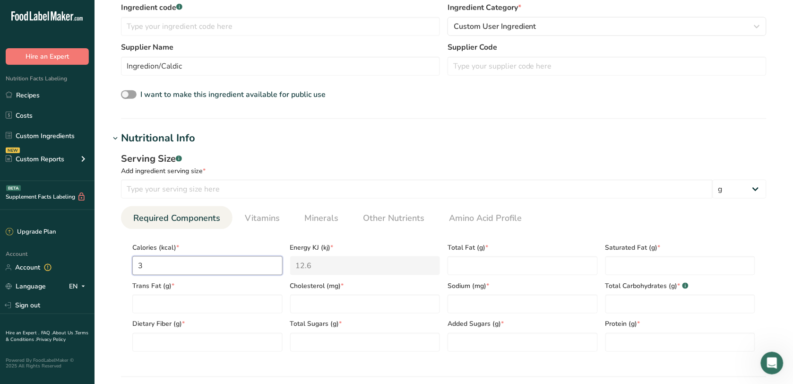
type KJ "159"
type input "380"
type KJ "1589.9"
type input "380"
click at [468, 260] on Fat "number" at bounding box center [523, 265] width 150 height 19
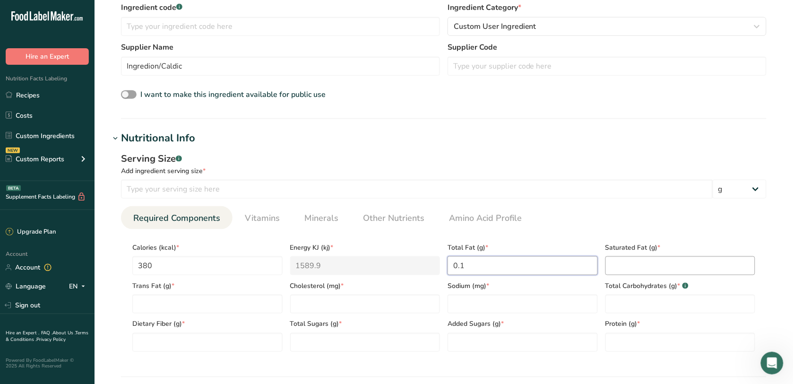
type Fat "0.1"
click at [610, 269] on Fat "number" at bounding box center [681, 265] width 150 height 19
type Fat "0"
click at [377, 302] on input "number" at bounding box center [365, 304] width 150 height 19
click at [377, 302] on input "0" at bounding box center [365, 304] width 150 height 19
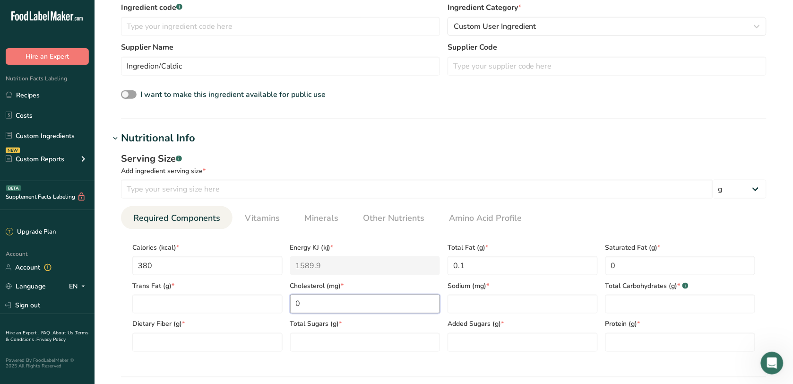
type input "0"
click at [464, 286] on span "Sodium (mg) *" at bounding box center [523, 286] width 150 height 10
click at [473, 307] on input "number" at bounding box center [523, 304] width 150 height 19
drag, startPoint x: 476, startPoint y: 264, endPoint x: 455, endPoint y: 260, distance: 21.1
click at [455, 260] on Fat "0.1" at bounding box center [523, 265] width 150 height 19
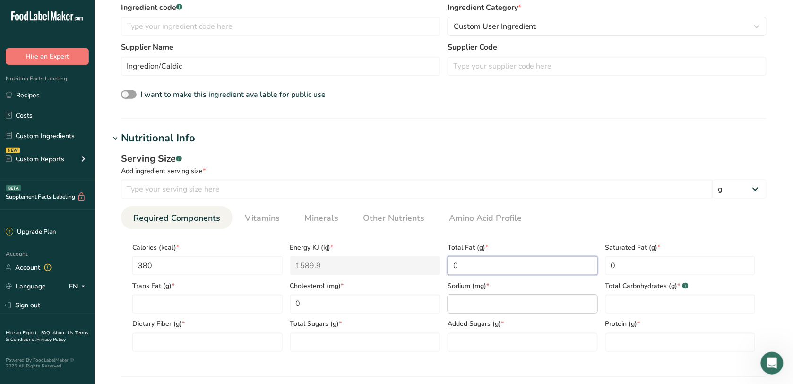
type Fat "0"
click at [466, 296] on input "number" at bounding box center [523, 304] width 150 height 19
type input "0"
click at [632, 311] on Carbohydrates "number" at bounding box center [681, 304] width 150 height 19
type Carbohydrates "0"
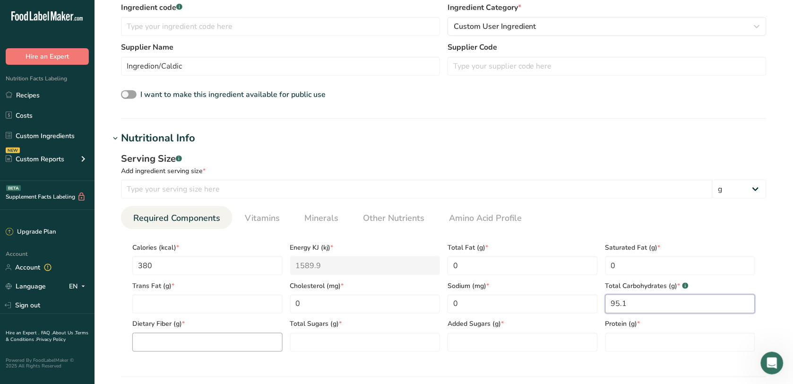
type Carbohydrates "95.1"
click at [183, 337] on Fiber "number" at bounding box center [207, 342] width 150 height 19
type Fiber "0"
click at [324, 356] on section "Calories (kcal) * 380 Energy KJ (kj) * 1589.9 Total Fat (g) * 0 Saturated Fat (…" at bounding box center [444, 294] width 646 height 130
click at [324, 346] on Sugars "number" at bounding box center [365, 342] width 150 height 19
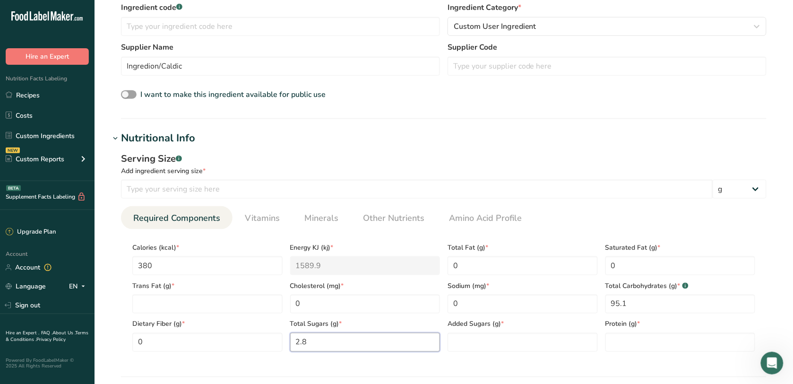
type Sugars "2.8"
drag, startPoint x: 521, startPoint y: 354, endPoint x: 516, endPoint y: 344, distance: 11.2
click at [516, 344] on section "Calories (kcal) * 380 Energy KJ (kj) * 1589.9 Total Fat (g) * 0 Saturated Fat (…" at bounding box center [444, 294] width 646 height 130
click at [516, 344] on Sugars "number" at bounding box center [523, 342] width 150 height 19
type Sugars "0"
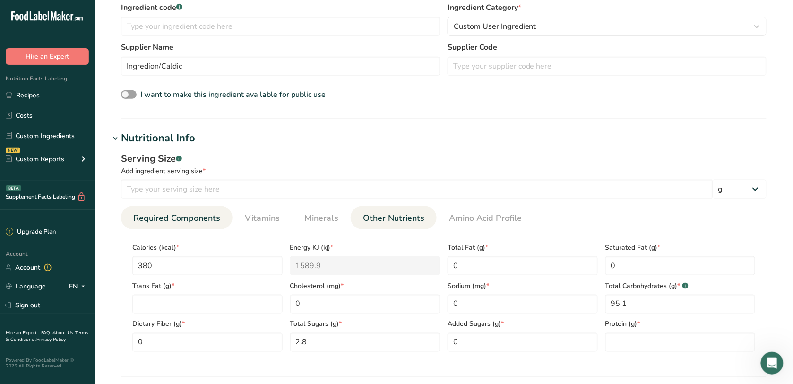
click at [370, 213] on span "Other Nutrients" at bounding box center [393, 218] width 61 height 13
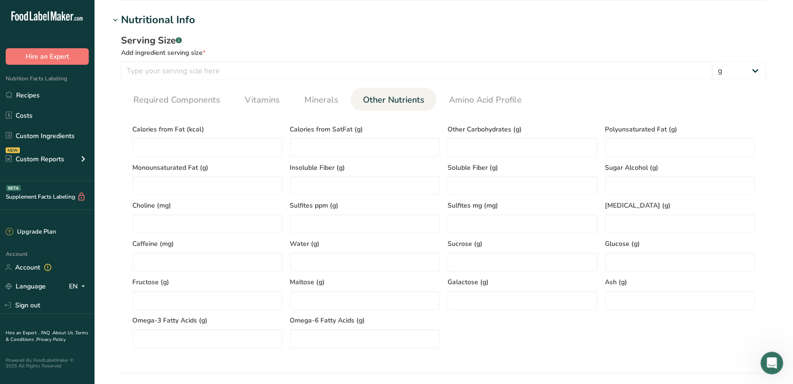
scroll to position [414, 0]
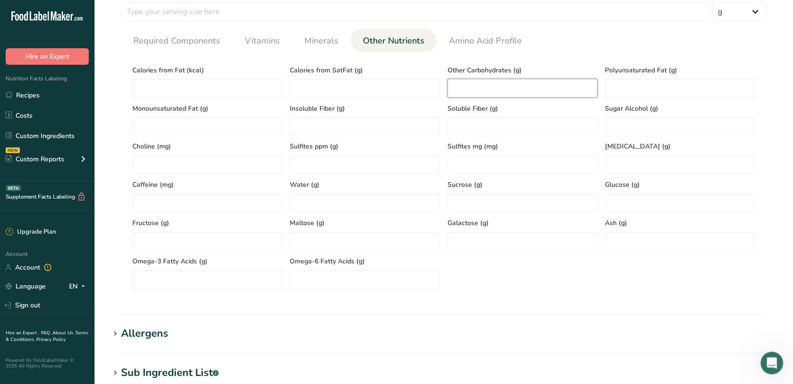
click at [520, 84] on Carbohydrates "number" at bounding box center [523, 88] width 150 height 19
type Carbohydrates "92.3"
click at [172, 38] on span "Required Components" at bounding box center [176, 41] width 87 height 13
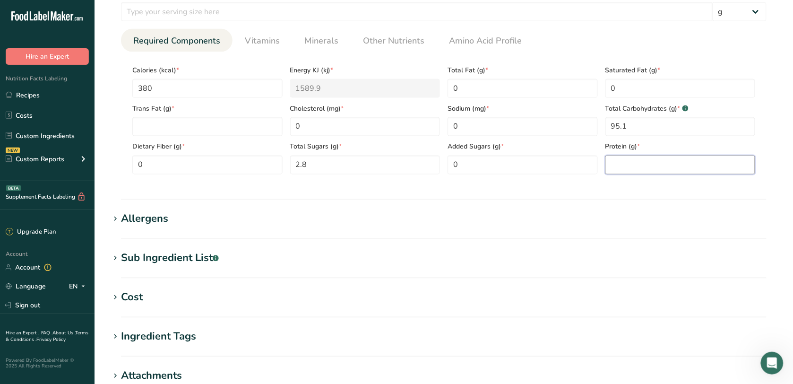
click at [623, 166] on input "number" at bounding box center [681, 165] width 150 height 19
type input "0"
click at [249, 40] on span "Vitamins" at bounding box center [262, 41] width 35 height 13
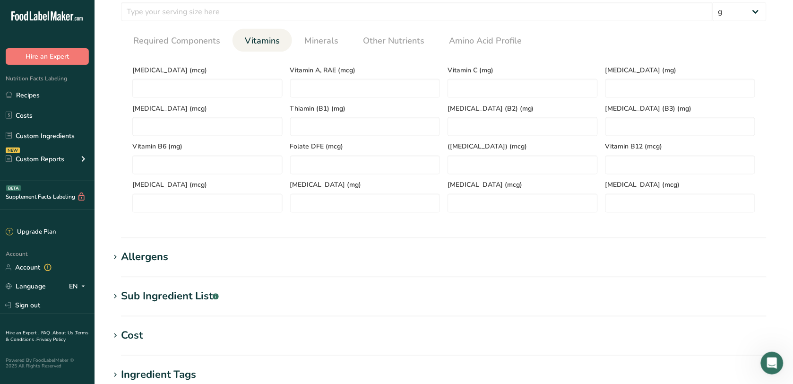
click at [217, 112] on span "[MEDICAL_DATA] (mcg)" at bounding box center [207, 109] width 150 height 10
click at [221, 91] on D "number" at bounding box center [207, 88] width 150 height 19
type D "0"
click at [340, 83] on RAE "number" at bounding box center [365, 88] width 150 height 19
click at [312, 47] on span "Minerals" at bounding box center [321, 41] width 34 height 13
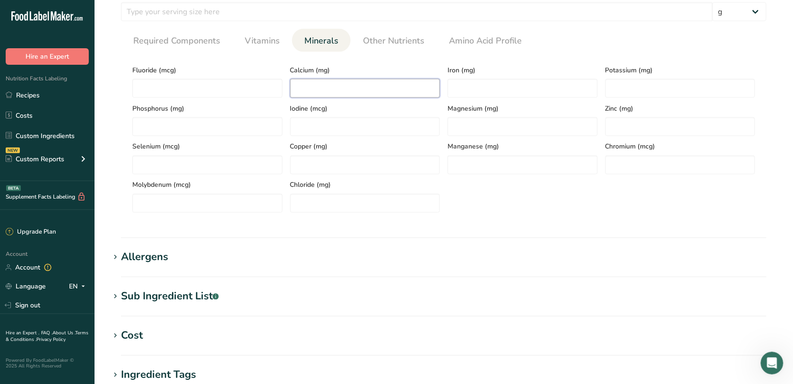
click at [308, 79] on input "number" at bounding box center [365, 88] width 150 height 19
type input "0"
click at [481, 95] on input "number" at bounding box center [523, 88] width 150 height 19
type input "0"
click at [626, 84] on input "number" at bounding box center [681, 88] width 150 height 19
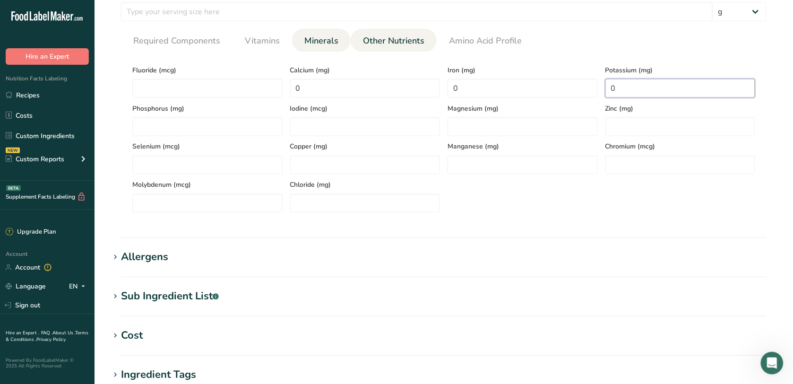
type input "0"
click at [417, 43] on span "Other Nutrients" at bounding box center [393, 41] width 61 height 13
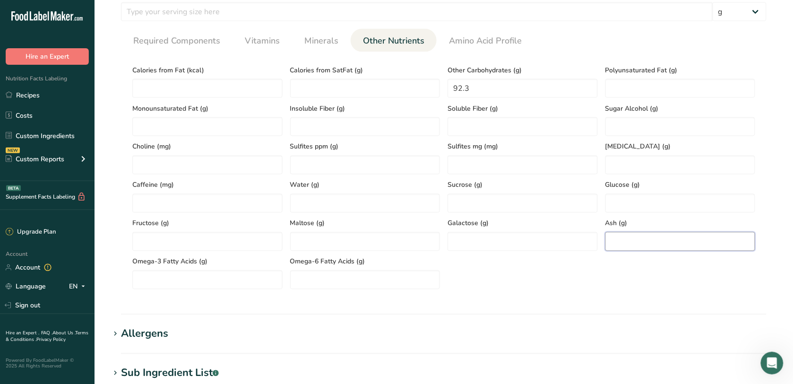
click at [617, 233] on input "number" at bounding box center [681, 241] width 150 height 19
type input "0"
click at [451, 309] on section "Nutritional Info Serving Size .a-a{fill:#347362;}.b-a{fill:#fff;} Add ingredien…" at bounding box center [444, 134] width 668 height 362
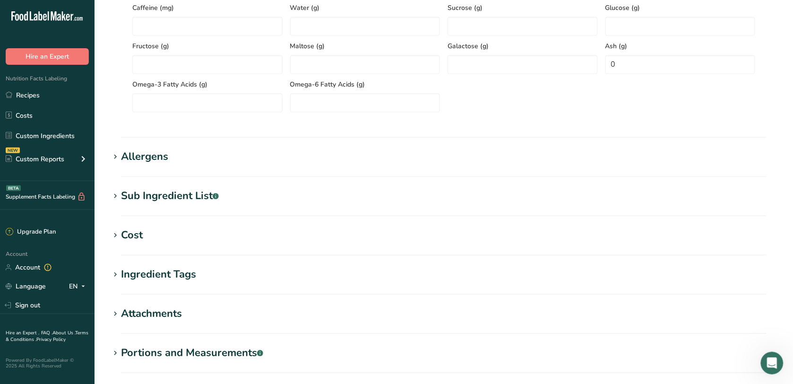
scroll to position [695, 0]
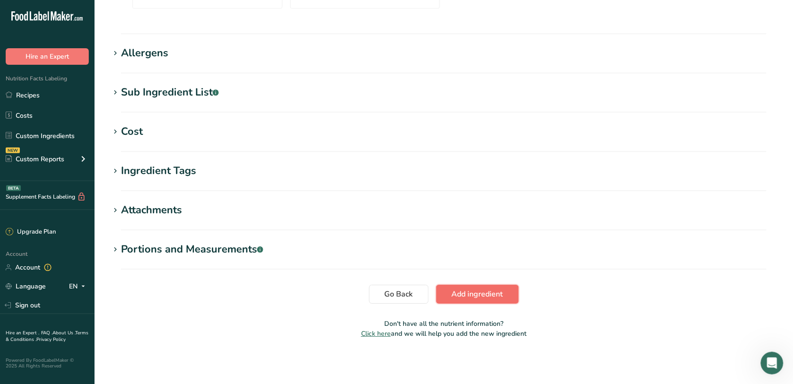
click at [478, 298] on span "Add ingredient" at bounding box center [478, 293] width 52 height 11
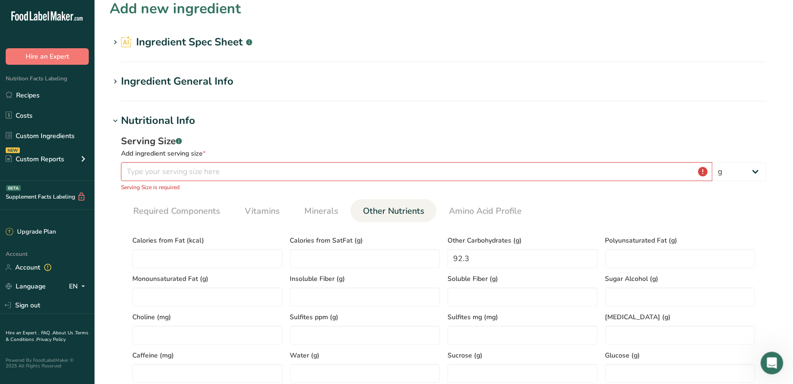
scroll to position [0, 0]
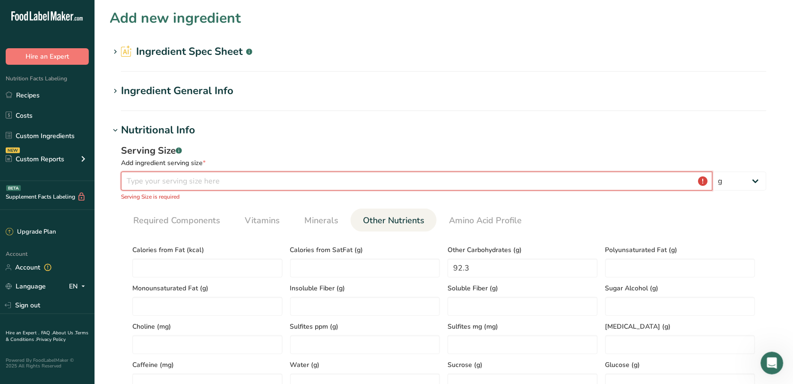
click at [206, 176] on input "number" at bounding box center [417, 181] width 592 height 19
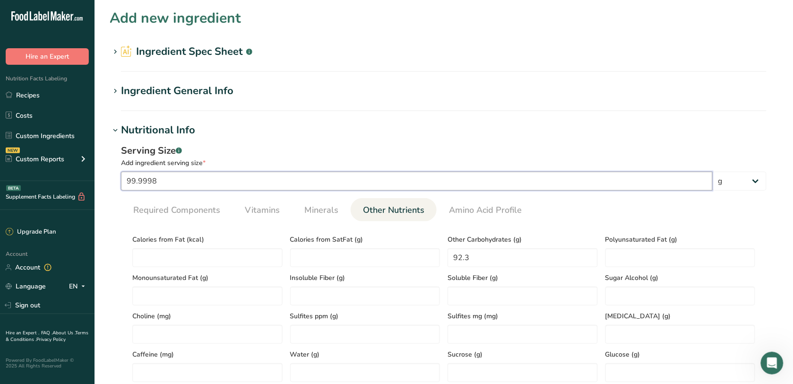
scroll to position [450, 0]
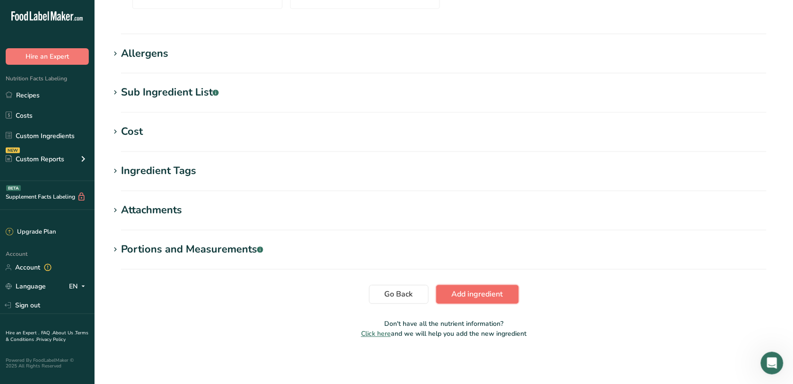
click at [503, 289] on span "Add ingredient" at bounding box center [478, 294] width 52 height 11
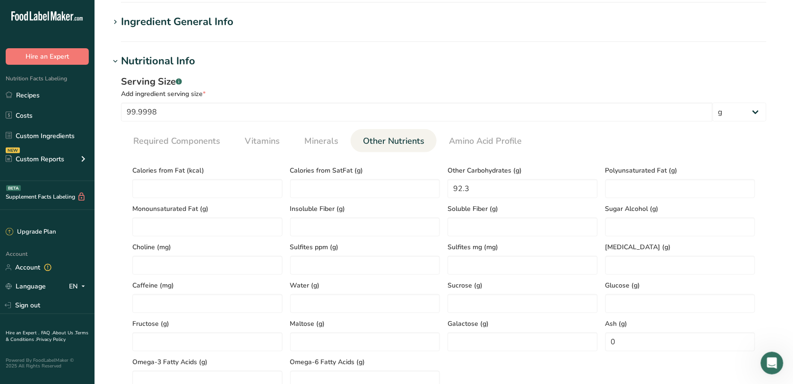
scroll to position [0, 0]
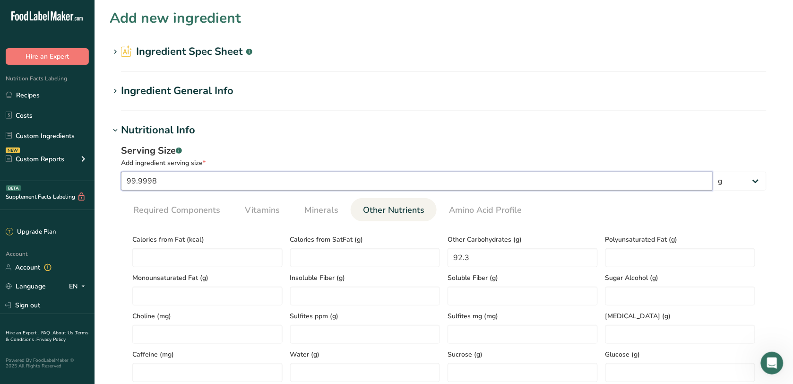
drag, startPoint x: 348, startPoint y: 178, endPoint x: 114, endPoint y: 179, distance: 234.5
click at [114, 179] on div "Serving Size .a-a{fill:#347362;}.b-a{fill:#fff;} Add ingredient serving size * …" at bounding box center [444, 305] width 668 height 334
type input "100"
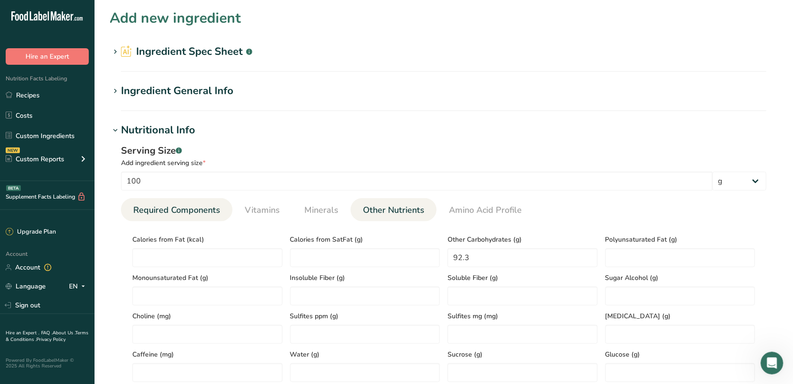
click at [180, 214] on span "Required Components" at bounding box center [176, 210] width 87 height 13
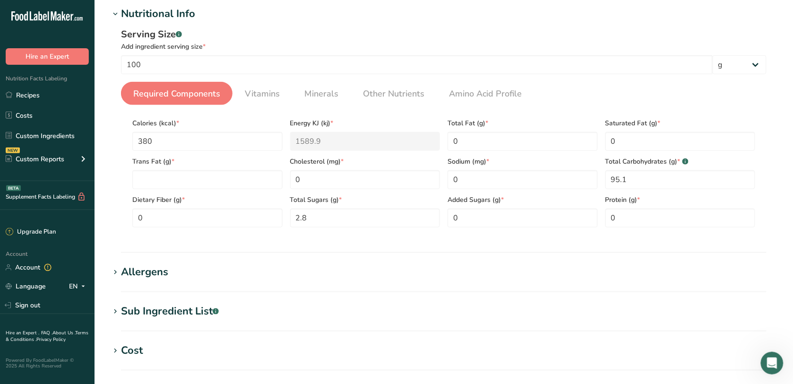
scroll to position [118, 0]
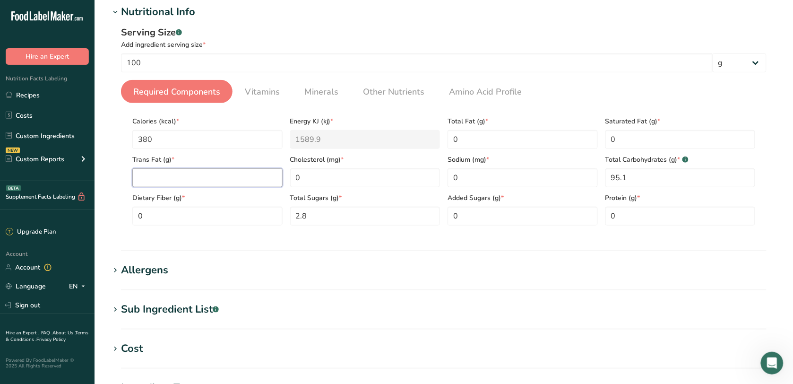
click at [190, 171] on Fat "number" at bounding box center [207, 177] width 150 height 19
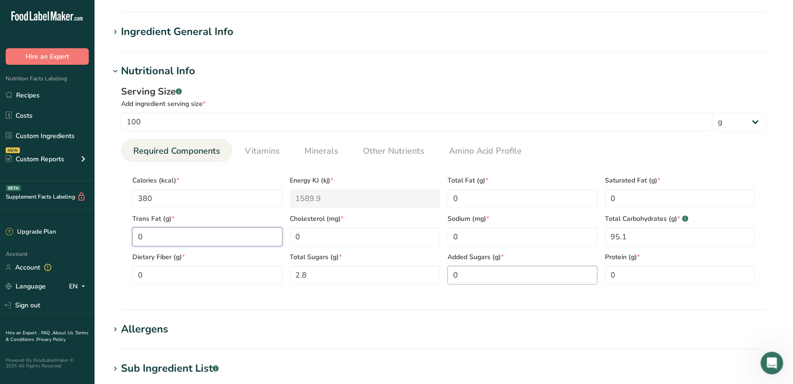
scroll to position [334, 0]
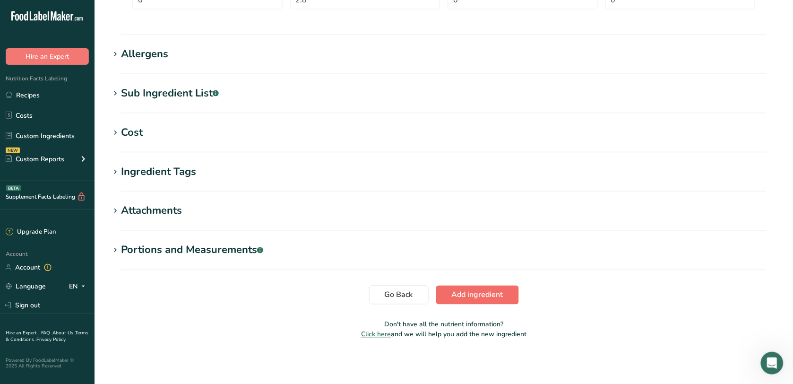
type Fat "0"
click at [494, 294] on span "Add ingredient" at bounding box center [478, 294] width 52 height 11
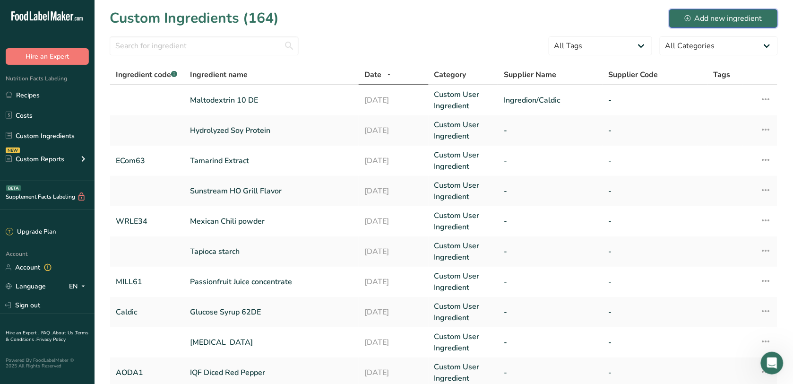
click at [711, 19] on div "Add new ingredient" at bounding box center [724, 18] width 78 height 11
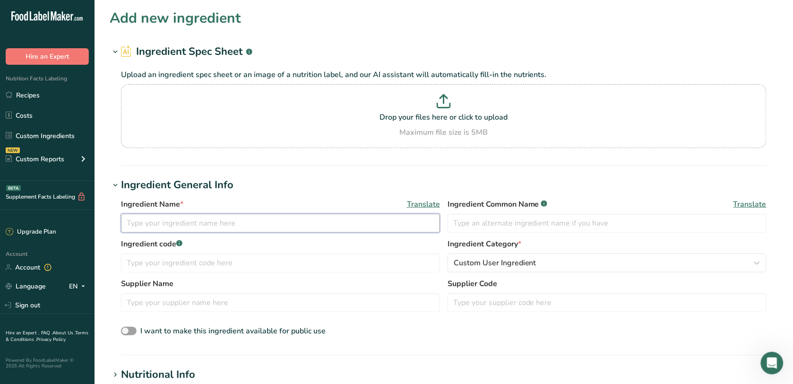
click at [180, 221] on input "text" at bounding box center [280, 223] width 319 height 19
type input "Natural Worcestershire Sauce Flavour Type"
click at [329, 272] on input "text" at bounding box center [280, 262] width 319 height 19
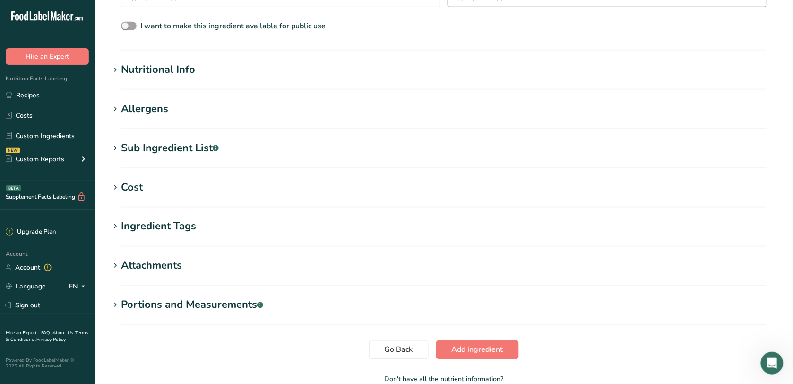
scroll to position [307, 0]
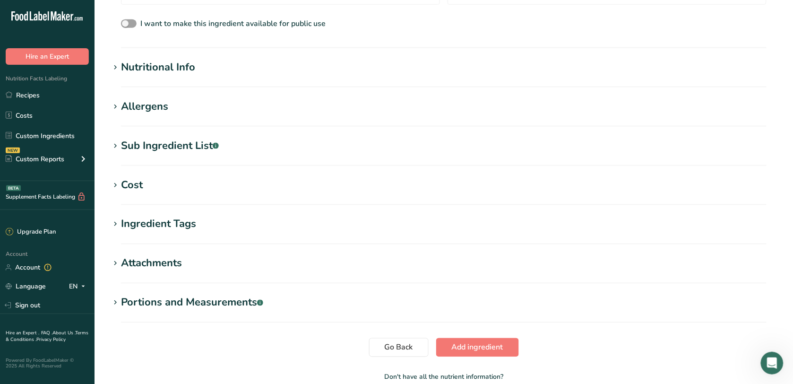
type input "Givaudan"
click at [445, 76] on section "Nutritional Info Serving Size .a-a{fill:#347362;}.b-a{fill:#fff;} Add ingredien…" at bounding box center [444, 74] width 668 height 28
click at [175, 69] on div "Nutritional Info" at bounding box center [158, 68] width 74 height 16
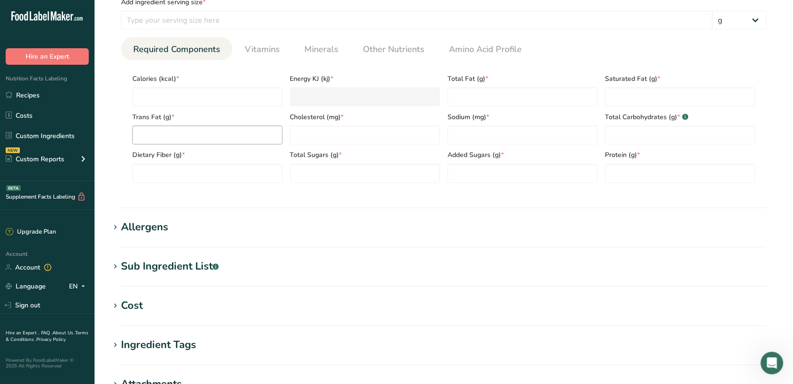
scroll to position [414, 0]
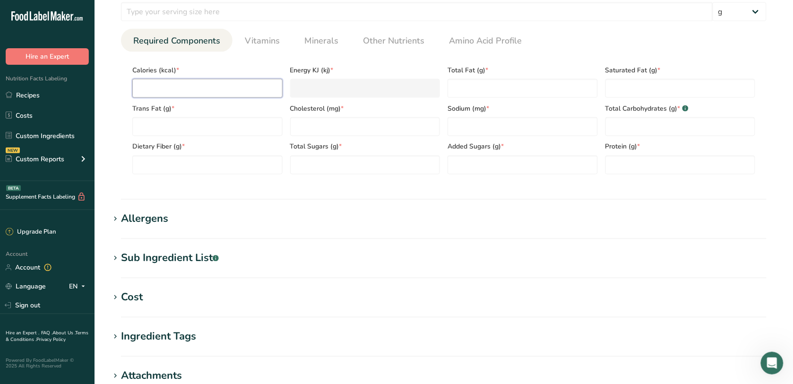
click at [208, 95] on input "number" at bounding box center [207, 88] width 150 height 19
type input "3"
type KJ "12.6"
type input "30"
type KJ "125.5"
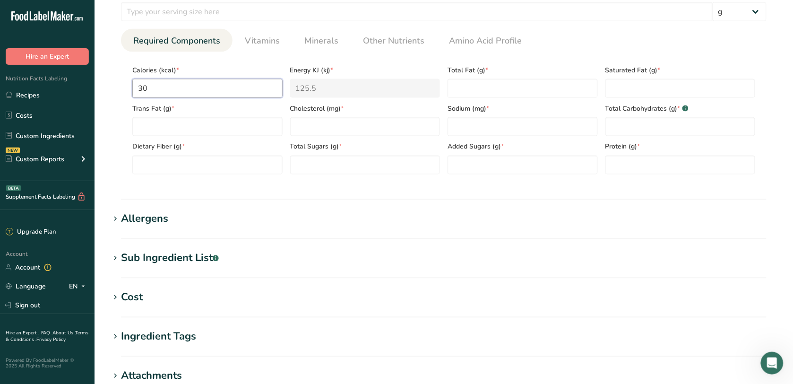
type input "300"
type KJ "1255.2"
type input "300"
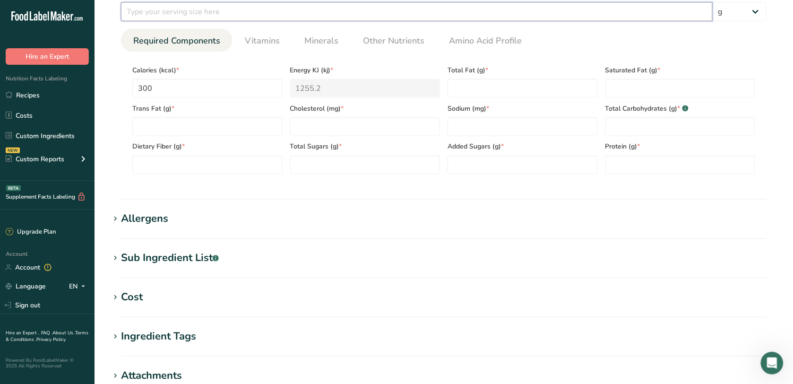
click at [234, 17] on input "number" at bounding box center [417, 11] width 592 height 19
type input "100"
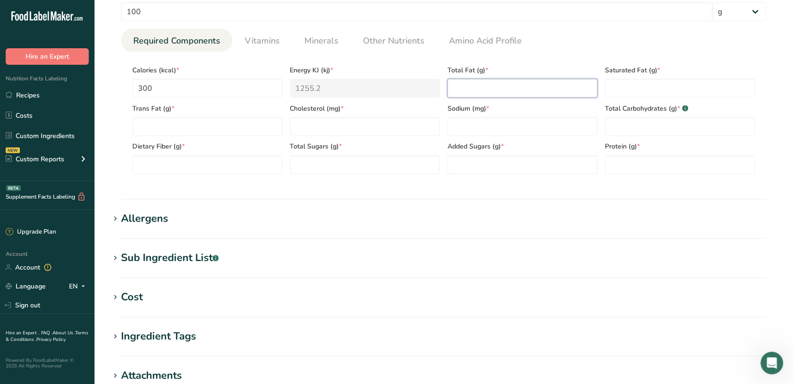
click at [513, 90] on Fat "number" at bounding box center [523, 88] width 150 height 19
type Fat "0"
click at [610, 87] on Fat "number" at bounding box center [681, 88] width 150 height 19
type Fat "0"
click at [223, 131] on Fat "number" at bounding box center [207, 126] width 150 height 19
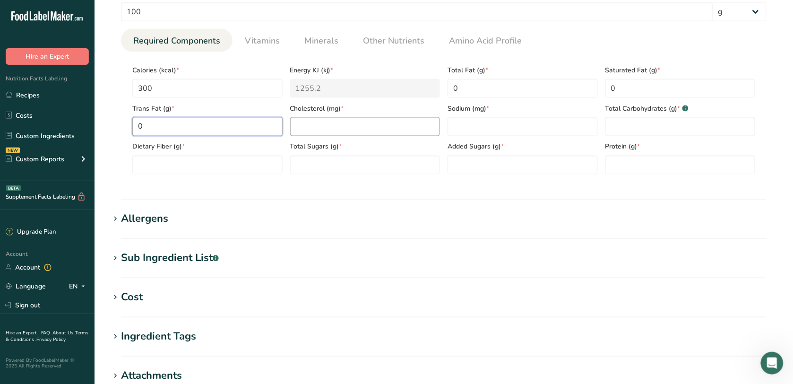
type Fat "0"
click at [362, 130] on input "number" at bounding box center [365, 126] width 150 height 19
type input "0"
click at [481, 127] on input "number" at bounding box center [523, 126] width 150 height 19
type input "0"
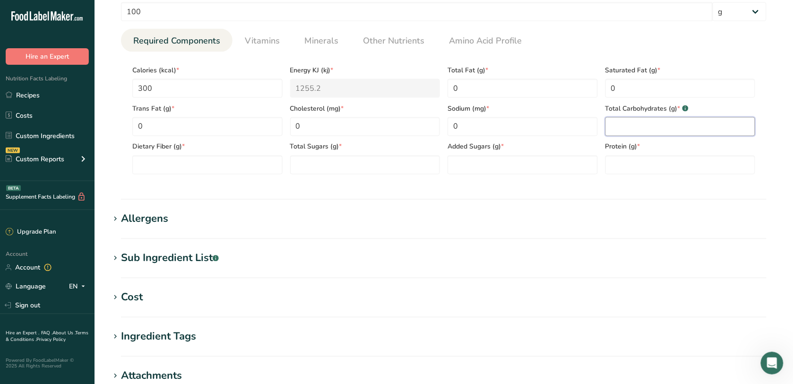
click at [608, 126] on Carbohydrates "number" at bounding box center [681, 126] width 150 height 19
type Carbohydrates "0"
click at [218, 174] on Fiber "number" at bounding box center [207, 165] width 150 height 19
type Fiber "0"
click at [319, 176] on section "Calories (kcal) * 300 Energy KJ (kj) * 1255.2 Total Fat (g) * 0 Saturated Fat (…" at bounding box center [444, 117] width 646 height 130
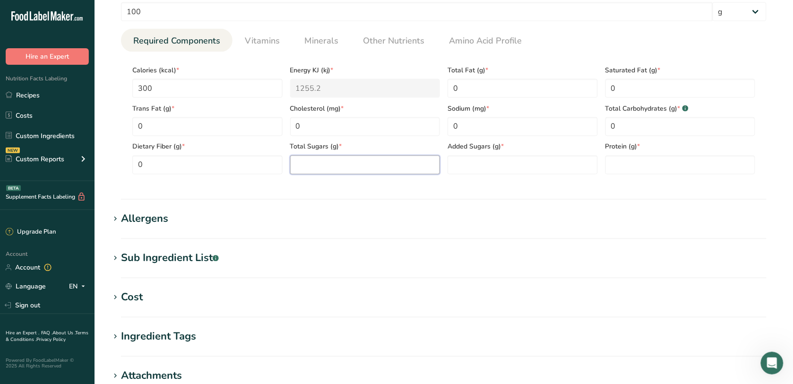
click at [322, 169] on Sugars "number" at bounding box center [365, 165] width 150 height 19
type Sugars "0"
click at [461, 165] on Sugars "number" at bounding box center [523, 165] width 150 height 19
type Sugars "0"
click at [611, 170] on input "number" at bounding box center [681, 165] width 150 height 19
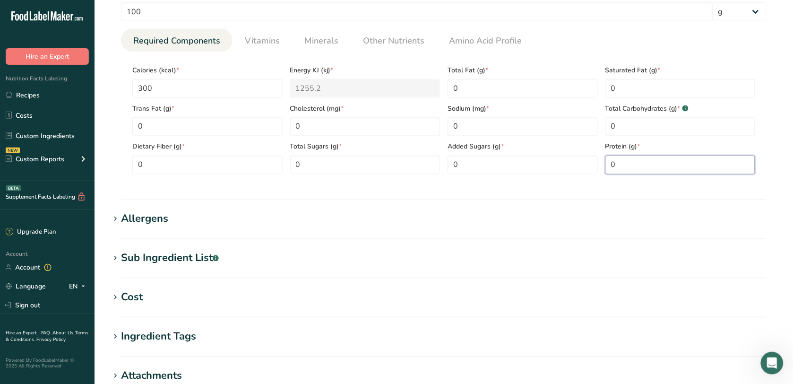
type input "0"
click at [256, 26] on div "Serving Size .a-a{fill:#347362;}.b-a{fill:#fff;} Add ingredient serving size * …" at bounding box center [444, 78] width 668 height 219
click at [259, 33] on link "Vitamins" at bounding box center [262, 41] width 43 height 24
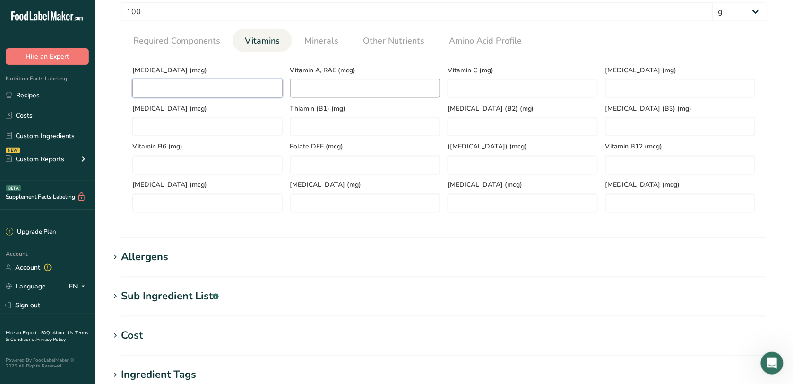
drag, startPoint x: 206, startPoint y: 85, endPoint x: 322, endPoint y: 79, distance: 116.9
click at [217, 80] on D "number" at bounding box center [207, 88] width 150 height 19
click at [386, 97] on RAE "number" at bounding box center [365, 88] width 150 height 19
type RAE "0"
click at [487, 95] on C "number" at bounding box center [523, 88] width 150 height 19
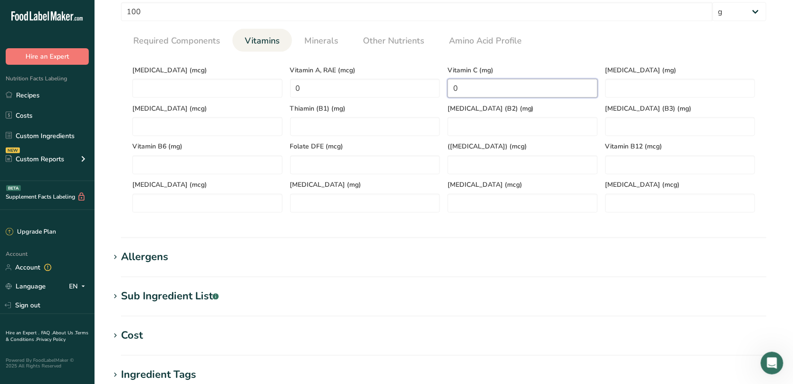
type C "0"
drag, startPoint x: 279, startPoint y: 29, endPoint x: 293, endPoint y: 34, distance: 14.5
click at [280, 29] on div "Serving Size .a-a{fill:#347362;}.b-a{fill:#fff;} Add ingredient serving size * …" at bounding box center [444, 97] width 668 height 257
click at [301, 34] on link "Minerals" at bounding box center [322, 41] width 42 height 24
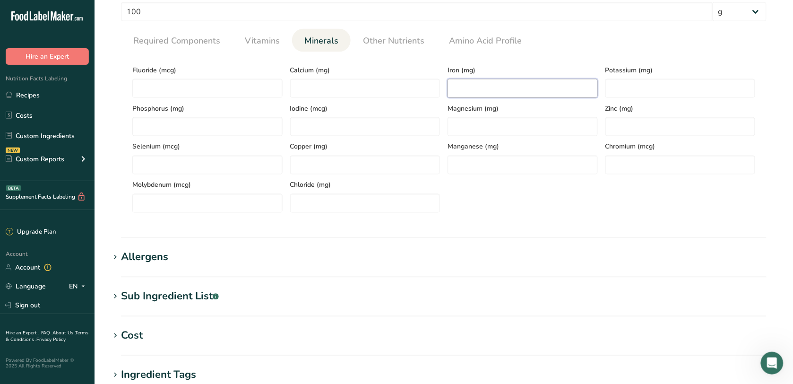
click at [526, 97] on input "number" at bounding box center [523, 88] width 150 height 19
type input "0"
click at [425, 90] on input "number" at bounding box center [365, 88] width 150 height 19
type input "0"
click at [693, 83] on input "number" at bounding box center [681, 88] width 150 height 19
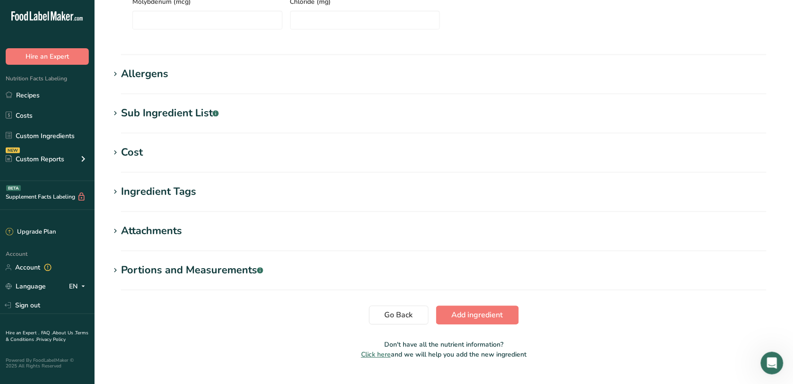
scroll to position [618, 0]
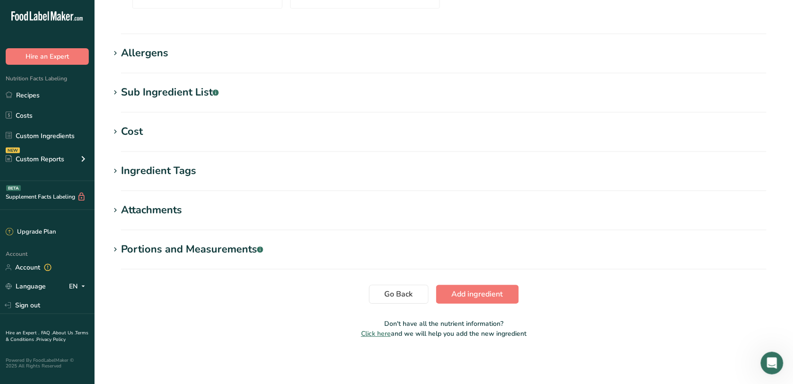
type input "0"
click at [482, 288] on span "Add ingredient" at bounding box center [478, 293] width 52 height 11
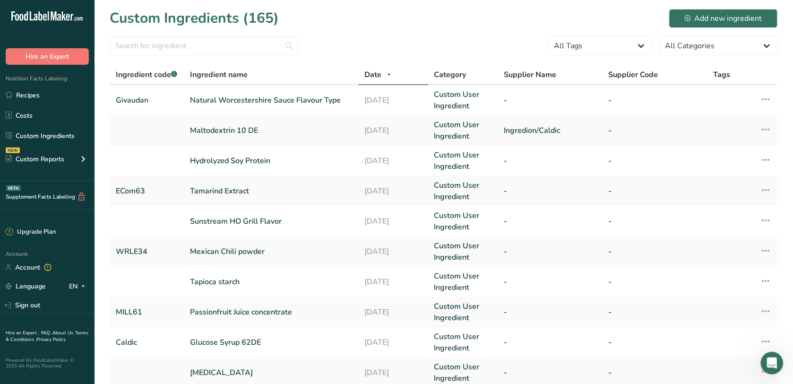
click at [45, 86] on div "Nutrition Facts Labeling Recipes Costs Custom Ingredients NEW Custom Reports Me…" at bounding box center [47, 123] width 95 height 116
click at [45, 91] on link "Recipes" at bounding box center [47, 95] width 95 height 18
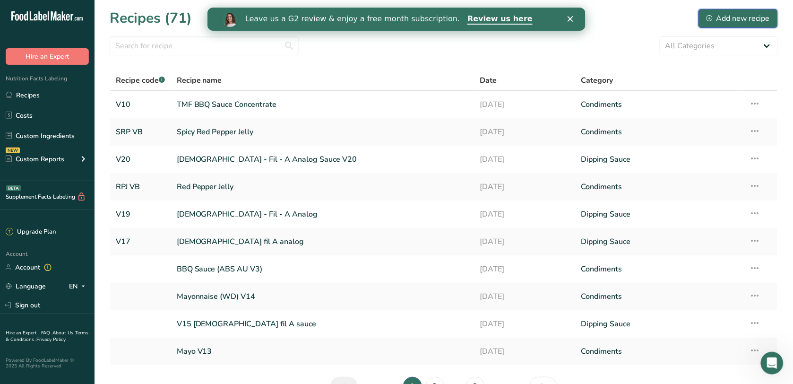
click at [708, 22] on div "Add new recipe" at bounding box center [738, 18] width 63 height 11
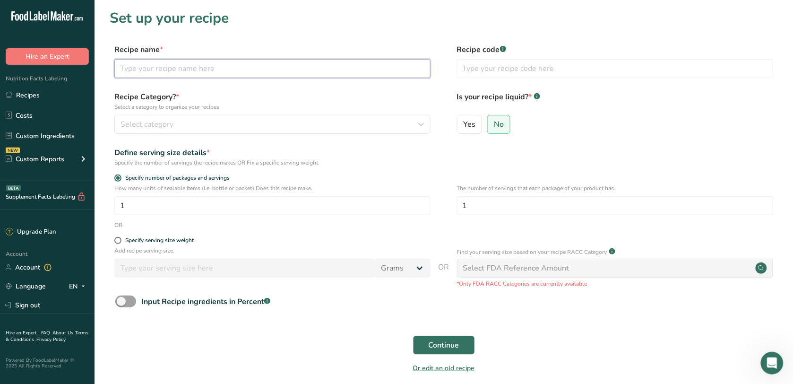
click at [182, 66] on input "text" at bounding box center [272, 68] width 316 height 19
type input "T"
type input "[PERSON_NAME]'s BBQ Sauce"
click at [521, 67] on input "text" at bounding box center [615, 68] width 316 height 19
type input "V5"
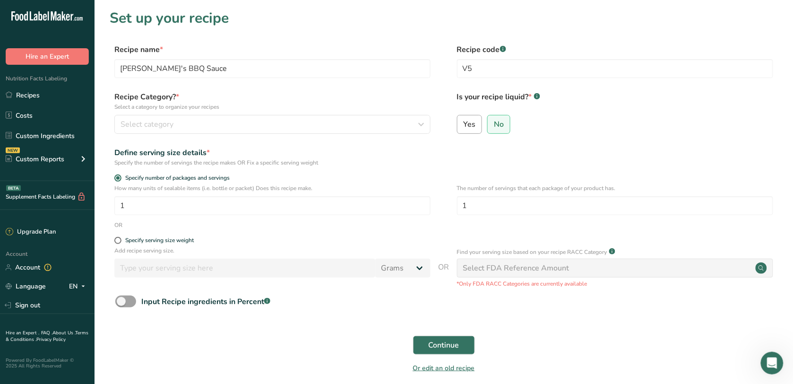
click at [464, 123] on span "Yes" at bounding box center [470, 124] width 12 height 9
click at [464, 123] on input "Yes" at bounding box center [461, 124] width 6 height 6
radio input "true"
radio input "false"
select select "22"
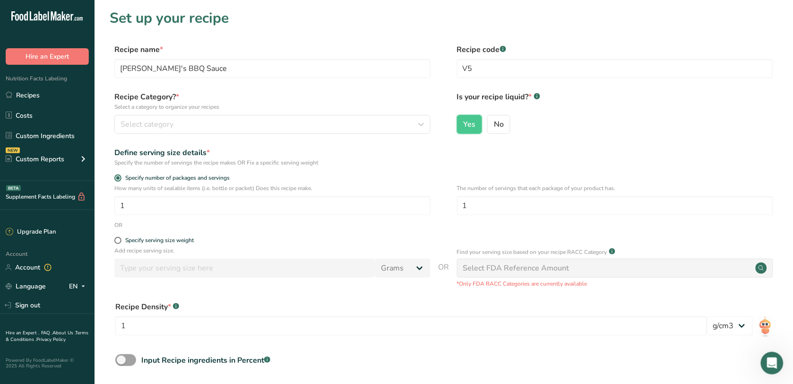
click at [171, 235] on form "Recipe name * [PERSON_NAME]'s BBQ Sauce Recipe code .a-a{fill:#347362;}.b-a{fil…" at bounding box center [444, 241] width 668 height 394
click at [173, 241] on div "Specify serving size weight" at bounding box center [159, 240] width 69 height 7
click at [121, 241] on input "Specify serving size weight" at bounding box center [117, 240] width 6 height 6
radio input "true"
radio input "false"
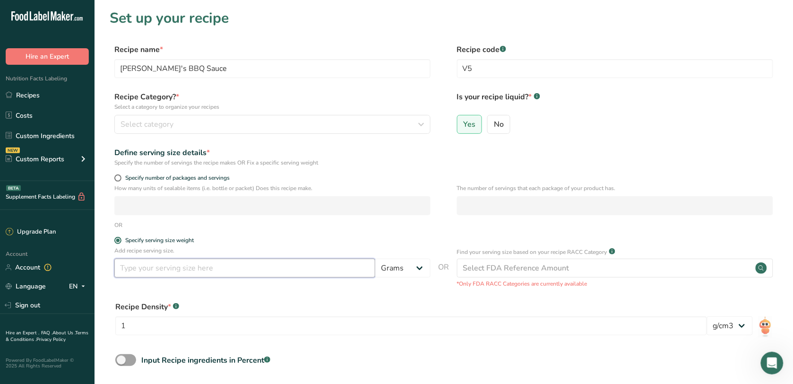
click at [183, 263] on input "number" at bounding box center [244, 268] width 261 height 19
type input "100"
click at [214, 236] on form "Recipe name * [PERSON_NAME]'s BBQ Sauce Recipe code .a-a{fill:#347362;}.b-a{fil…" at bounding box center [444, 241] width 668 height 394
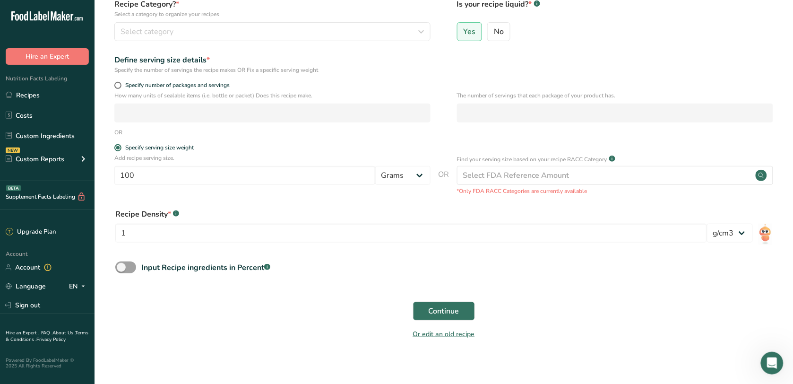
scroll to position [100, 0]
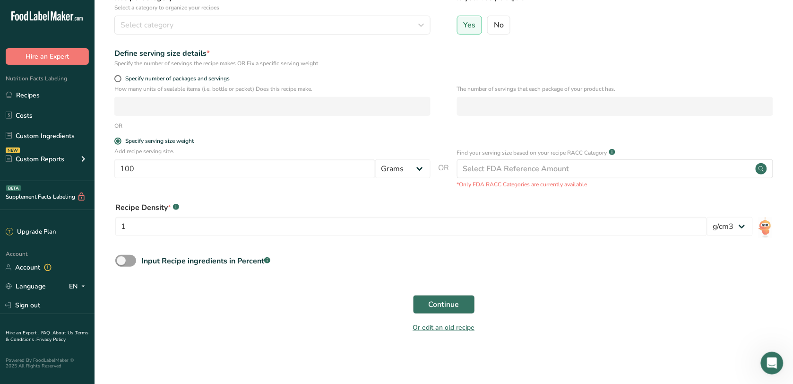
click at [239, 135] on form "Recipe name * [PERSON_NAME]'s BBQ Sauce Recipe code .a-a{fill:#347362;}.b-a{fil…" at bounding box center [444, 142] width 668 height 394
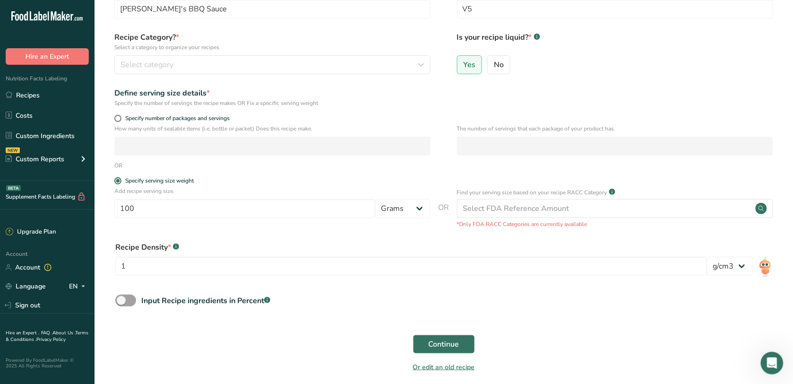
scroll to position [41, 0]
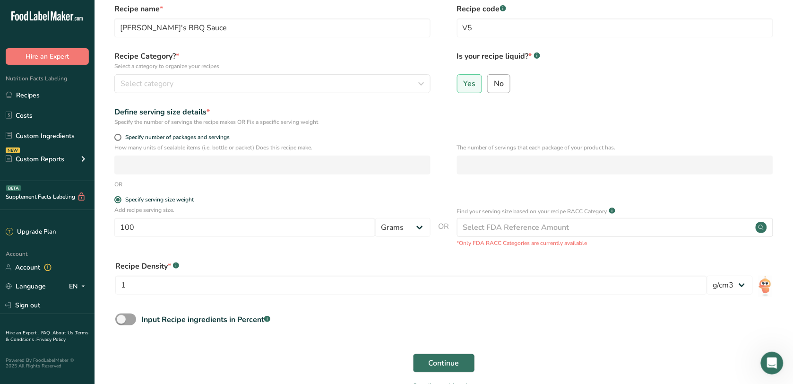
click at [501, 90] on label "No" at bounding box center [498, 83] width 23 height 19
click at [494, 87] on input "No" at bounding box center [491, 83] width 6 height 6
radio input "true"
radio input "false"
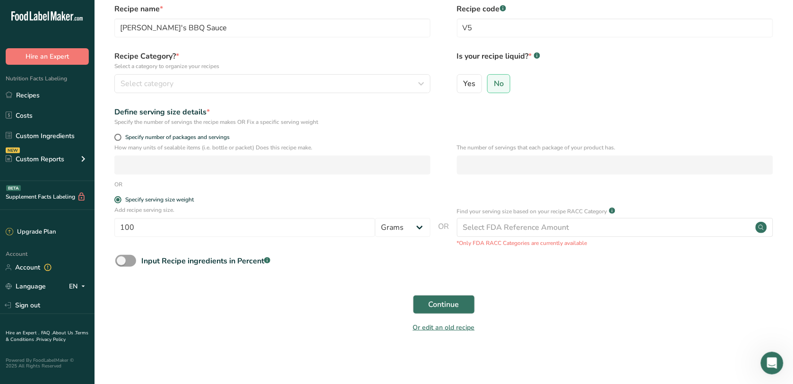
click at [320, 93] on div "Recipe Category? * Select a category to organize your recipes Select category S…" at bounding box center [444, 75] width 668 height 48
click at [317, 83] on div "Select category" at bounding box center [270, 83] width 298 height 11
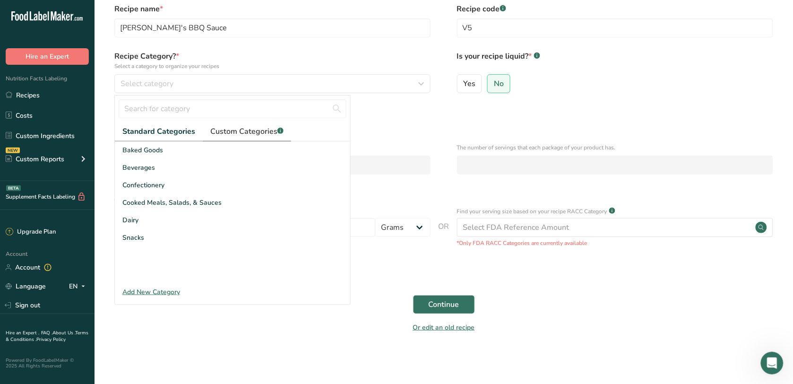
click at [235, 122] on link "Custom Categories .a-a{fill:#347362;}.b-a{fill:#fff;}" at bounding box center [247, 131] width 88 height 19
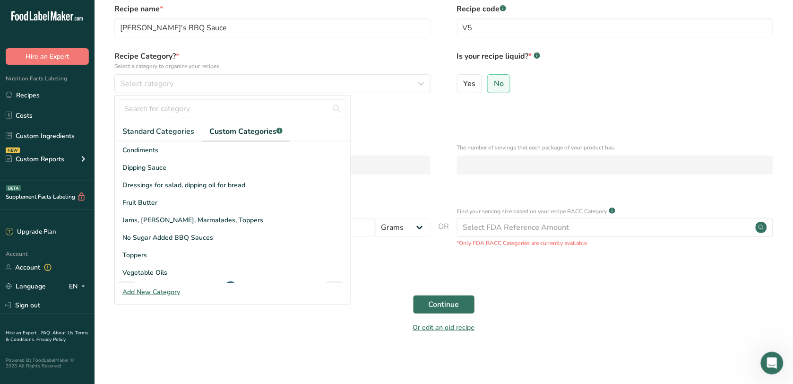
click at [218, 152] on div "Condiments" at bounding box center [232, 149] width 235 height 17
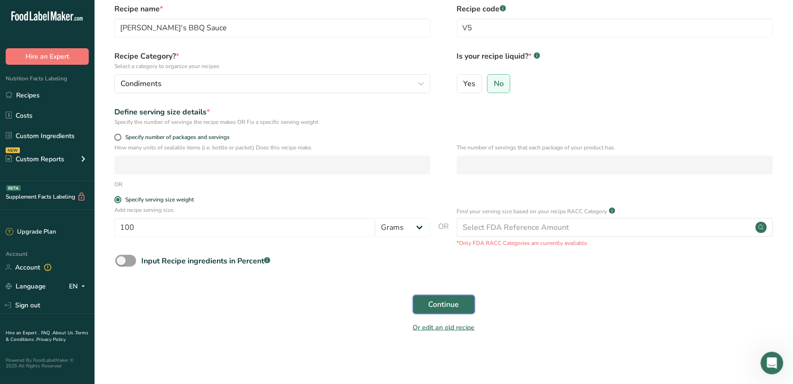
click at [464, 300] on button "Continue" at bounding box center [444, 304] width 62 height 19
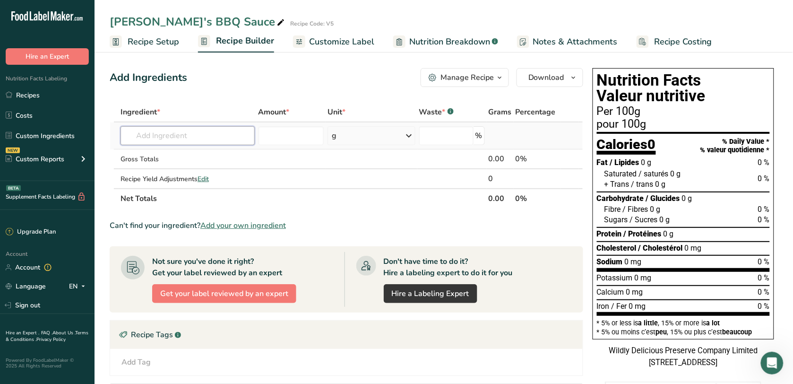
click at [203, 139] on input "text" at bounding box center [188, 135] width 134 height 19
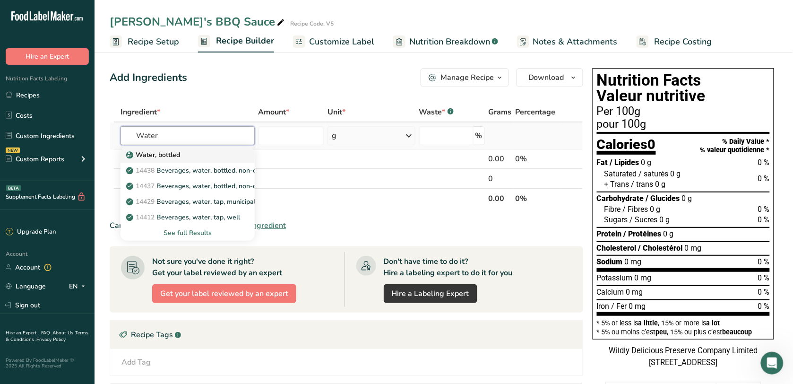
type input "Water"
click at [205, 149] on link "Water, bottled" at bounding box center [188, 155] width 134 height 16
type input "Water, bottled"
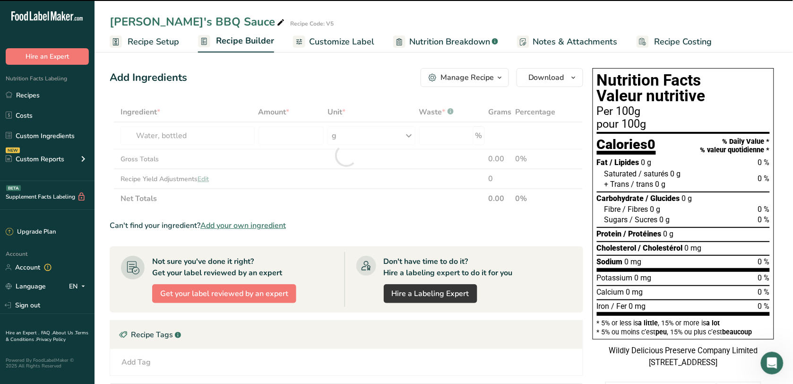
type input "0"
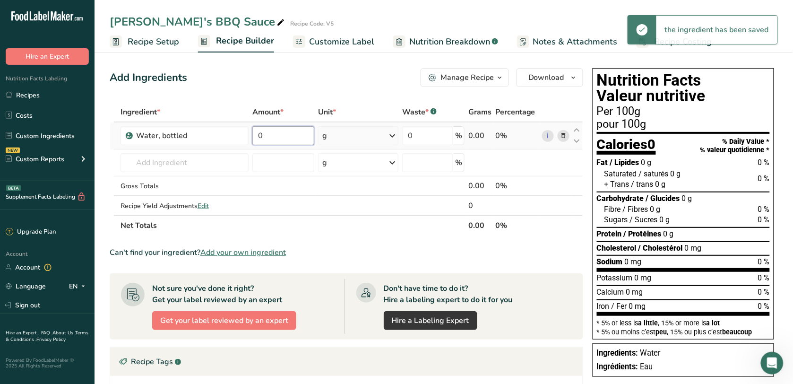
click at [281, 135] on input "0" at bounding box center [283, 135] width 62 height 19
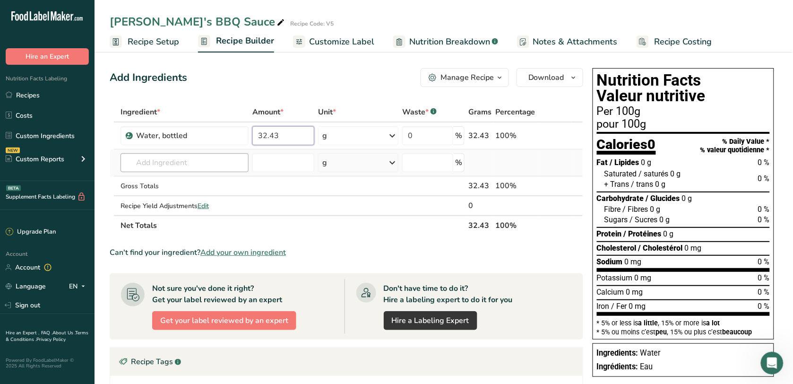
type input "32.43"
click at [186, 155] on div "Ingredient * Amount * Unit * Waste * .a-a{fill:#347362;}.b-a{fill:#fff;} Grams …" at bounding box center [347, 168] width 474 height 133
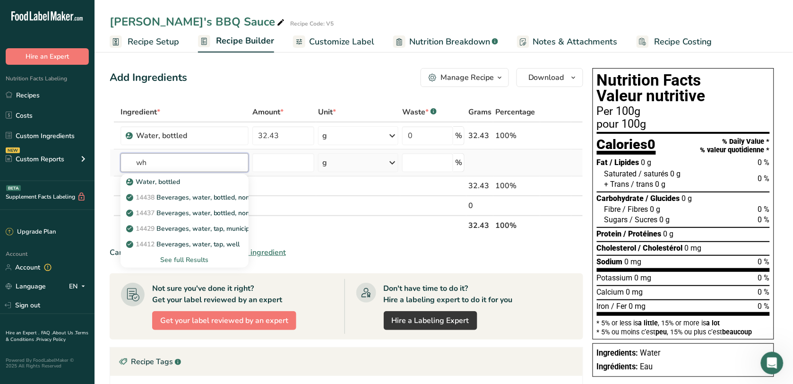
type input "w"
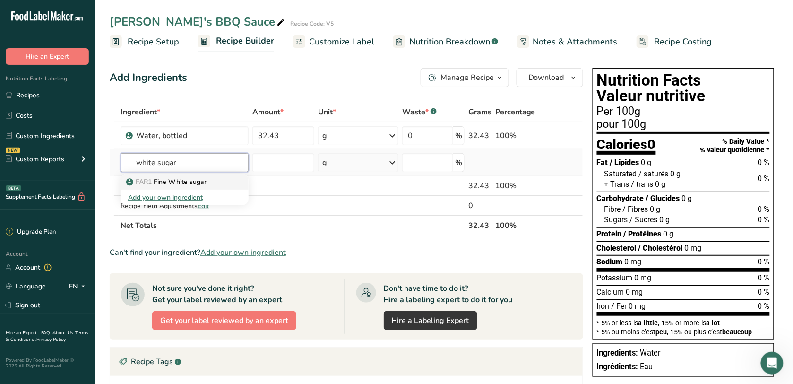
type input "white sugar"
click at [211, 178] on div "FAR1 Fine White sugar" at bounding box center [177, 182] width 98 height 10
type input "Fine White sugar"
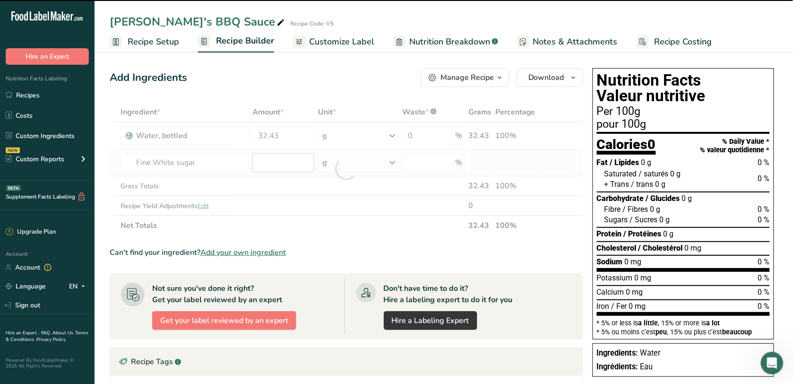
type input "0"
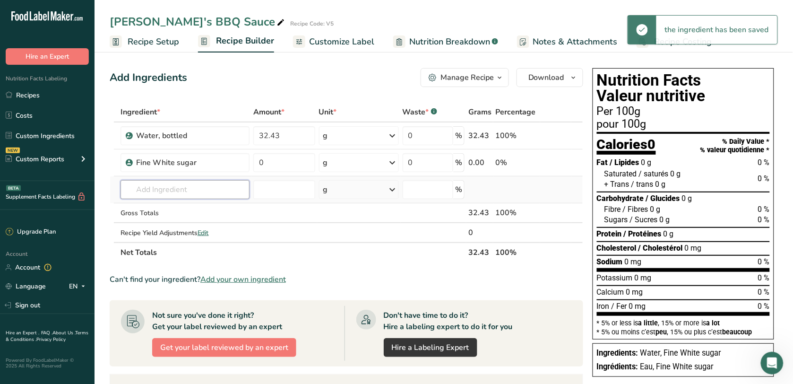
click at [197, 191] on input "text" at bounding box center [186, 189] width 130 height 19
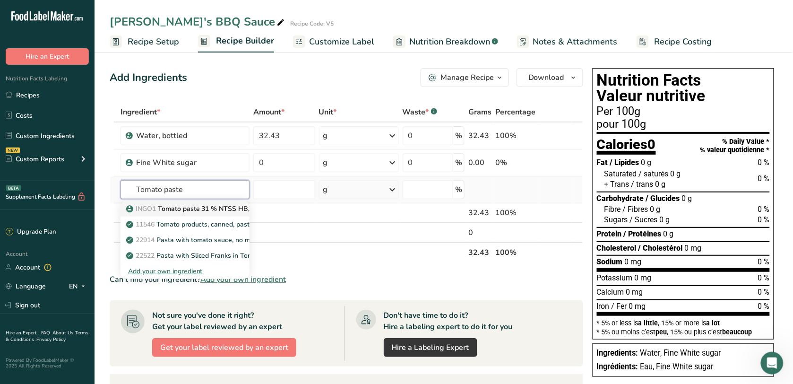
type input "Tomato paste"
click at [204, 209] on p "INGO1 Tomato paste 31 % NTSS HB, 250K" at bounding box center [197, 209] width 139 height 10
type input "Tomato paste 31 % NTSS HB, 250K"
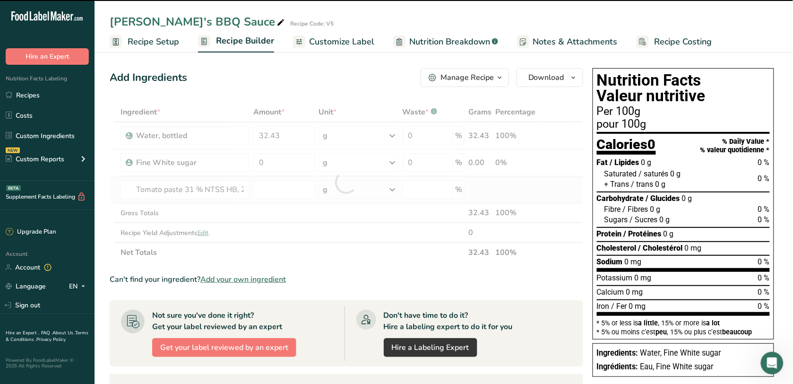
type input "0"
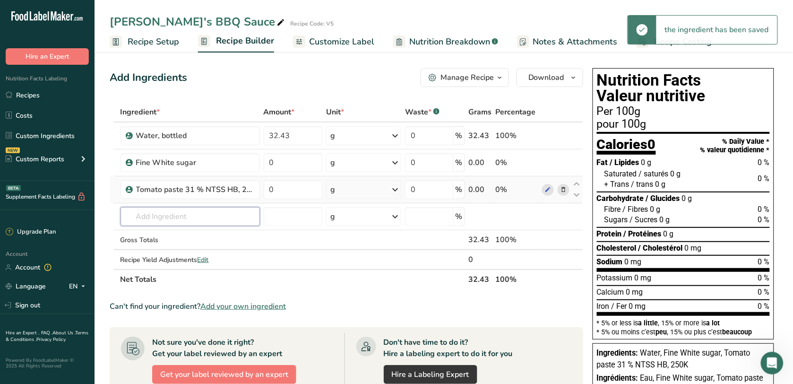
click at [204, 209] on input "text" at bounding box center [190, 216] width 139 height 19
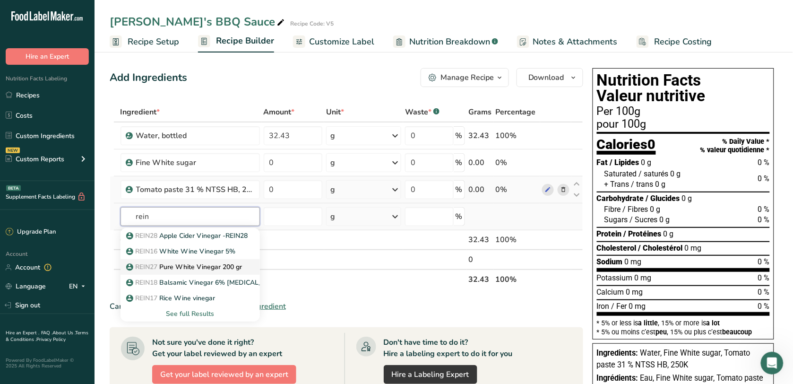
type input "rein"
click at [199, 263] on p "REIN27 Pure White Vinegar 200 gr" at bounding box center [185, 267] width 114 height 10
type input "Pure White Vinegar 200 gr"
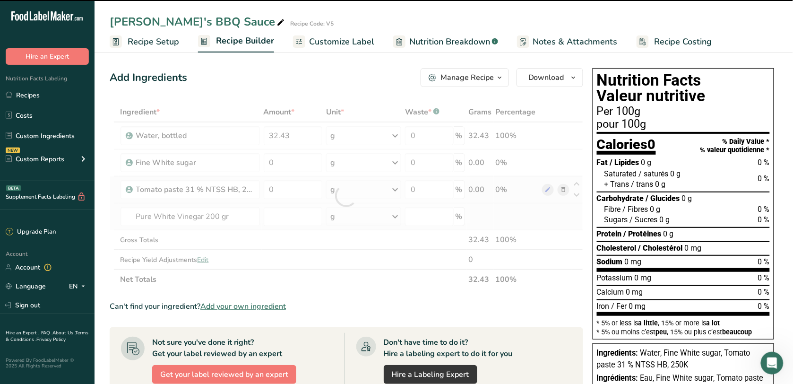
type input "0"
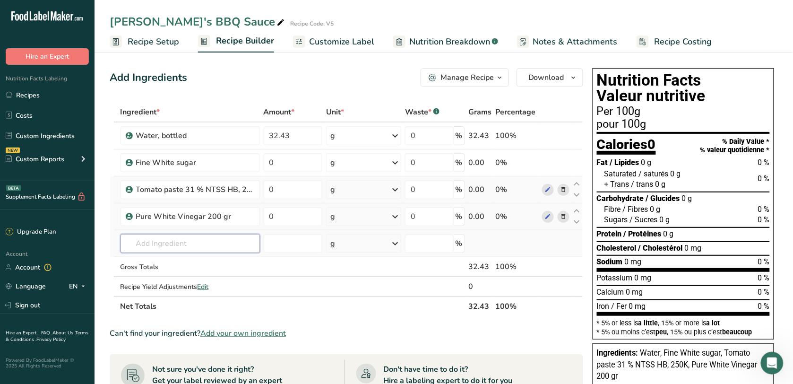
click at [203, 249] on input "text" at bounding box center [190, 243] width 139 height 19
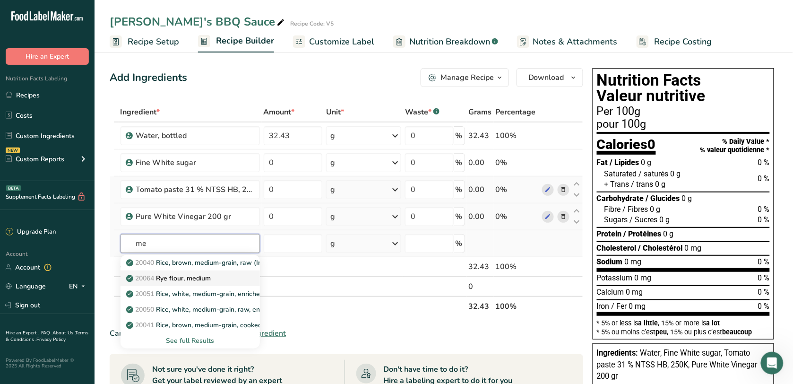
type input "m"
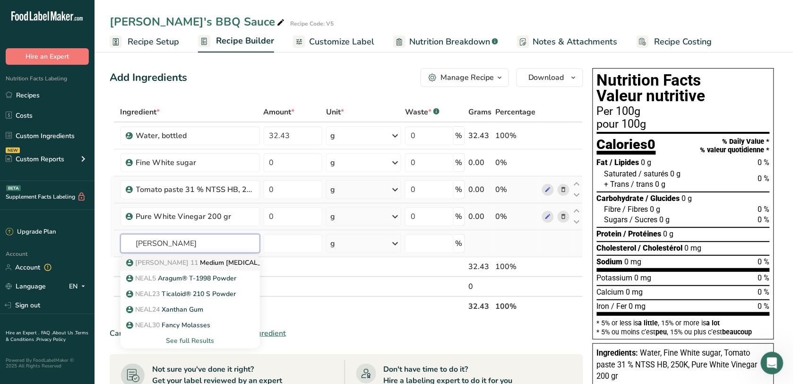
type input "[PERSON_NAME]"
click at [207, 258] on p "[PERSON_NAME] 11 Medium [MEDICAL_DATA]" at bounding box center [205, 263] width 154 height 10
type input "Medium [MEDICAL_DATA]"
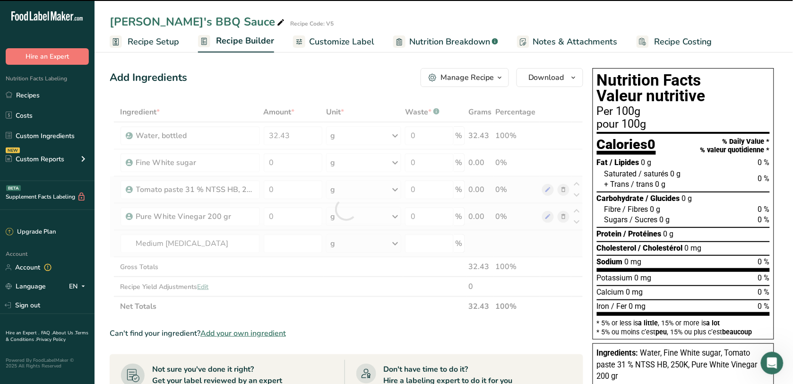
type input "0"
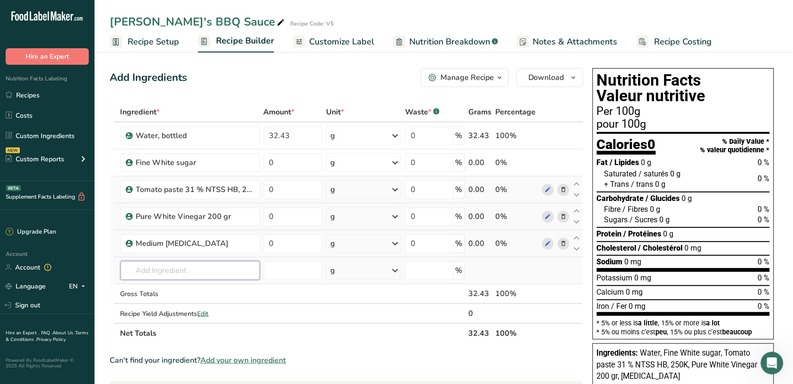
click at [223, 278] on input "text" at bounding box center [190, 270] width 139 height 19
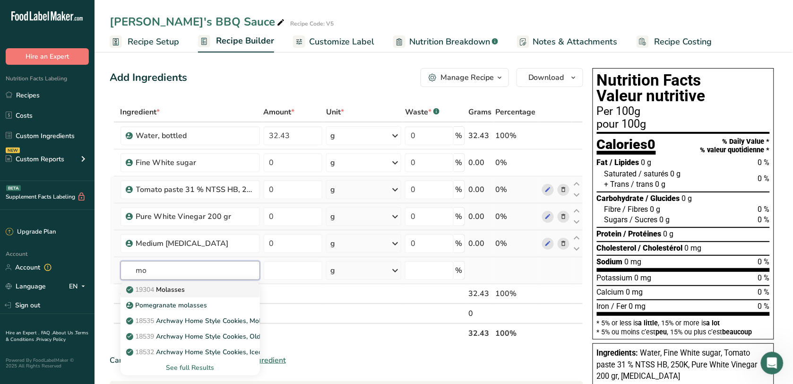
type input "m"
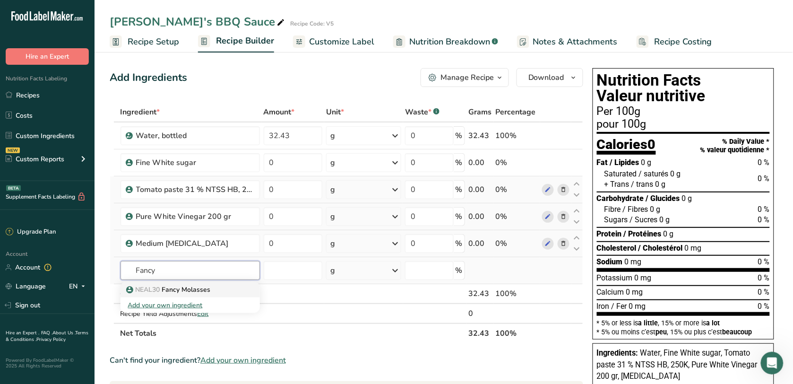
type input "Fancy"
click at [206, 287] on p "NEAL30 Fancy Molasses" at bounding box center [169, 290] width 83 height 10
type input "Fancy Molasses"
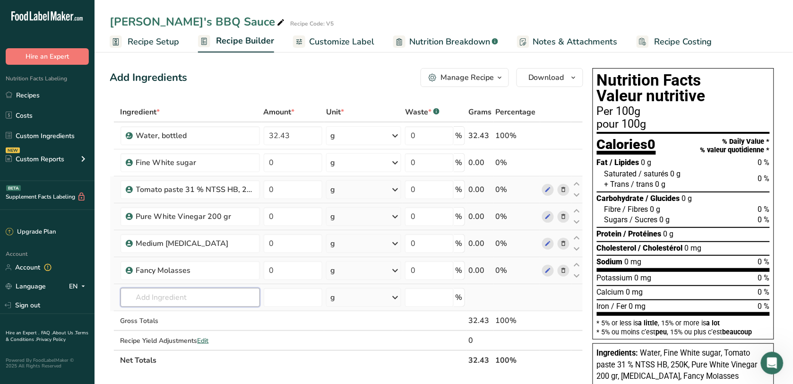
click at [201, 297] on input "text" at bounding box center [190, 297] width 139 height 19
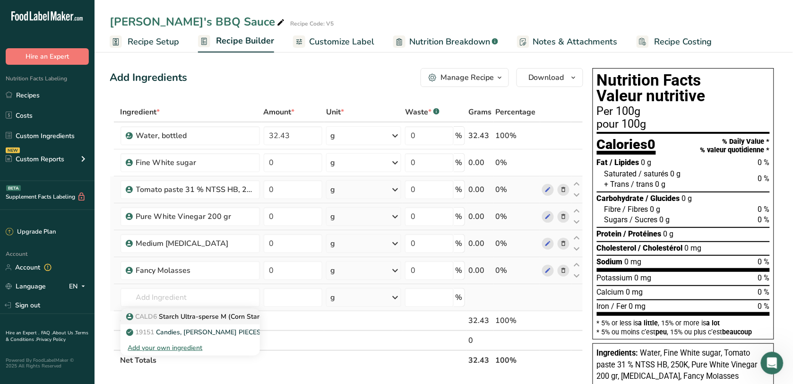
click at [197, 317] on p "CALD6 Starch Ultra-sperse M (Corn Starch)" at bounding box center [198, 317] width 141 height 10
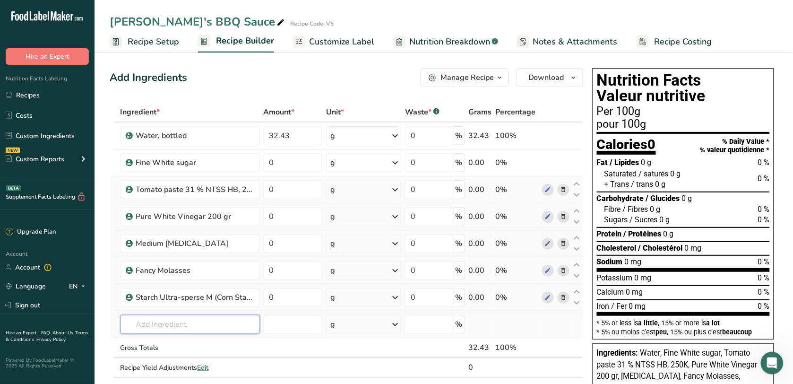
click at [199, 324] on input "text" at bounding box center [190, 324] width 139 height 19
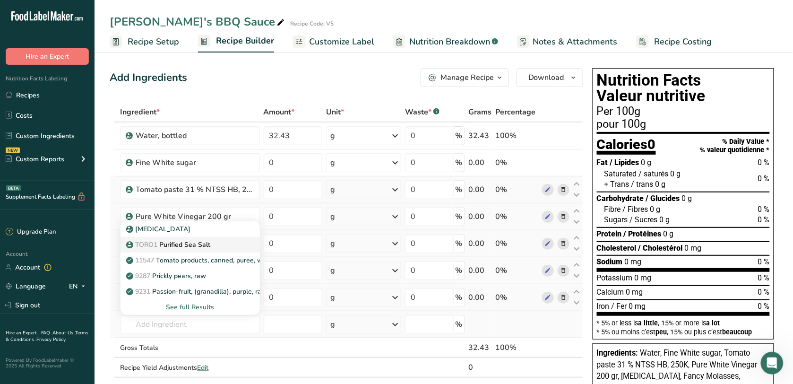
click at [212, 240] on div "TORO1 Purified Sea Salt" at bounding box center [182, 245] width 109 height 10
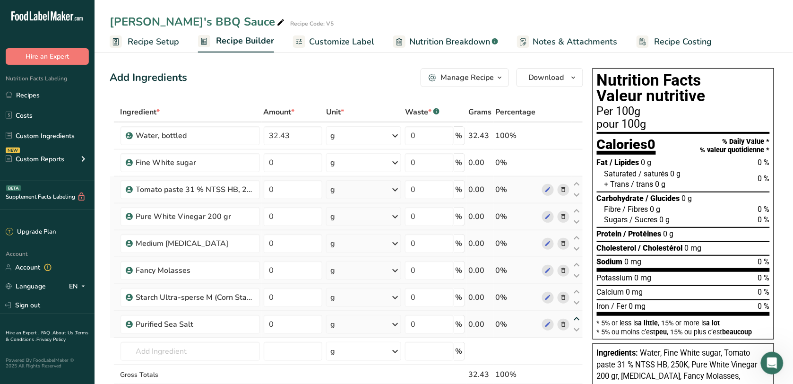
click at [578, 318] on icon at bounding box center [577, 318] width 11 height 7
click at [159, 350] on input "text" at bounding box center [190, 351] width 139 height 19
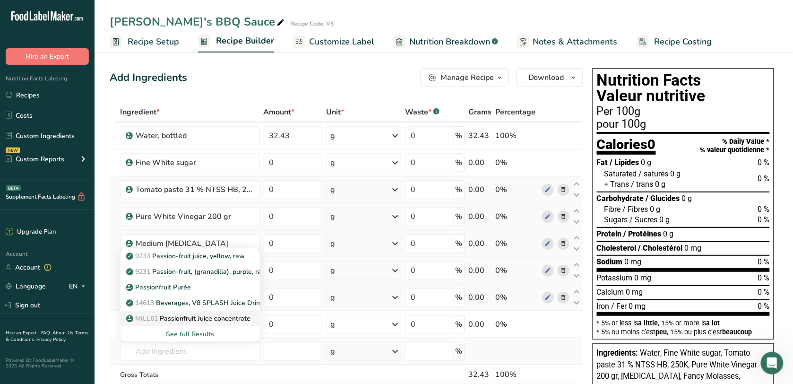
click at [172, 320] on p "MILL61 Passionfruit Juice concentrate" at bounding box center [189, 318] width 123 height 10
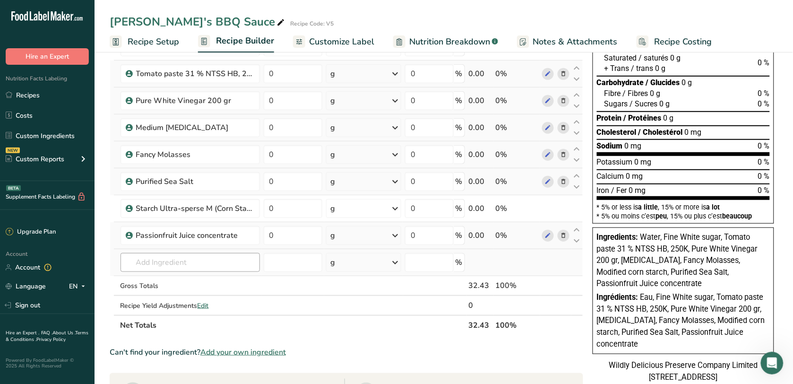
scroll to position [118, 0]
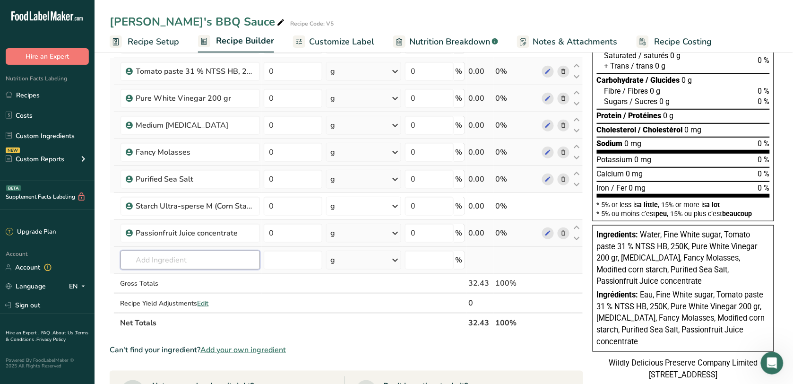
click at [155, 266] on input "text" at bounding box center [190, 260] width 139 height 19
click at [159, 278] on p "VIK M1 Canola Oil" at bounding box center [159, 279] width 63 height 10
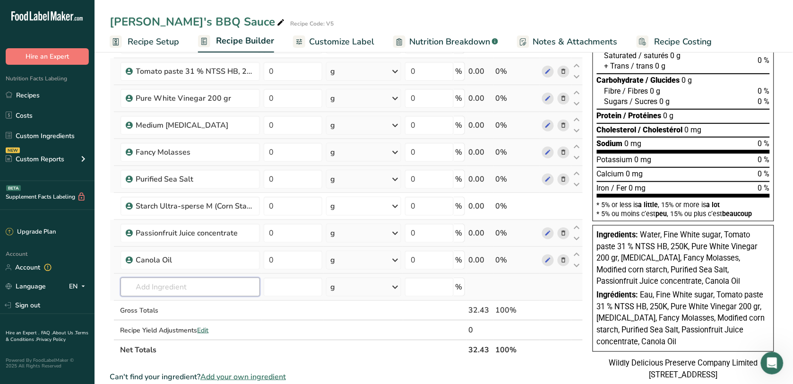
click at [163, 287] on input "text" at bounding box center [190, 287] width 139 height 19
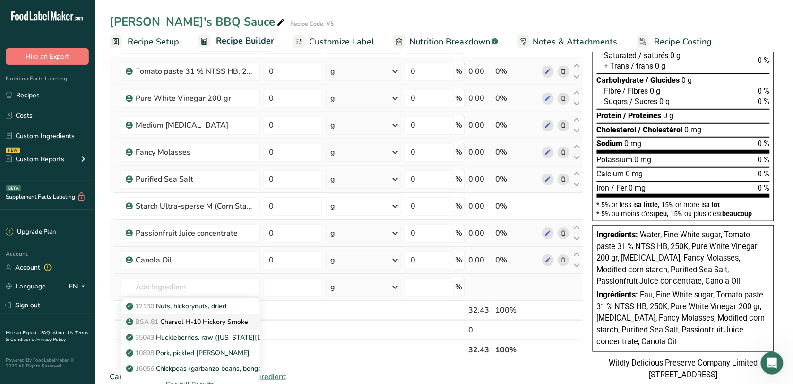
click at [179, 317] on link "BSA 81 Charsol H-10 Hickory Smoke" at bounding box center [190, 322] width 139 height 16
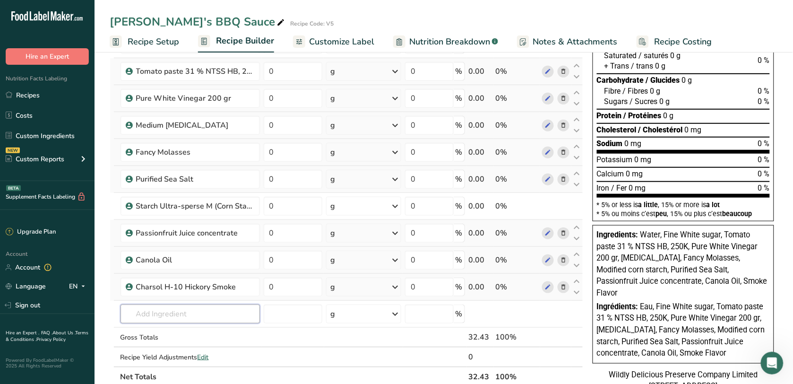
click at [179, 317] on input "text" at bounding box center [190, 313] width 139 height 19
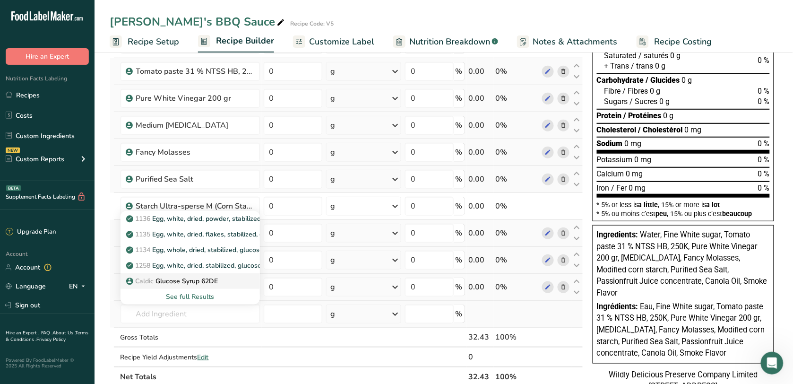
click at [173, 278] on p "Caldic Glucose Syrup 62DE" at bounding box center [173, 281] width 90 height 10
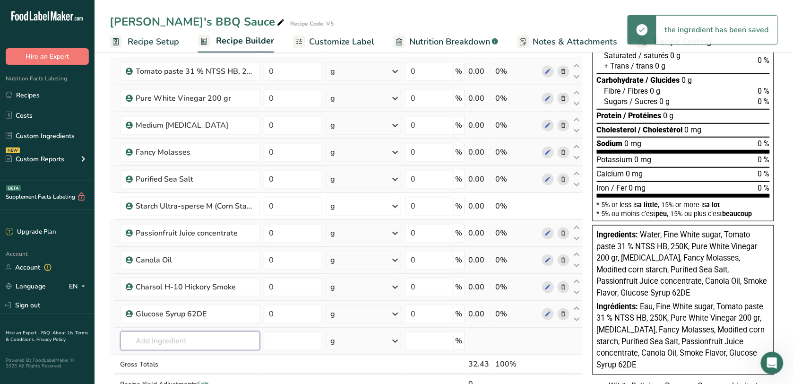
click at [191, 344] on input "text" at bounding box center [190, 340] width 139 height 19
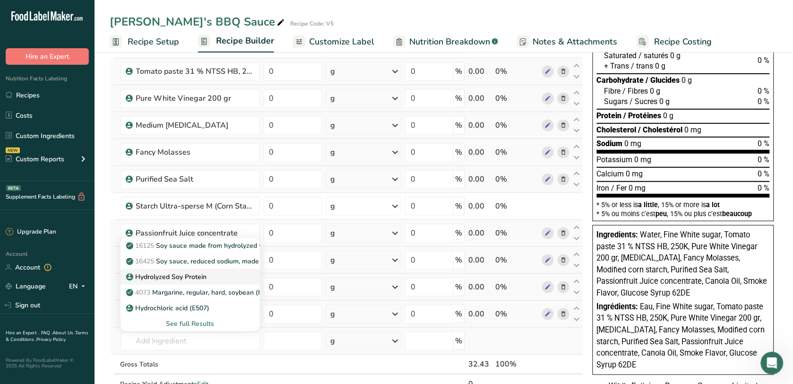
click at [176, 276] on p "Hydrolyzed Soy Protein" at bounding box center [167, 277] width 79 height 10
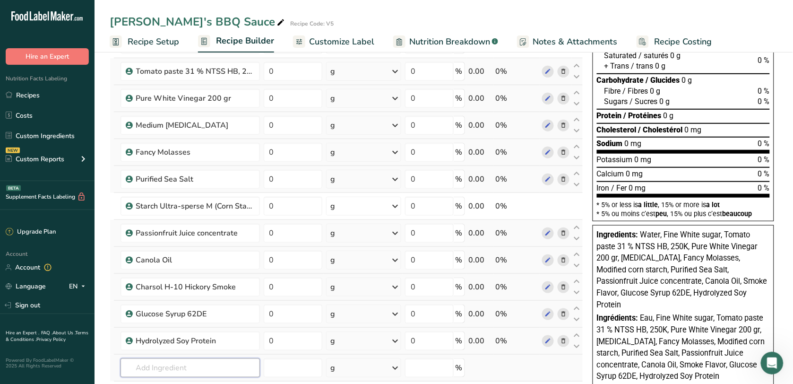
click at [173, 370] on input "text" at bounding box center [190, 367] width 139 height 19
click at [164, 318] on p "Maltodextrin 10 DE" at bounding box center [161, 319] width 66 height 10
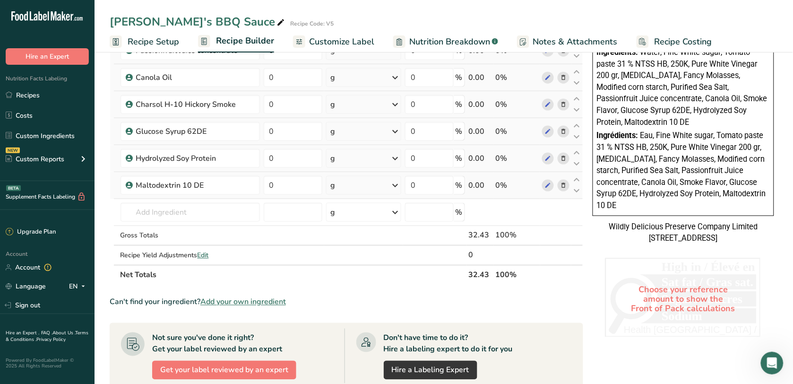
scroll to position [295, 0]
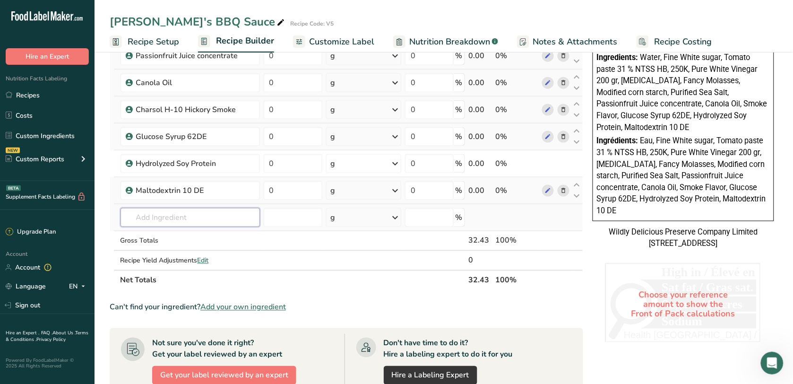
click at [194, 225] on input "text" at bounding box center [190, 217] width 139 height 19
click at [178, 252] on div "Maltodextrin" at bounding box center [182, 252] width 109 height 10
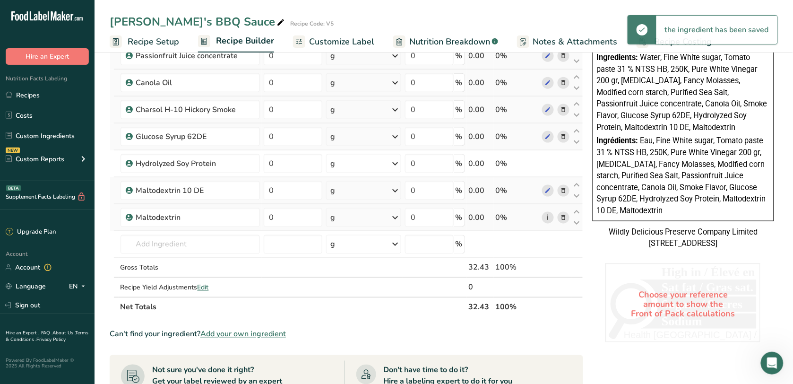
click at [547, 217] on link "i" at bounding box center [548, 218] width 12 height 12
click at [566, 219] on icon at bounding box center [563, 218] width 7 height 10
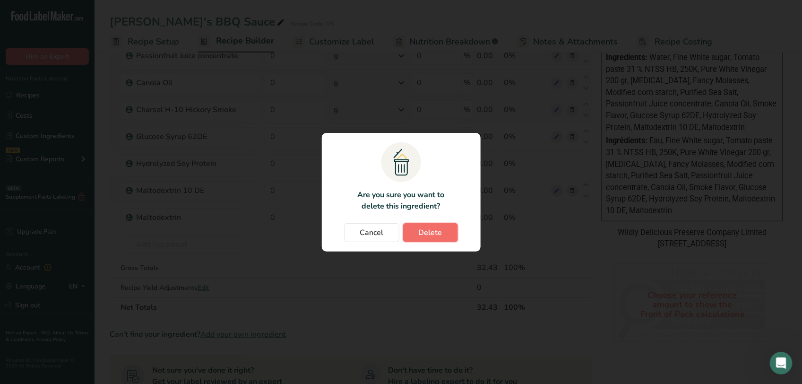
click at [432, 228] on span "Delete" at bounding box center [431, 232] width 24 height 11
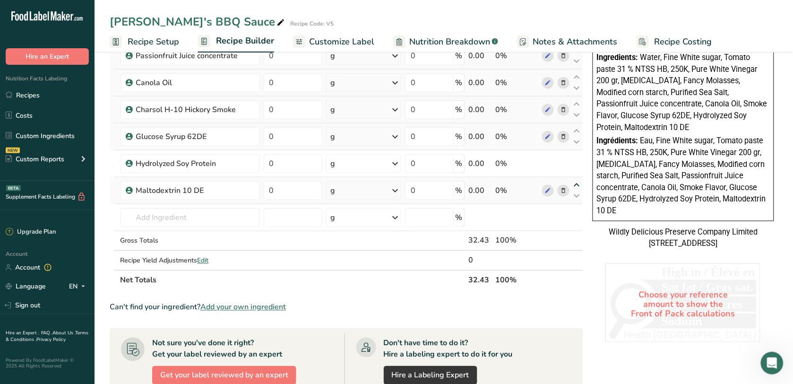
click at [578, 185] on icon at bounding box center [577, 185] width 11 height 7
click at [578, 182] on icon at bounding box center [577, 185] width 11 height 7
click at [580, 182] on icon at bounding box center [577, 185] width 11 height 7
click at [575, 157] on icon at bounding box center [577, 158] width 11 height 7
click at [182, 207] on td "Maltodextrin 10 DE Maltodextrin Add your own ingredient" at bounding box center [190, 217] width 143 height 27
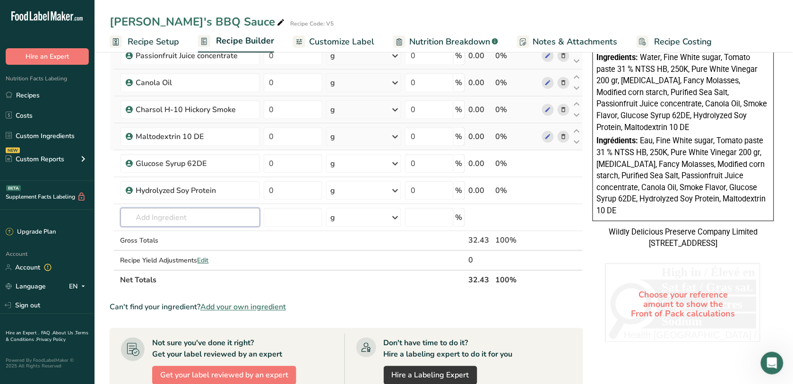
click at [182, 217] on input "text" at bounding box center [190, 217] width 139 height 19
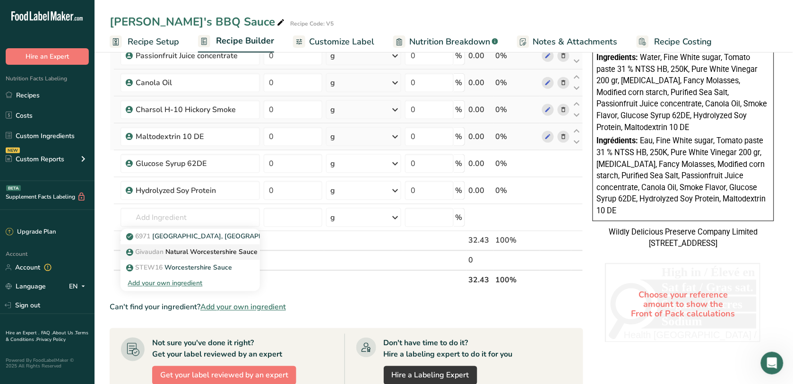
click at [176, 253] on p "Givaudan Natural Worcestershire Sauce Flavour Type" at bounding box center [213, 252] width 171 height 10
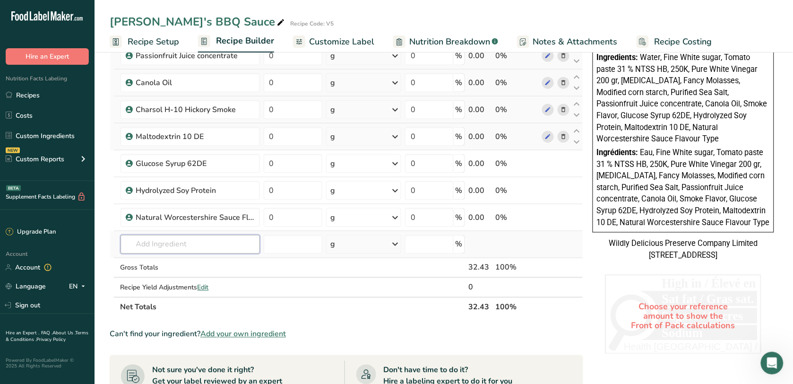
click at [211, 235] on input "text" at bounding box center [190, 244] width 139 height 19
click at [213, 283] on div "WRLE3 Garlic Powder" at bounding box center [182, 279] width 109 height 10
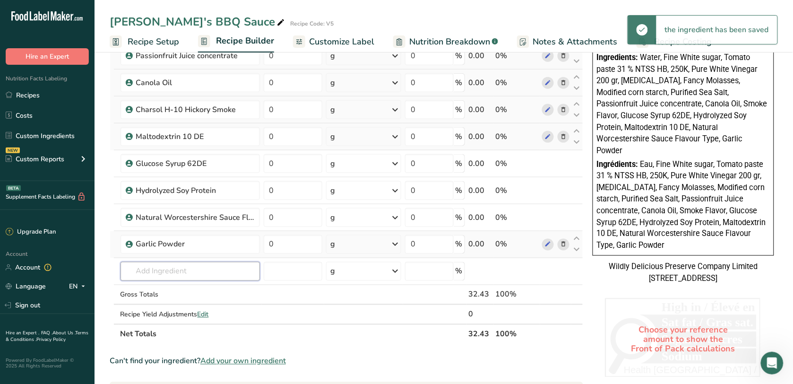
click at [208, 274] on input "text" at bounding box center [190, 271] width 139 height 19
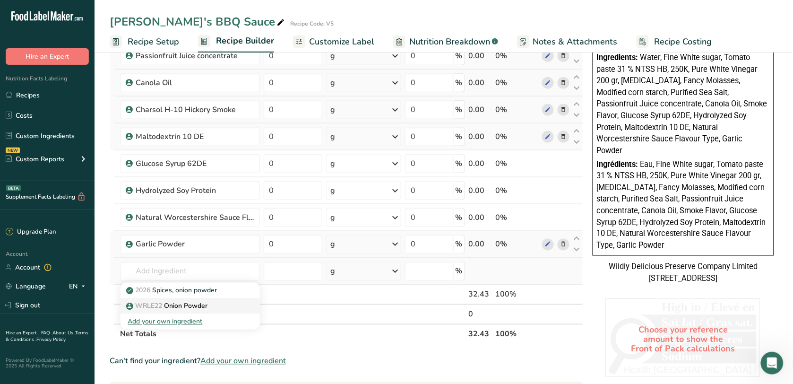
click at [218, 304] on div "WRLE22 Onion Powder" at bounding box center [182, 306] width 109 height 10
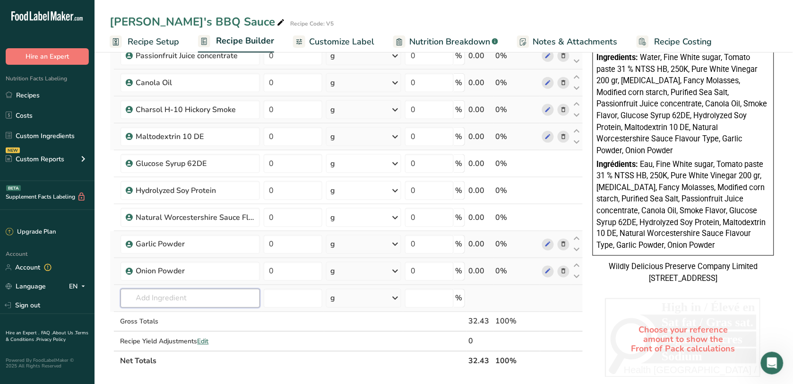
click at [214, 303] on input "text" at bounding box center [190, 298] width 139 height 19
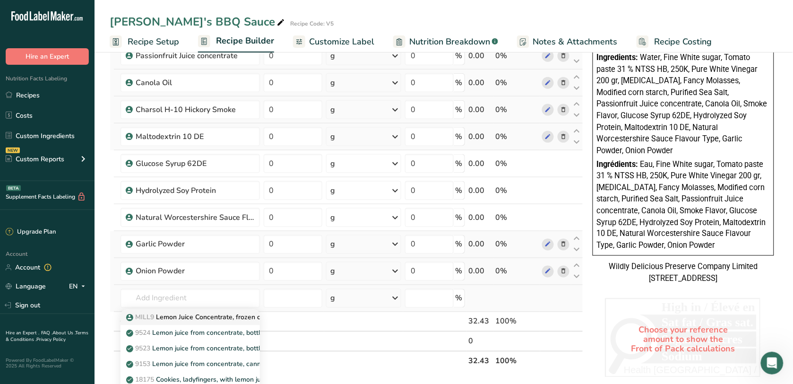
click at [213, 322] on p "MILL9 Lemon Juice Concentrate, frozen cloudy 400GPL" at bounding box center [215, 317] width 175 height 10
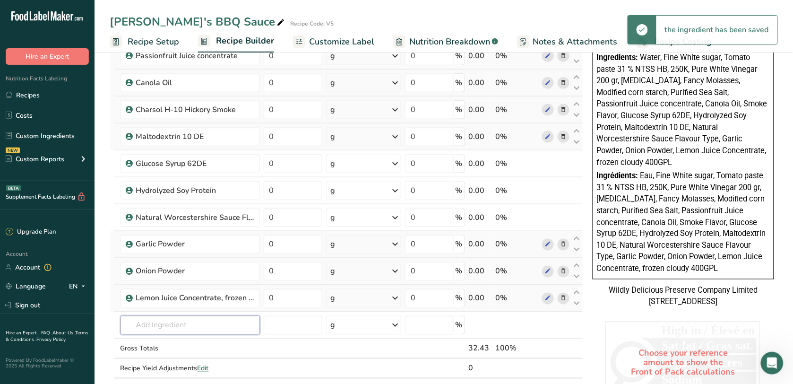
click at [212, 320] on input "text" at bounding box center [190, 325] width 139 height 19
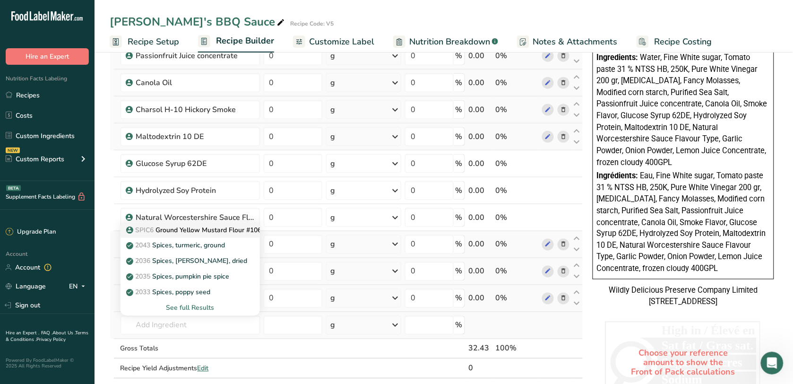
click at [200, 232] on p "SPIC6 Ground Yellow Mustard Flour #106" at bounding box center [195, 230] width 134 height 10
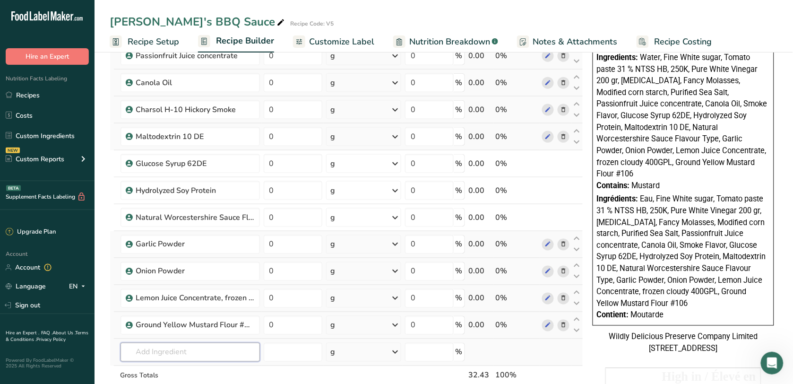
click at [191, 352] on input "text" at bounding box center [190, 352] width 139 height 19
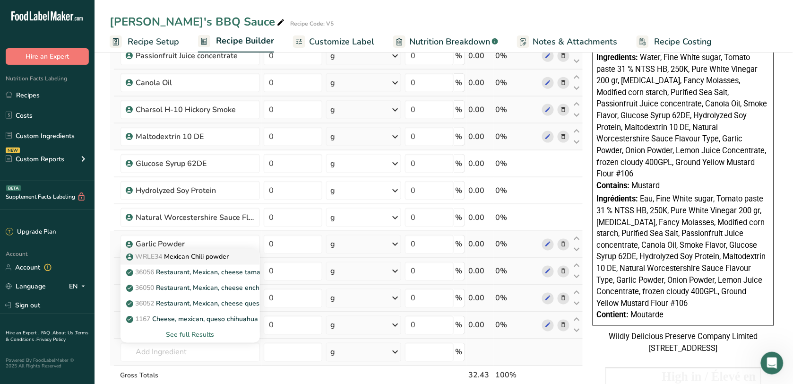
click at [192, 253] on link "WRLE34 Mexican Chili powder" at bounding box center [190, 257] width 139 height 16
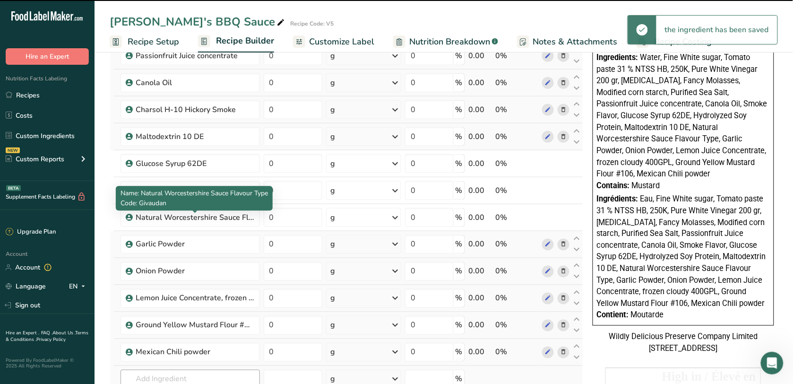
scroll to position [473, 0]
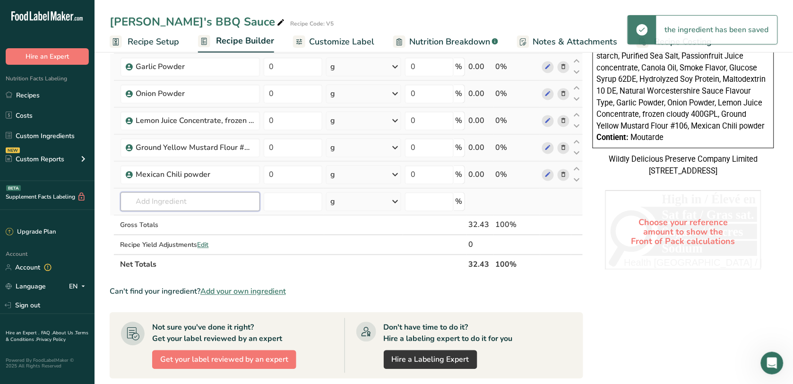
click at [184, 200] on input "text" at bounding box center [190, 201] width 139 height 19
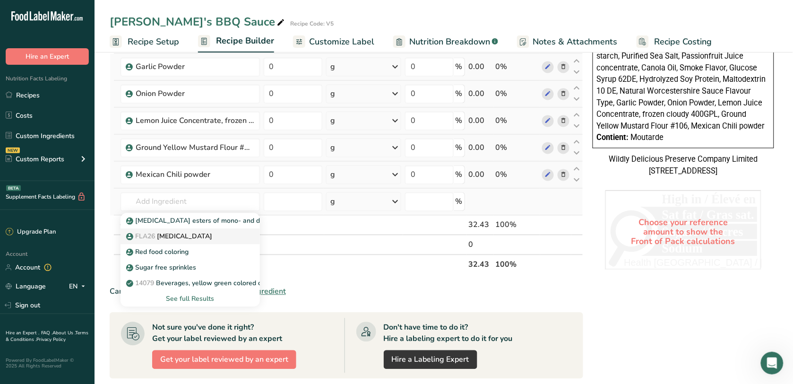
click at [190, 239] on div "FLA26 [MEDICAL_DATA]" at bounding box center [182, 237] width 109 height 10
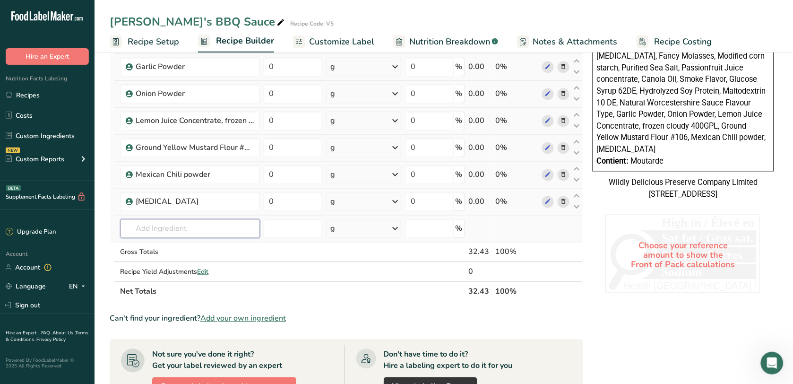
click at [187, 234] on input "text" at bounding box center [190, 228] width 139 height 19
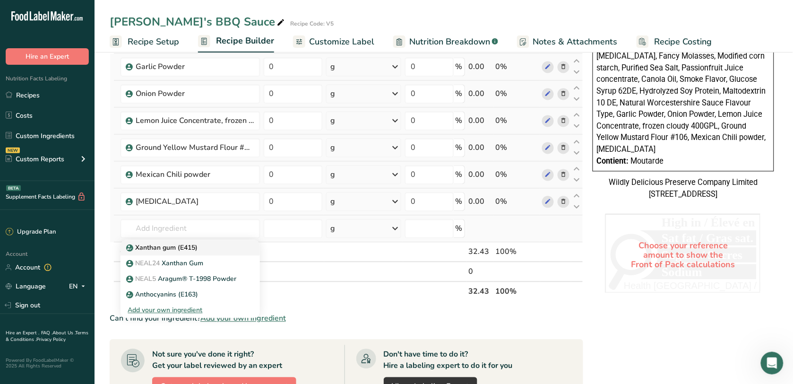
click at [191, 243] on link "Xanthan gum (E415)" at bounding box center [190, 248] width 139 height 16
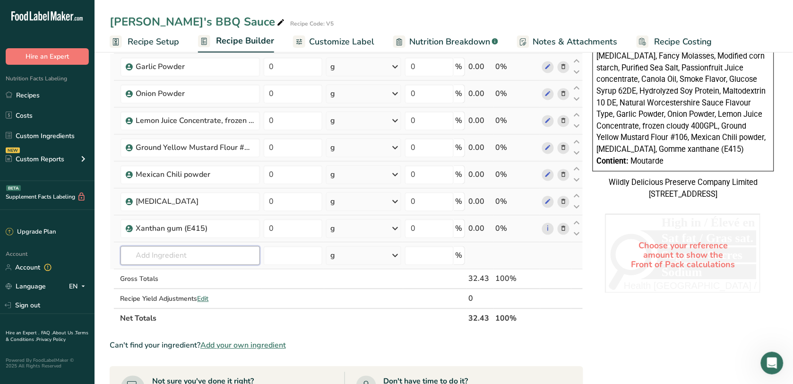
click at [199, 262] on input "text" at bounding box center [190, 255] width 139 height 19
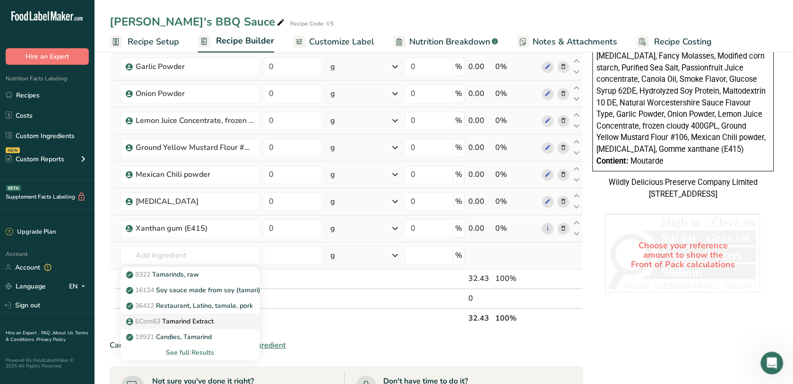
click at [197, 320] on p "ECom63 Tamarind Extract" at bounding box center [171, 322] width 86 height 10
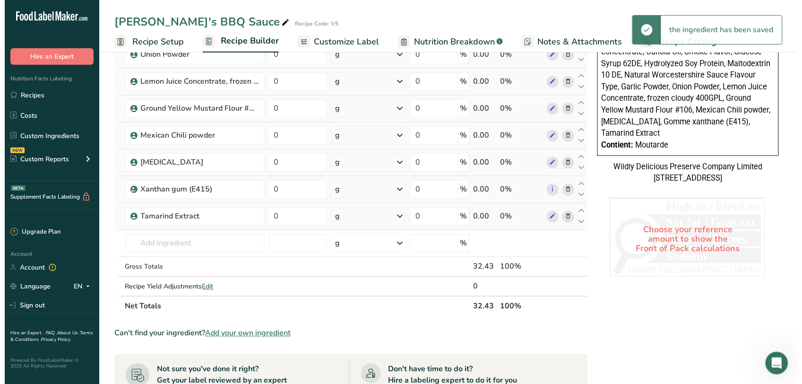
scroll to position [532, 0]
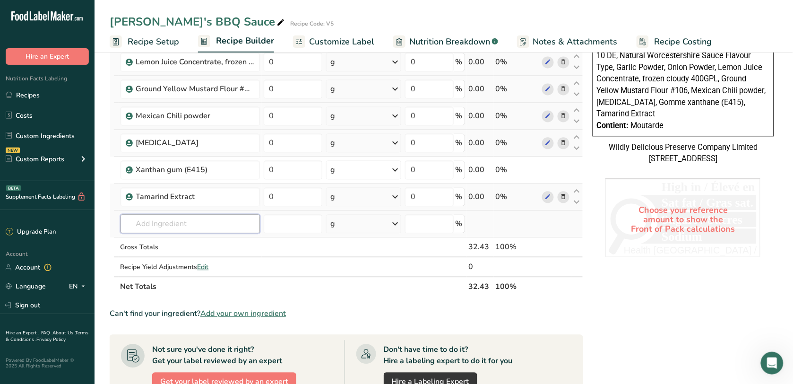
click at [149, 216] on input "text" at bounding box center [190, 223] width 139 height 19
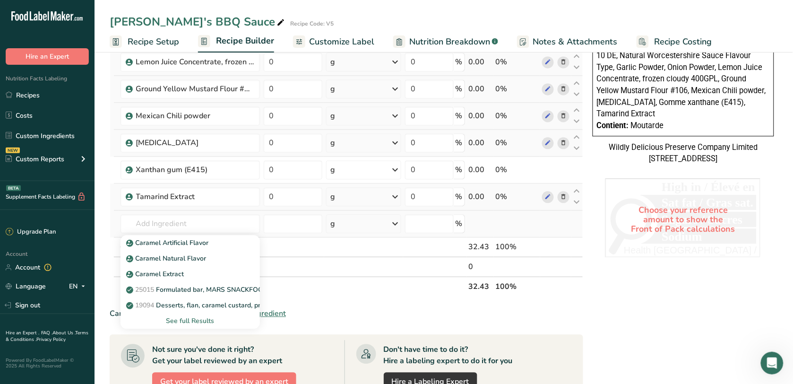
click at [178, 318] on div "See full Results" at bounding box center [190, 321] width 124 height 10
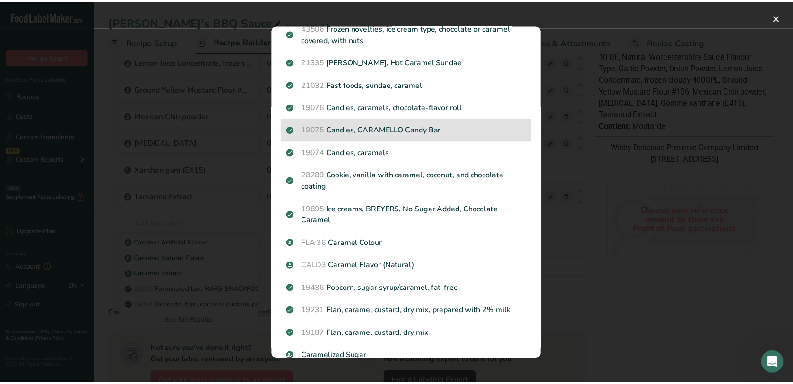
scroll to position [177, 0]
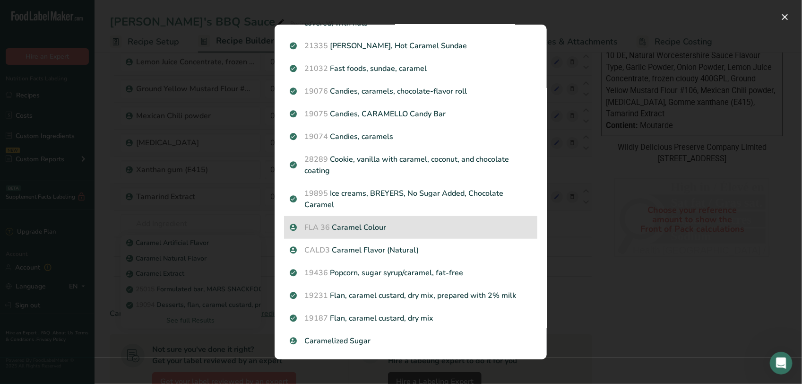
click at [394, 228] on p "FLA 36 Caramel Colour" at bounding box center [411, 227] width 242 height 11
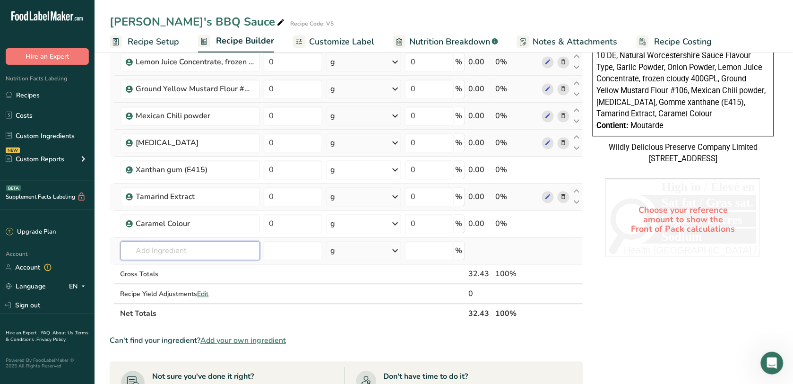
click at [224, 248] on input "text" at bounding box center [190, 250] width 139 height 19
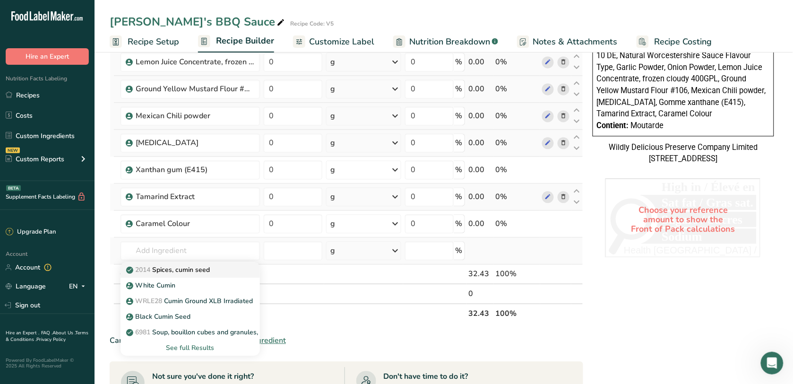
click at [210, 275] on p "2014 Spices, cumin seed" at bounding box center [169, 270] width 82 height 10
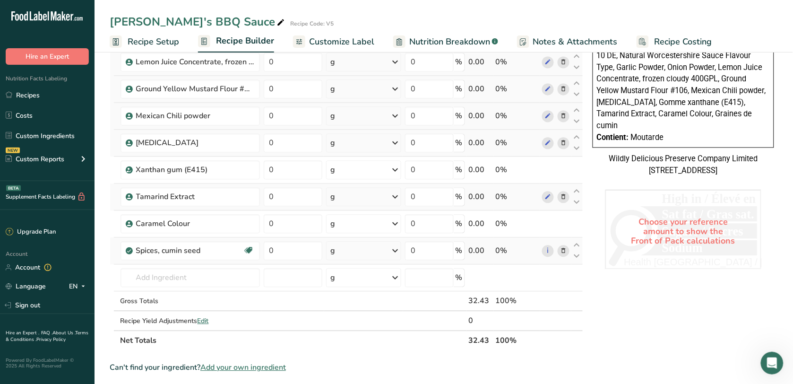
click at [564, 252] on icon at bounding box center [563, 251] width 7 height 10
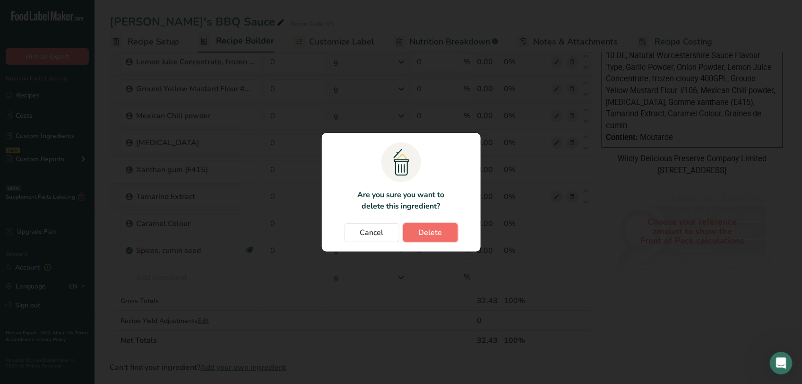
click at [429, 224] on button "Delete" at bounding box center [430, 232] width 55 height 19
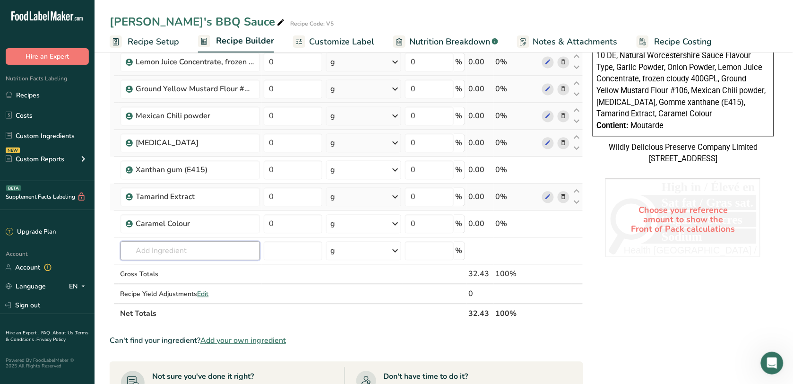
click at [180, 250] on input "text" at bounding box center [190, 250] width 139 height 19
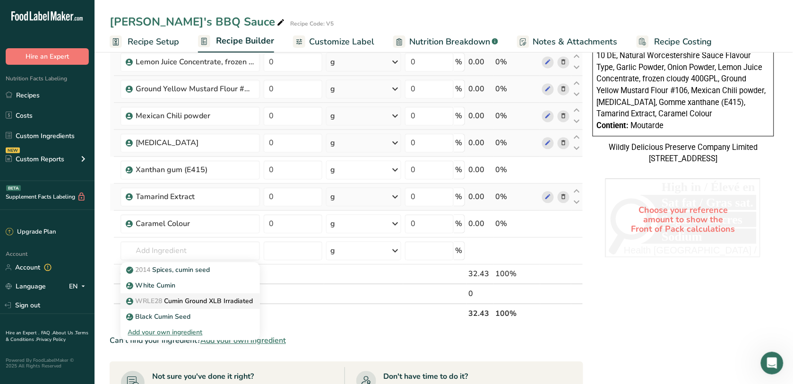
click at [189, 305] on p "WRLE28 Cumin Ground XLB Irradiated" at bounding box center [190, 301] width 125 height 10
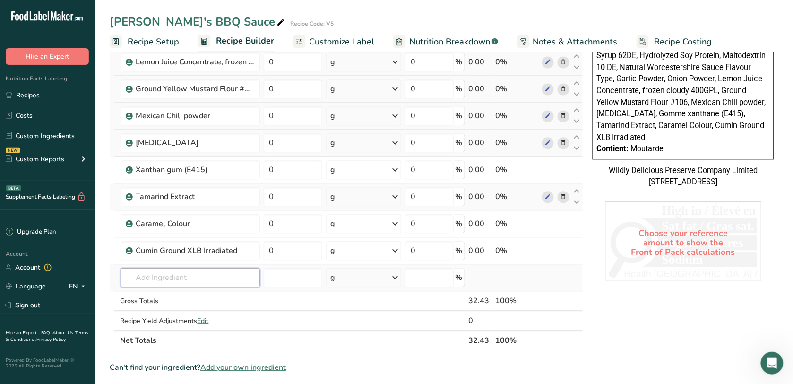
click at [201, 285] on input "text" at bounding box center [190, 277] width 139 height 19
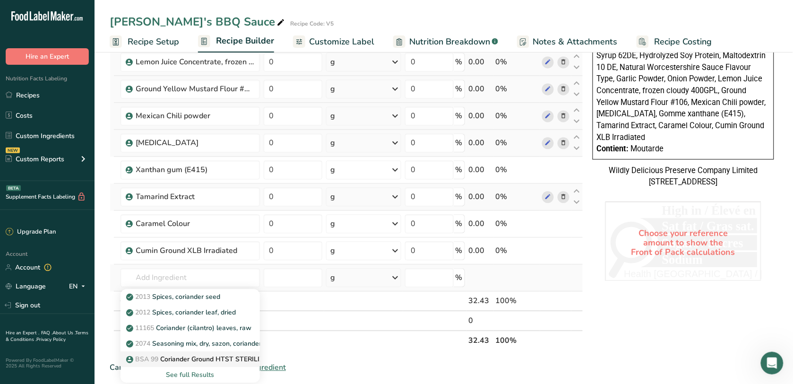
click at [203, 364] on p "BSA 99 Coriander Ground HTST STERILIZED" at bounding box center [200, 359] width 145 height 10
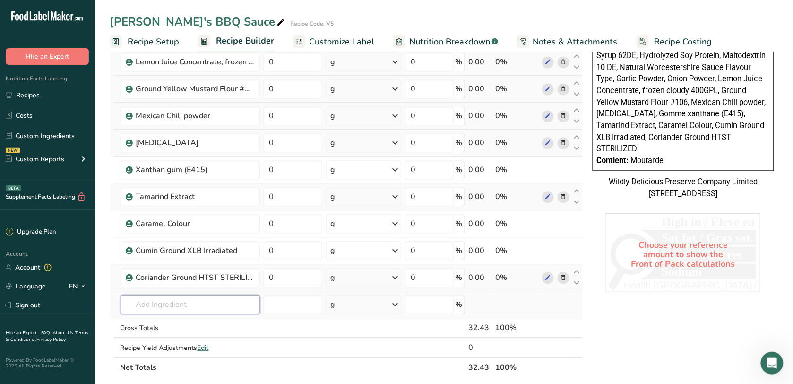
click at [192, 308] on input "text" at bounding box center [190, 304] width 139 height 19
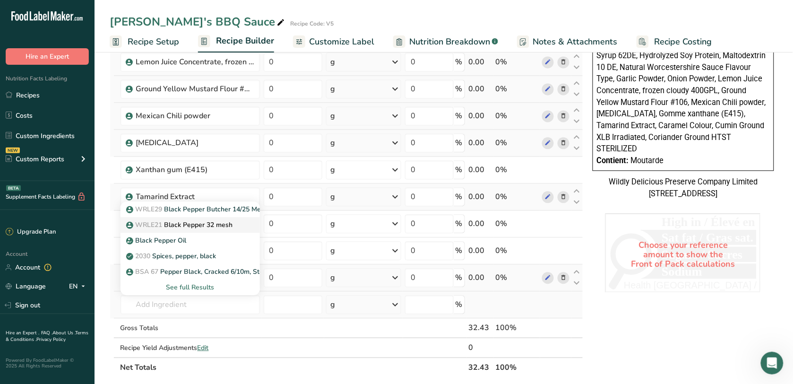
click at [187, 230] on p "WRLE21 Black Pepper 32 mesh" at bounding box center [180, 225] width 105 height 10
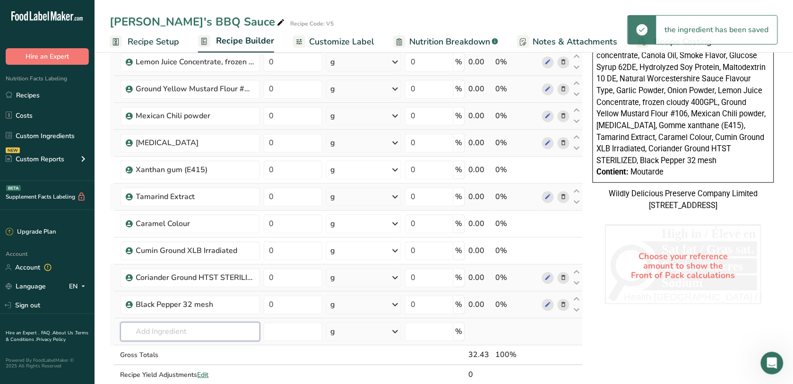
click at [214, 329] on input "text" at bounding box center [190, 331] width 139 height 19
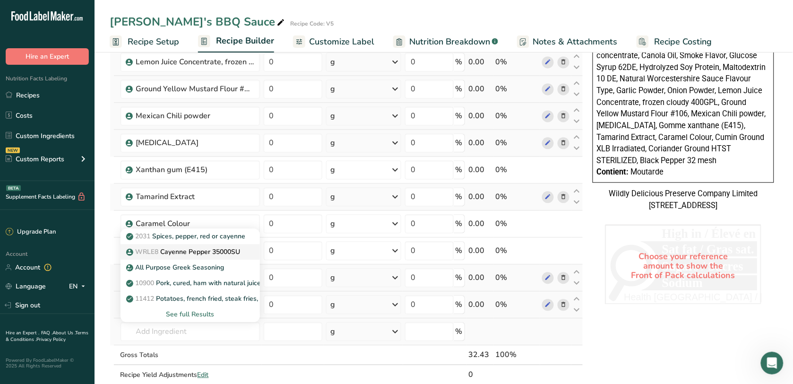
click at [228, 257] on p "WRLE8 Cayenne Pepper 35000SU" at bounding box center [184, 252] width 113 height 10
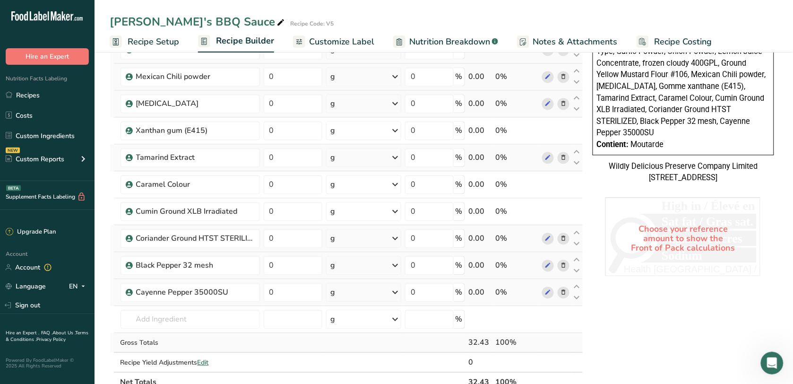
scroll to position [591, 0]
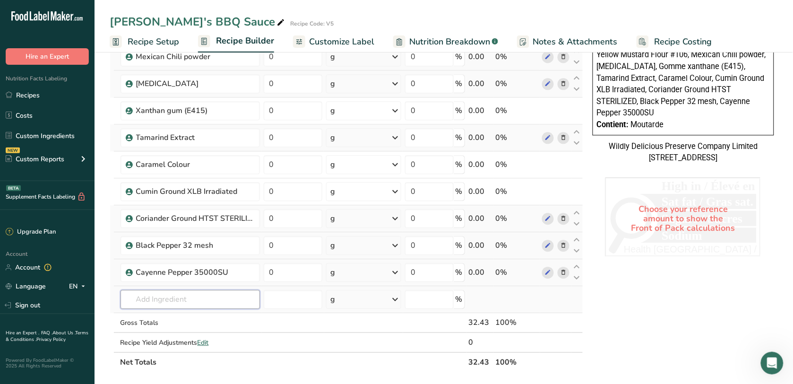
click at [192, 302] on input "text" at bounding box center [190, 299] width 139 height 19
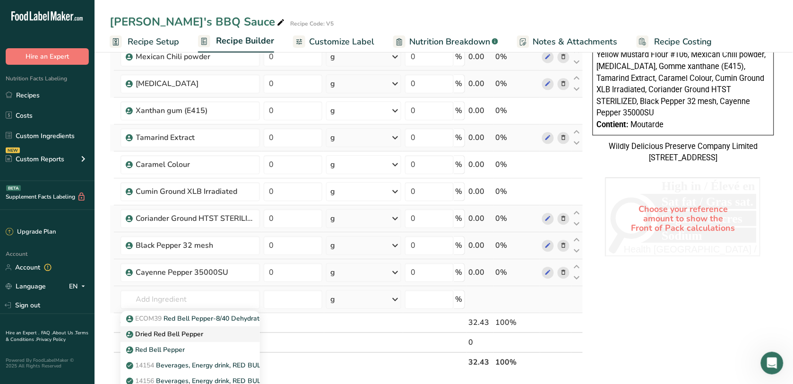
click at [206, 336] on div "Dried Red Bell Pepper" at bounding box center [182, 334] width 109 height 10
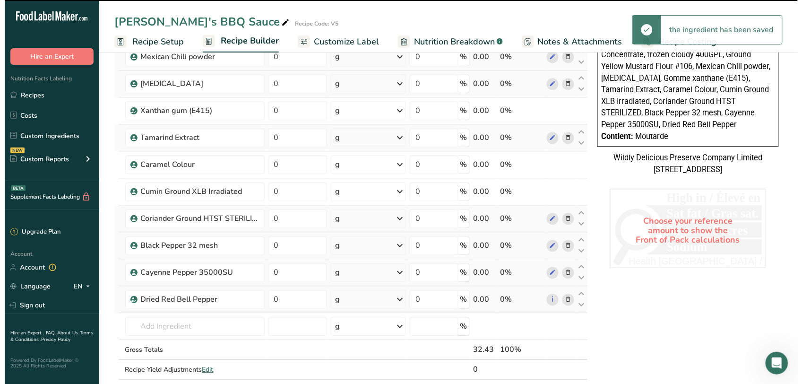
scroll to position [709, 0]
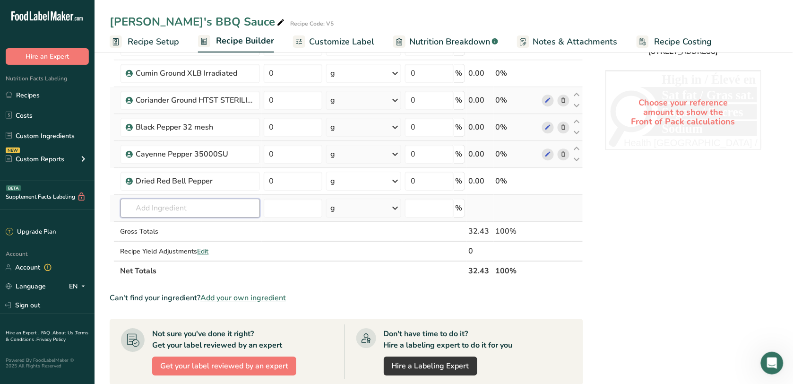
click at [185, 204] on input "text" at bounding box center [190, 208] width 139 height 19
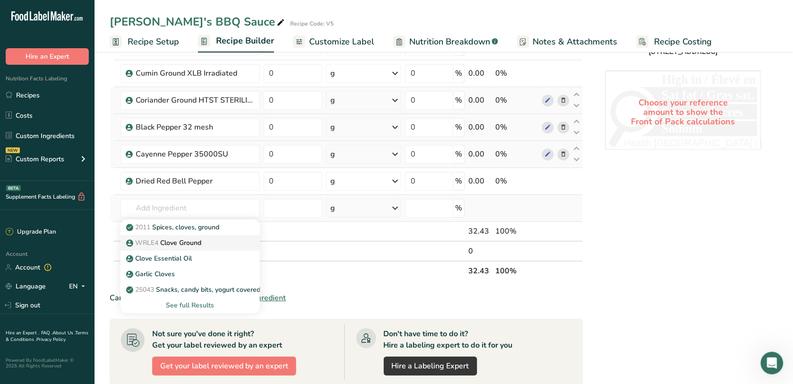
click at [198, 248] on p "WRLE4 [GEOGRAPHIC_DATA]" at bounding box center [165, 243] width 74 height 10
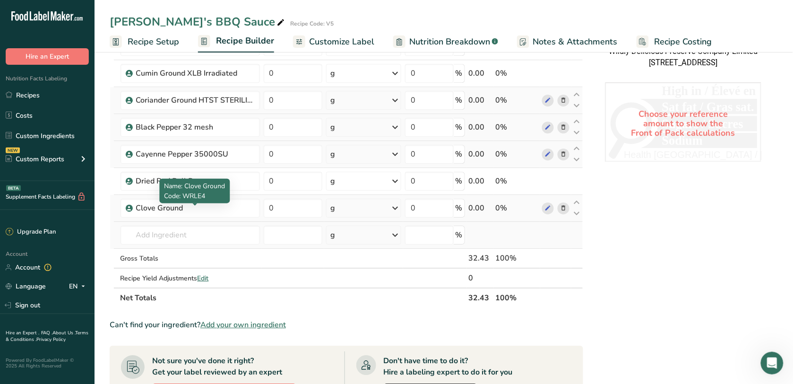
click at [242, 225] on td "2011 Spices, cloves, ground WRLE4 [GEOGRAPHIC_DATA] Clove Essential Oil Garlic …" at bounding box center [190, 235] width 143 height 27
click at [240, 234] on input "text" at bounding box center [190, 235] width 139 height 19
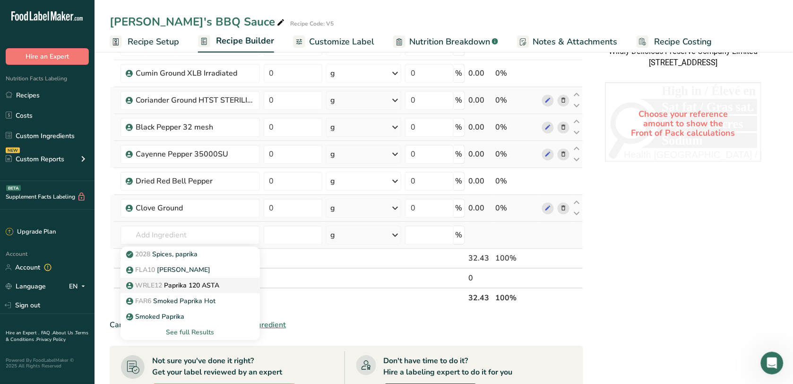
click at [226, 281] on link "WRLE12 Paprika 120 ASTA" at bounding box center [190, 286] width 139 height 16
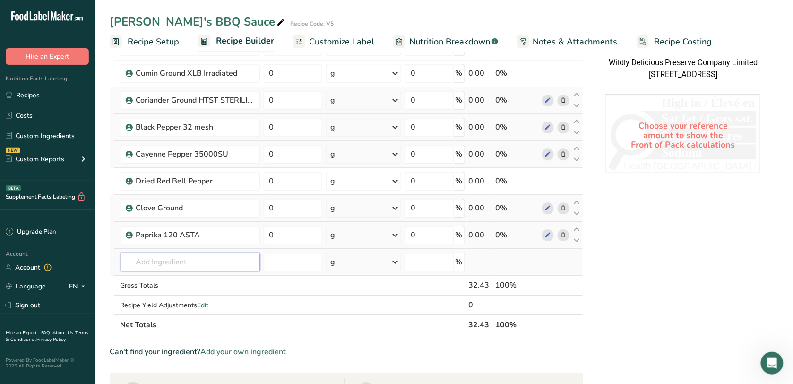
click at [210, 265] on input "text" at bounding box center [190, 261] width 139 height 19
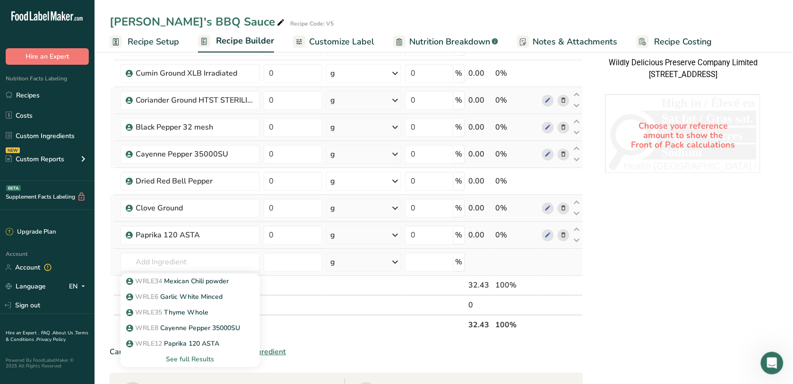
click at [225, 360] on div "See full Results" at bounding box center [190, 359] width 124 height 10
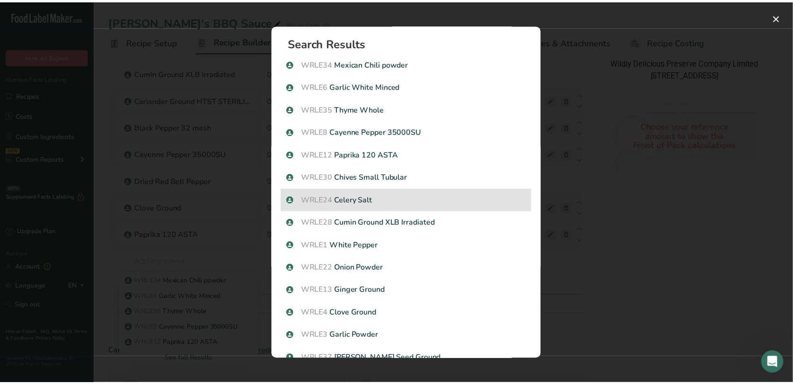
scroll to position [0, 0]
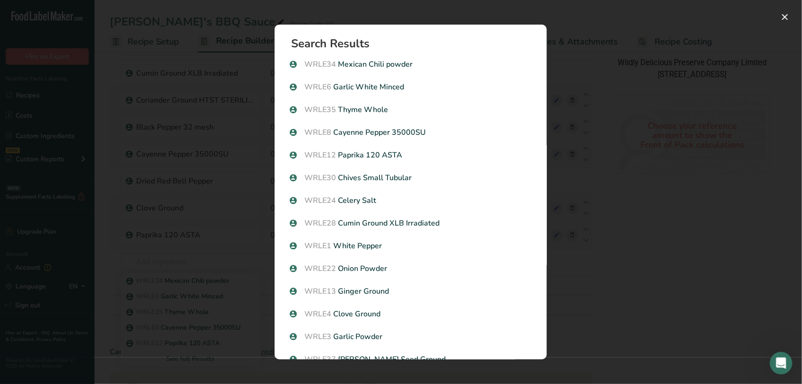
click at [259, 282] on div "Search results modal" at bounding box center [401, 192] width 802 height 384
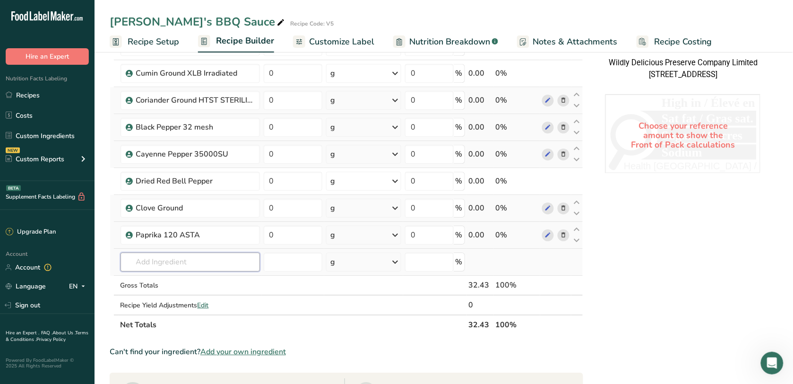
click at [188, 265] on input "text" at bounding box center [190, 261] width 139 height 19
click at [191, 298] on p "WRLE2 Allspice, Ground" at bounding box center [169, 297] width 82 height 10
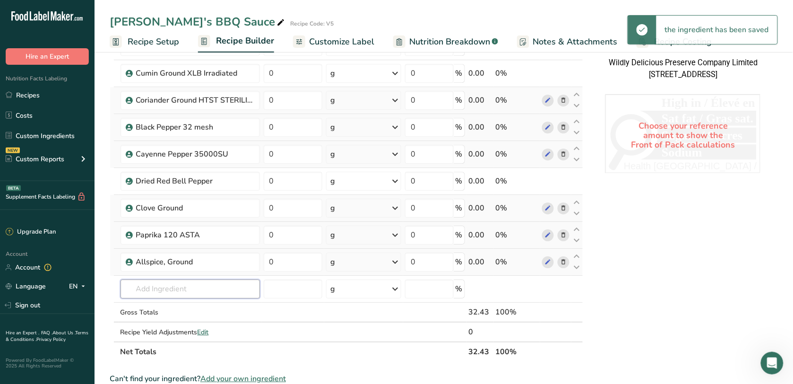
click at [187, 287] on input "text" at bounding box center [190, 288] width 139 height 19
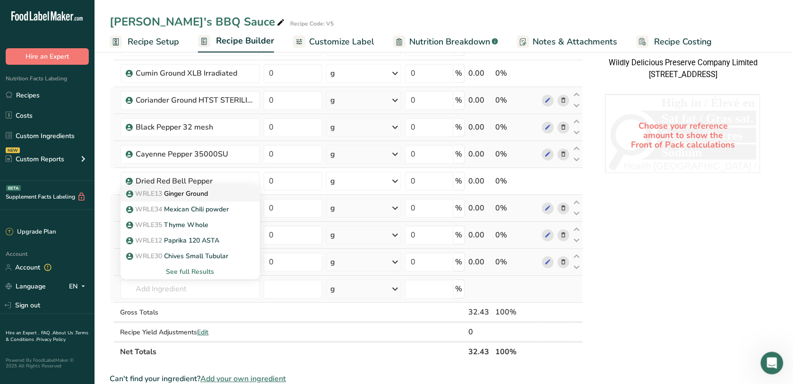
click at [213, 199] on div "WRLE13 [GEOGRAPHIC_DATA]" at bounding box center [182, 194] width 109 height 10
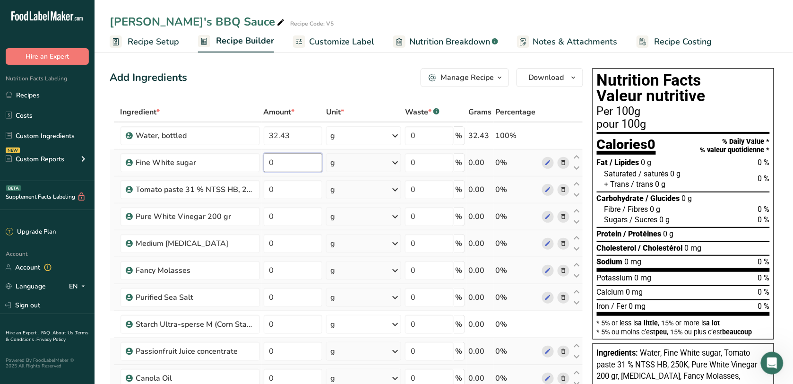
click at [281, 169] on input "0" at bounding box center [293, 162] width 59 height 19
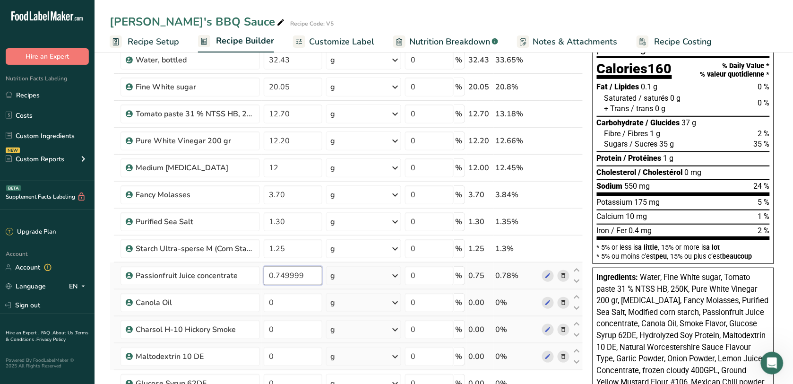
scroll to position [118, 0]
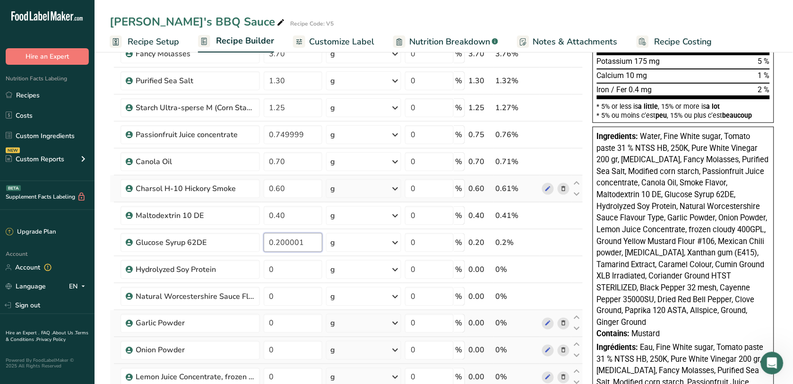
scroll to position [236, 0]
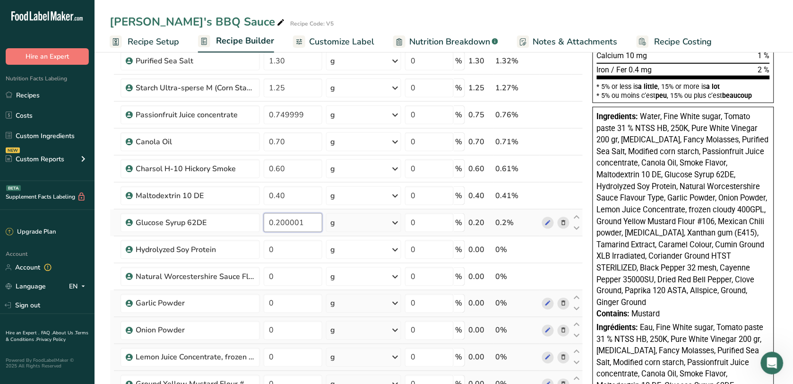
drag, startPoint x: 313, startPoint y: 220, endPoint x: 283, endPoint y: 219, distance: 30.7
click at [283, 219] on input "0.200001" at bounding box center [293, 222] width 59 height 19
click at [291, 253] on div "Ingredient * Amount * Unit * Waste * .a-a{fill:#347362;}.b-a{fill:#fff;} Grams …" at bounding box center [347, 364] width 474 height 996
click at [296, 286] on div "Ingredient * Amount * Unit * Waste * .a-a{fill:#347362;}.b-a{fill:#fff;} Grams …" at bounding box center [347, 364] width 474 height 996
click at [308, 305] on div "Ingredient * Amount * Unit * Waste * .a-a{fill:#347362;}.b-a{fill:#fff;} Grams …" at bounding box center [347, 364] width 474 height 996
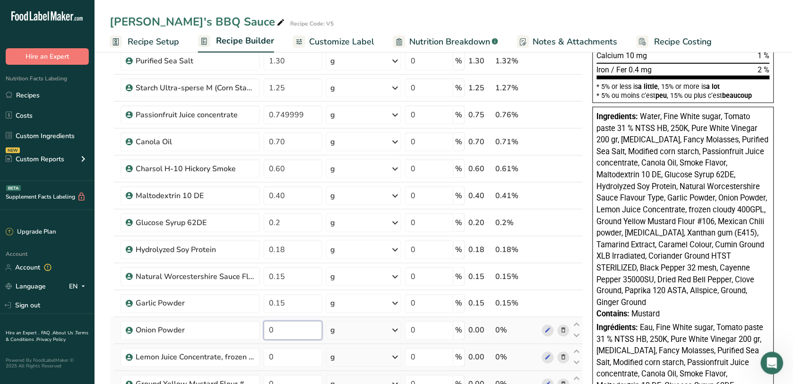
click at [305, 331] on div "Ingredient * Amount * Unit * Waste * .a-a{fill:#347362;}.b-a{fill:#fff;} Grams …" at bounding box center [347, 364] width 474 height 996
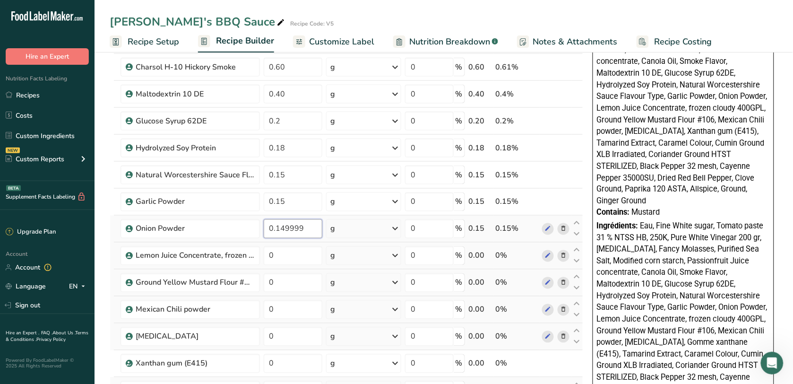
scroll to position [355, 0]
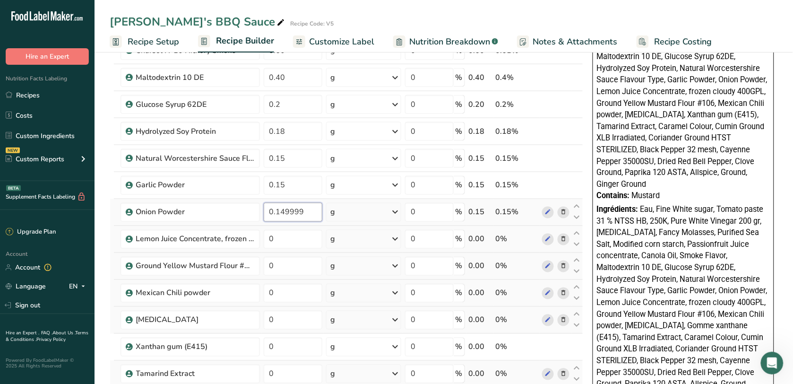
drag, startPoint x: 310, startPoint y: 211, endPoint x: 271, endPoint y: 206, distance: 39.2
click at [271, 206] on input "0.149999" at bounding box center [293, 212] width 59 height 19
click at [283, 241] on div "Ingredient * Amount * Unit * Waste * .a-a{fill:#347362;}.b-a{fill:#fff;} Grams …" at bounding box center [347, 246] width 474 height 996
click at [289, 266] on div "Ingredient * Amount * Unit * Waste * .a-a{fill:#347362;}.b-a{fill:#fff;} Grams …" at bounding box center [347, 246] width 474 height 996
click at [291, 287] on div "Ingredient * Amount * Unit * Waste * .a-a{fill:#347362;}.b-a{fill:#fff;} Grams …" at bounding box center [347, 246] width 474 height 996
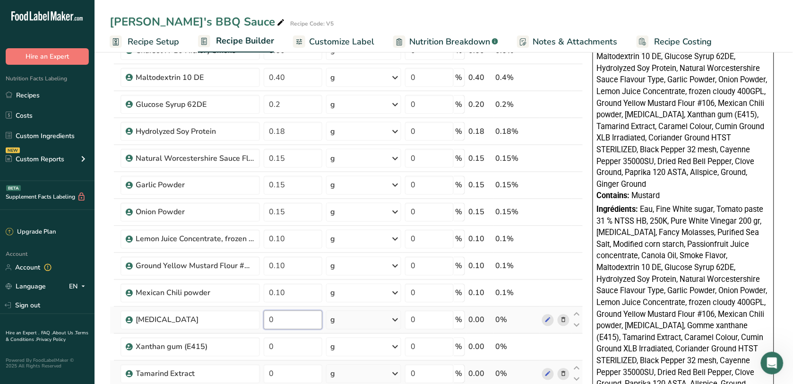
click at [292, 322] on div "Ingredient * Amount * Unit * Waste * .a-a{fill:#347362;}.b-a{fill:#fff;} Grams …" at bounding box center [347, 246] width 474 height 996
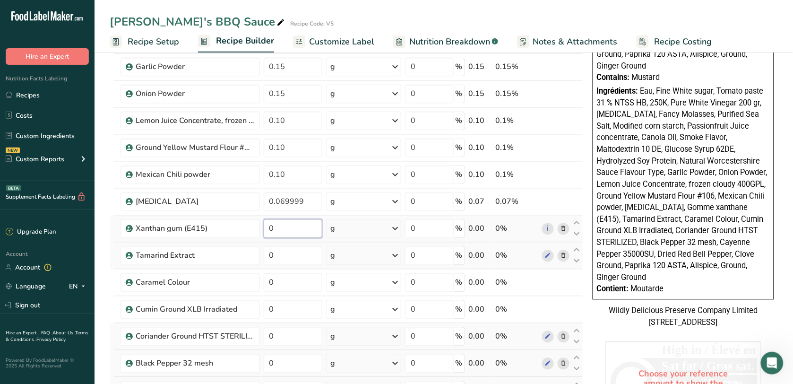
click at [287, 234] on div "Ingredient * Amount * Unit * Waste * .a-a{fill:#347362;}.b-a{fill:#fff;} Grams …" at bounding box center [347, 127] width 474 height 996
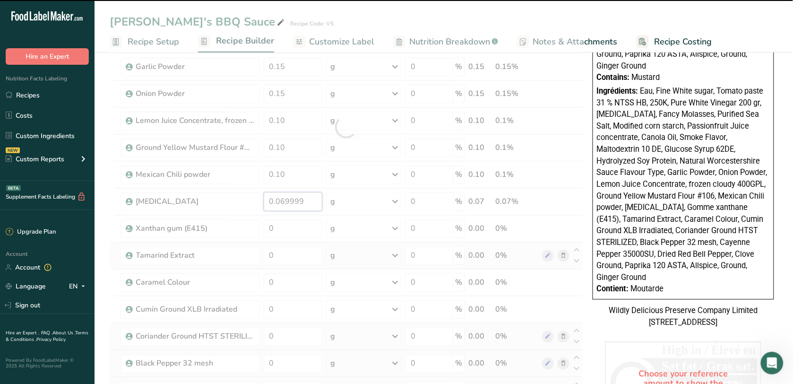
drag, startPoint x: 315, startPoint y: 208, endPoint x: 287, endPoint y: 210, distance: 28.0
click at [287, 210] on div "Ingredient * Amount * Unit * Waste * .a-a{fill:#347362;}.b-a{fill:#fff;} Grams …" at bounding box center [347, 127] width 474 height 996
click at [287, 235] on div "Ingredient * Amount * Unit * Waste * .a-a{fill:#347362;}.b-a{fill:#fff;} Grams …" at bounding box center [347, 127] width 474 height 996
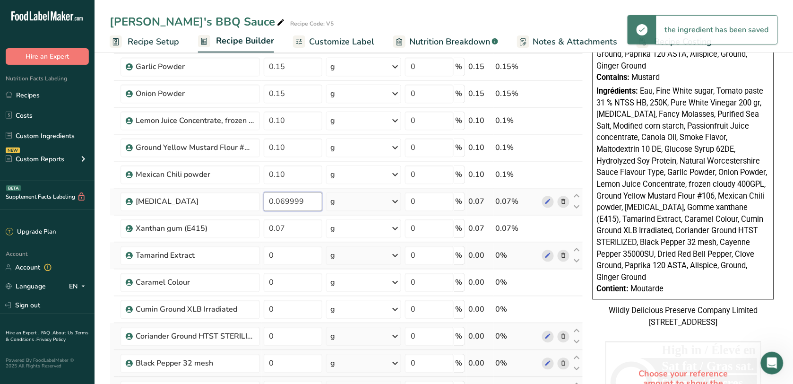
click at [308, 202] on div "Ingredient * Amount * Unit * Waste * .a-a{fill:#347362;}.b-a{fill:#fff;} Grams …" at bounding box center [347, 127] width 474 height 996
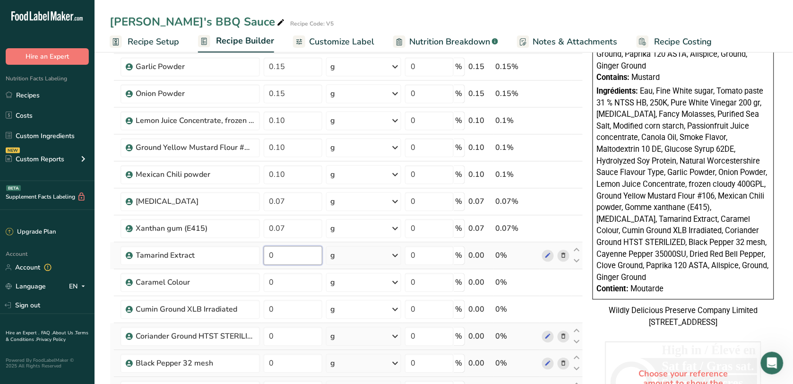
click at [308, 253] on div "Ingredient * Amount * Unit * Waste * .a-a{fill:#347362;}.b-a{fill:#fff;} Grams …" at bounding box center [347, 127] width 474 height 996
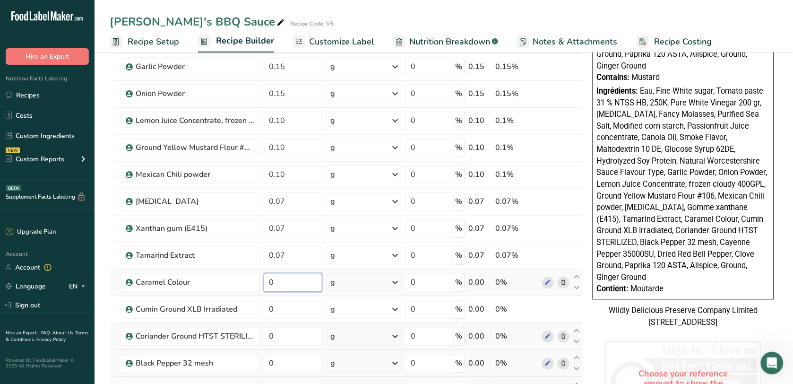
click at [315, 286] on div "Ingredient * Amount * Unit * Waste * .a-a{fill:#347362;}.b-a{fill:#fff;} Grams …" at bounding box center [347, 127] width 474 height 996
click at [308, 315] on div "Ingredient * Amount * Unit * Waste * .a-a{fill:#347362;}.b-a{fill:#fff;} Grams …" at bounding box center [347, 127] width 474 height 996
click at [298, 348] on div "Ingredient * Amount * Unit * Waste * .a-a{fill:#347362;}.b-a{fill:#fff;} Grams …" at bounding box center [347, 127] width 474 height 996
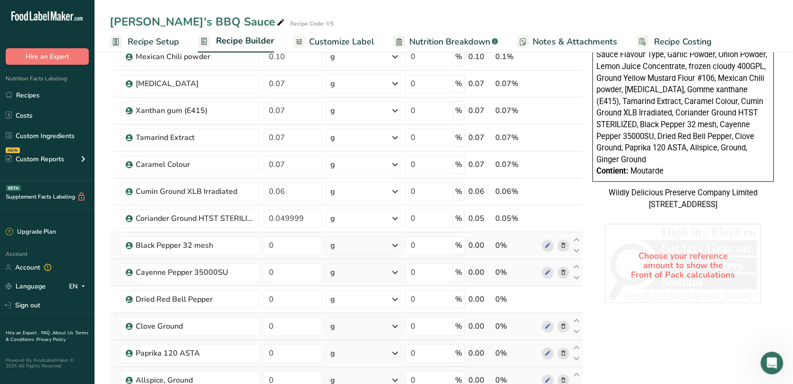
click at [295, 259] on div "Ingredient * Amount * Unit * Waste * .a-a{fill:#347362;}.b-a{fill:#fff;} Grams …" at bounding box center [347, 9] width 474 height 996
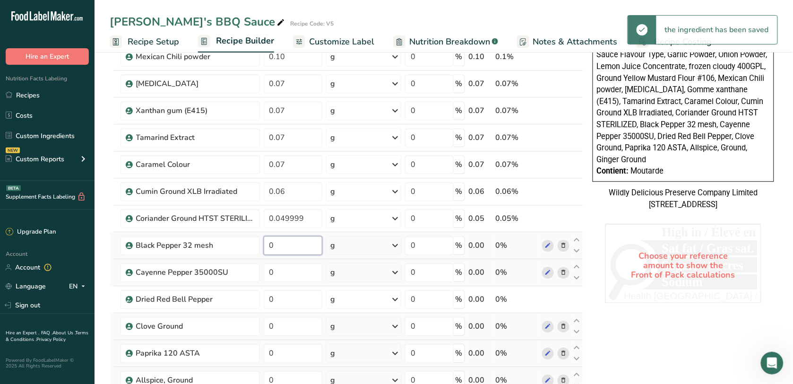
click at [288, 247] on input "0" at bounding box center [293, 245] width 59 height 19
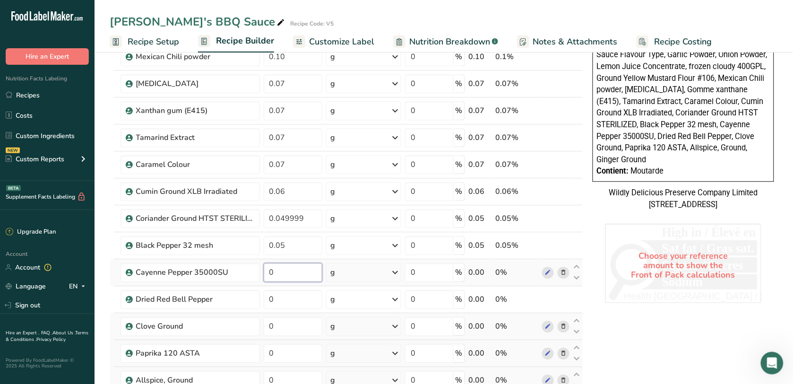
click at [294, 272] on div "Ingredient * Amount * Unit * Waste * .a-a{fill:#347362;}.b-a{fill:#fff;} Grams …" at bounding box center [347, 9] width 474 height 996
click at [300, 311] on div "Ingredient * Amount * Unit * Waste * .a-a{fill:#347362;}.b-a{fill:#fff;} Grams …" at bounding box center [347, 9] width 474 height 996
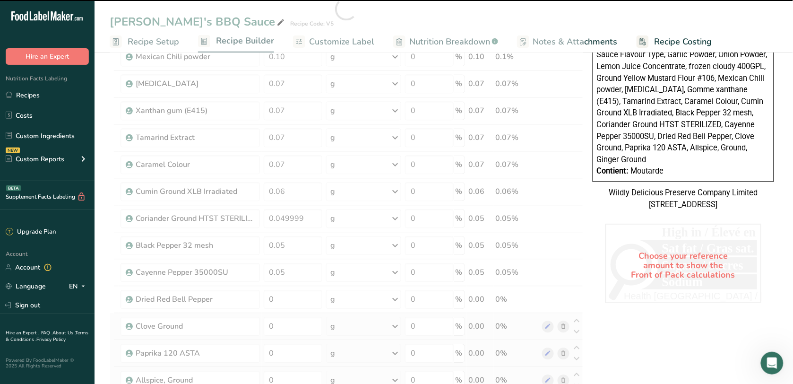
click at [301, 301] on div at bounding box center [347, 9] width 474 height 996
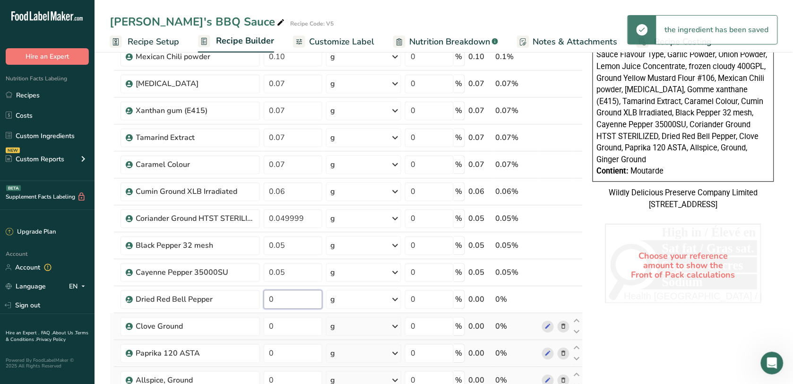
click at [301, 301] on input "0" at bounding box center [293, 299] width 59 height 19
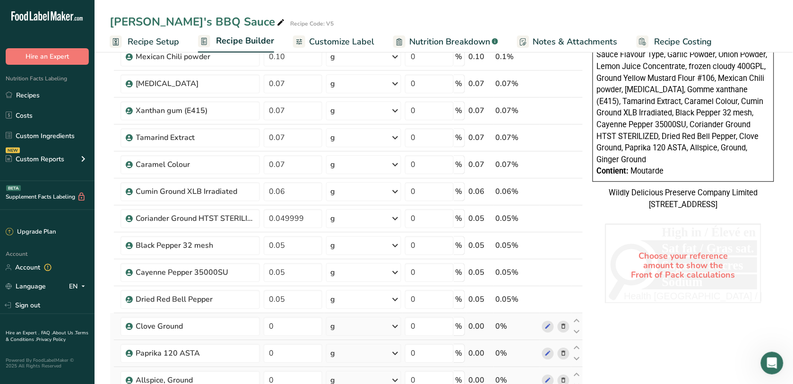
click at [308, 339] on div "Ingredient * Amount * Unit * Waste * .a-a{fill:#347362;}.b-a{fill:#fff;} Grams …" at bounding box center [347, 9] width 474 height 996
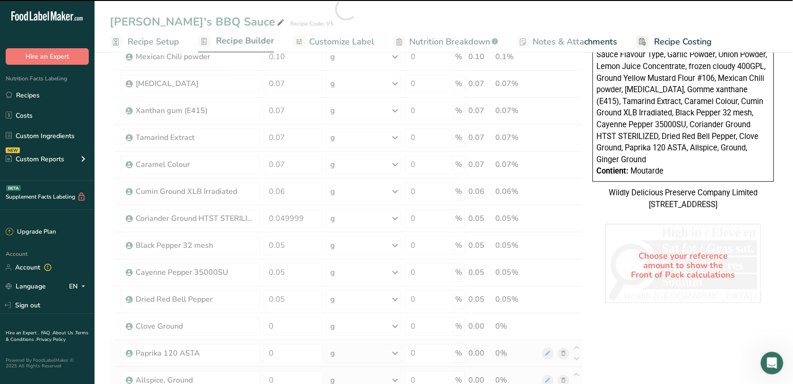
click at [308, 327] on div at bounding box center [347, 9] width 474 height 996
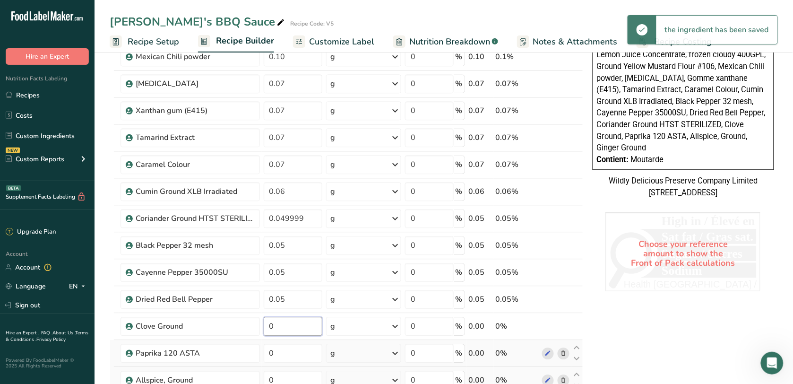
click at [308, 327] on input "0" at bounding box center [293, 326] width 59 height 19
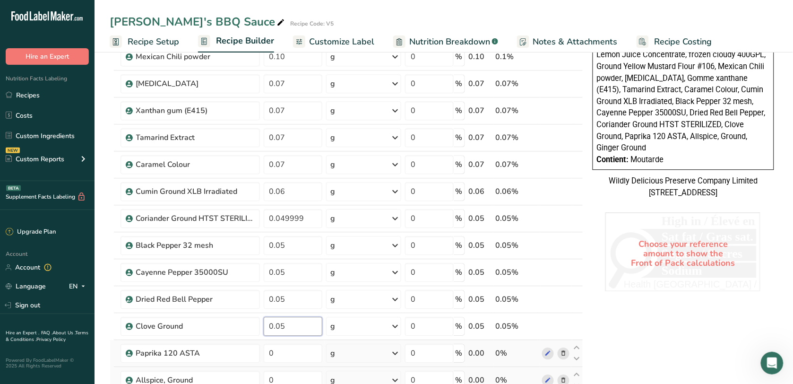
scroll to position [650, 0]
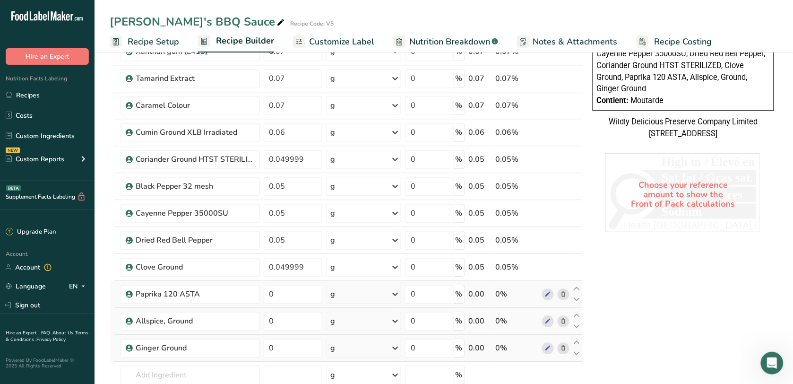
click at [303, 298] on input "0" at bounding box center [293, 294] width 59 height 19
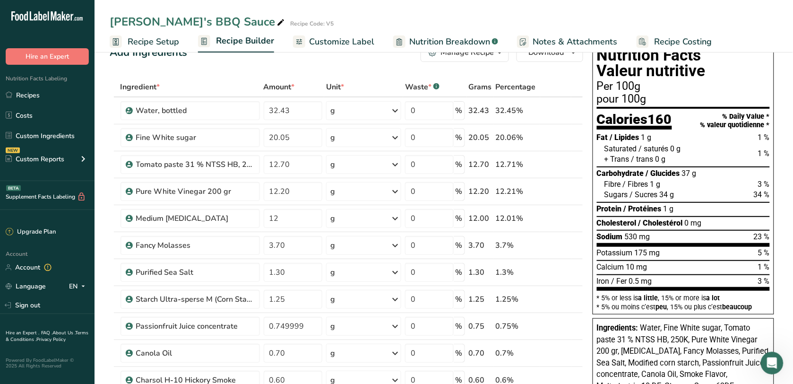
scroll to position [0, 0]
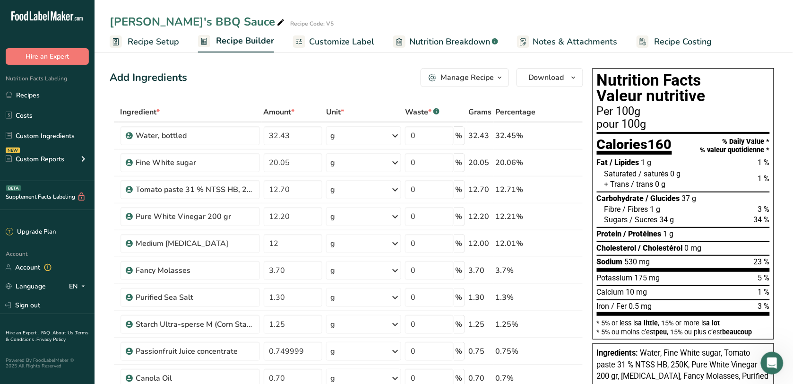
click at [317, 41] on span "Customize Label" at bounding box center [341, 41] width 65 height 13
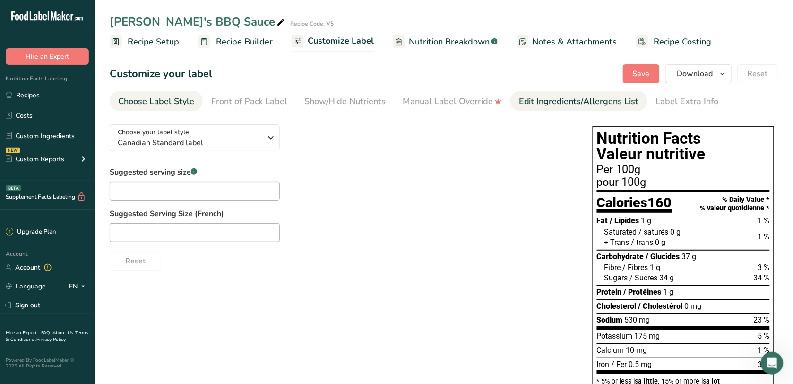
click at [547, 107] on div "Edit Ingredients/Allergens List" at bounding box center [579, 101] width 120 height 13
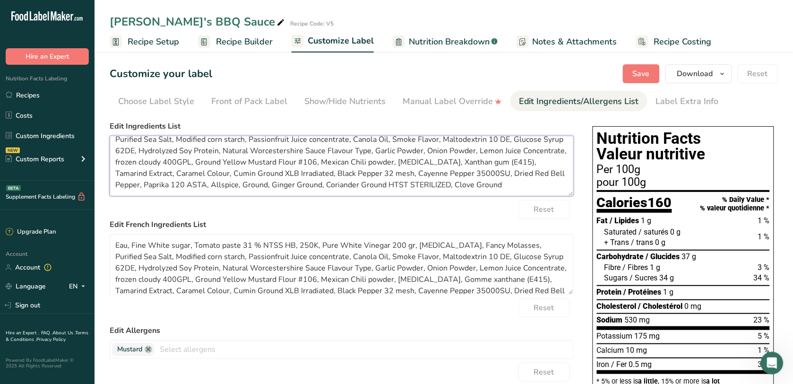
scroll to position [19, 0]
drag, startPoint x: 473, startPoint y: 183, endPoint x: 429, endPoint y: 183, distance: 44.4
click at [429, 183] on textarea "Water, Fine White sugar, Tomato paste 31 % NTSS HB, 250K, Pure White Vinegar 20…" at bounding box center [342, 166] width 464 height 61
click at [474, 183] on textarea "Water, Fine White sugar, Tomato paste 31 % NTSS HB, 250K, Pure White Vinegar 20…" at bounding box center [342, 166] width 464 height 61
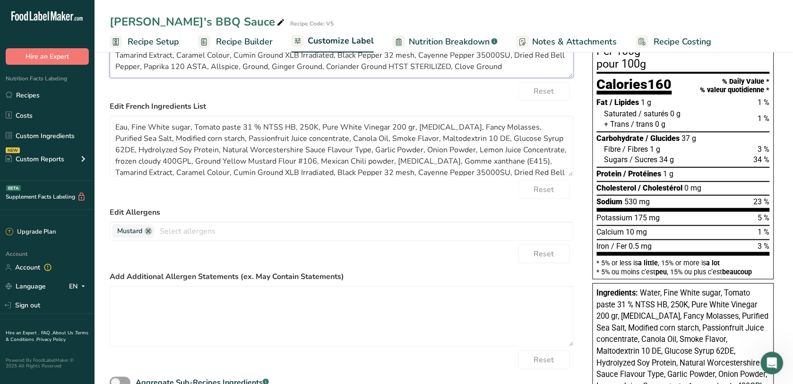
scroll to position [0, 0]
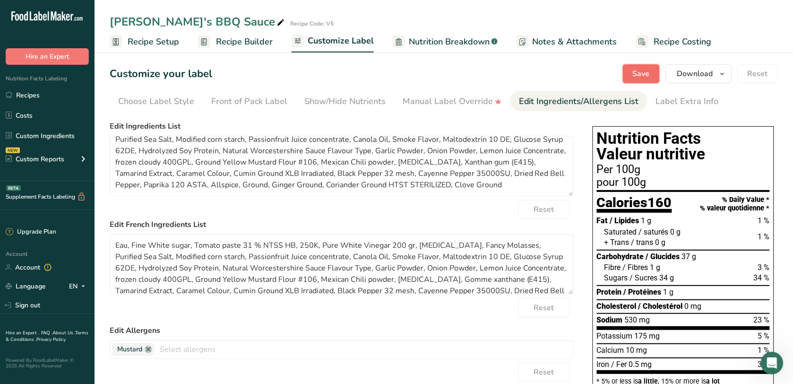
click at [649, 71] on span "Save" at bounding box center [641, 73] width 17 height 11
click at [154, 43] on span "Recipe Setup" at bounding box center [154, 41] width 52 height 13
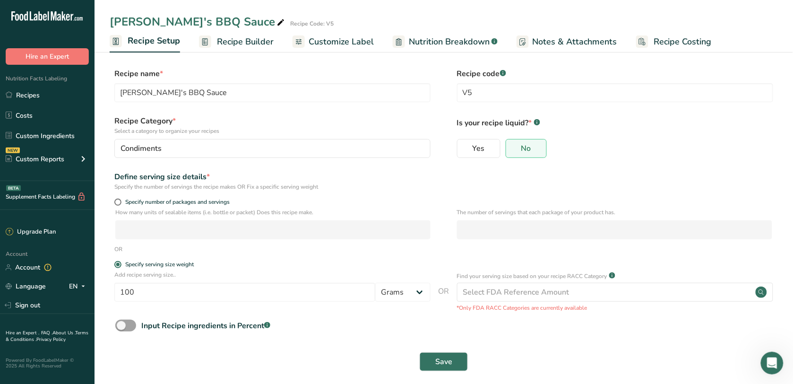
click at [249, 37] on span "Recipe Builder" at bounding box center [245, 41] width 57 height 13
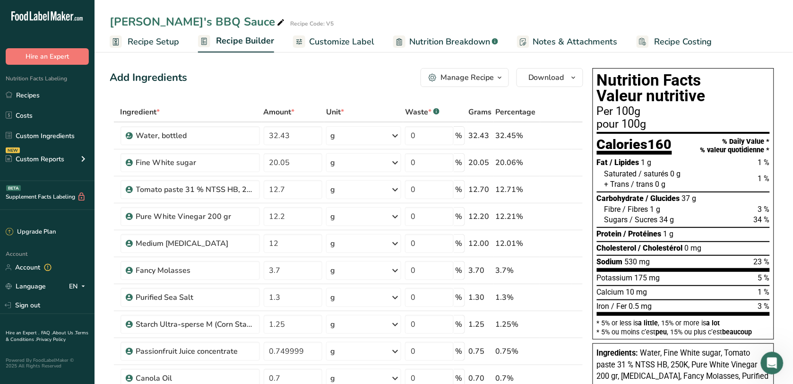
click at [140, 38] on span "Recipe Setup" at bounding box center [154, 41] width 52 height 13
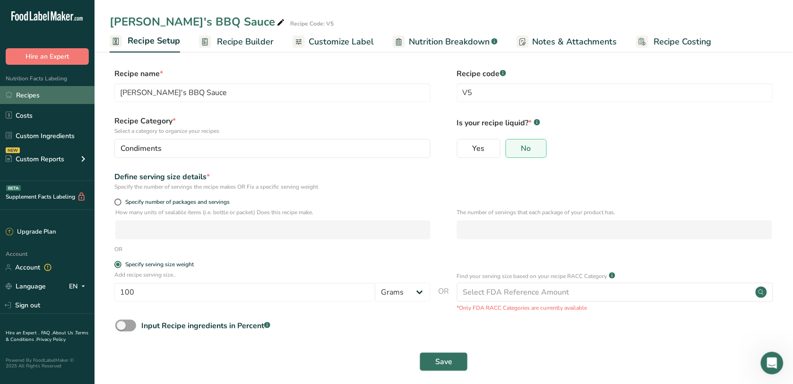
click at [78, 96] on link "Recipes" at bounding box center [47, 95] width 95 height 18
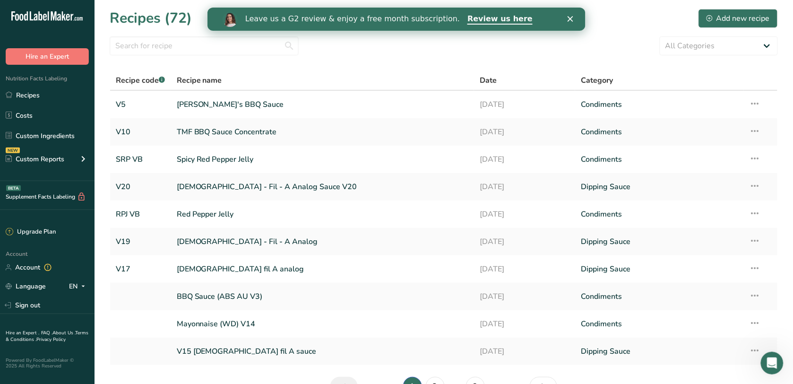
click at [566, 17] on div "Leave us a G2 review & enjoy a free month subscription. Review us here" at bounding box center [396, 19] width 378 height 16
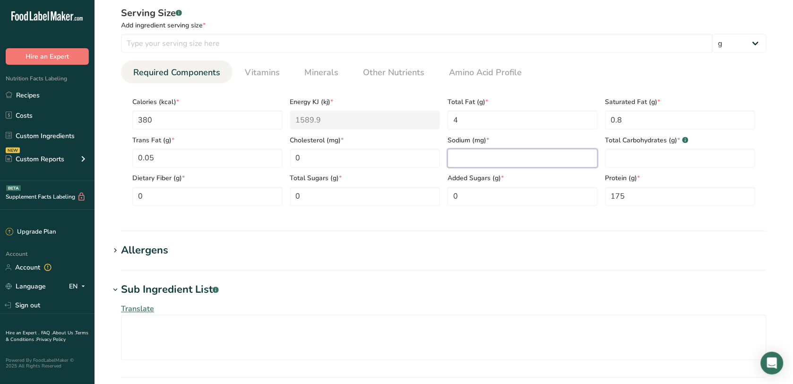
scroll to position [412, 0]
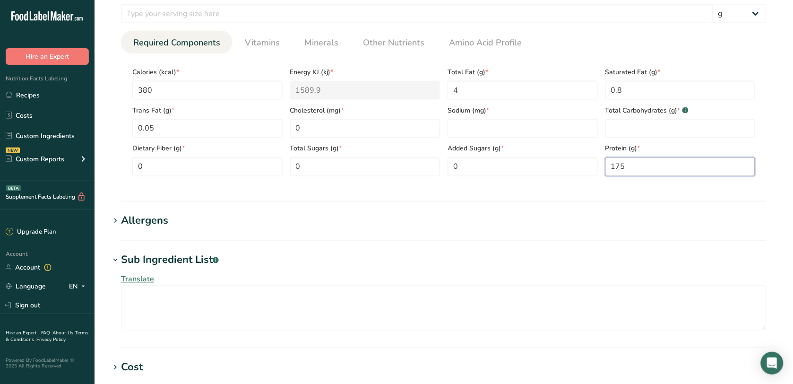
click at [630, 171] on input "175" at bounding box center [681, 166] width 150 height 19
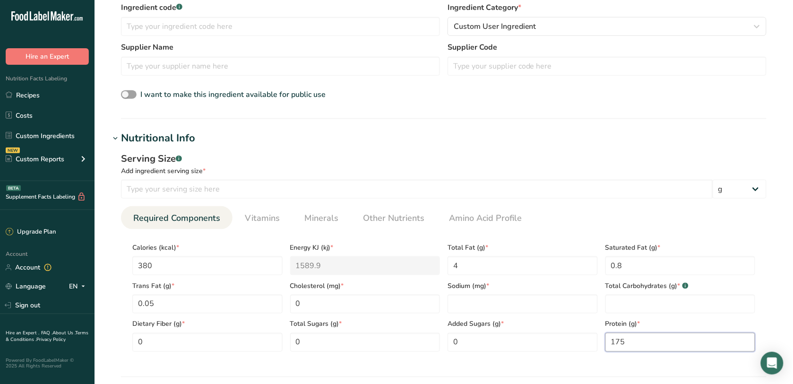
scroll to position [355, 0]
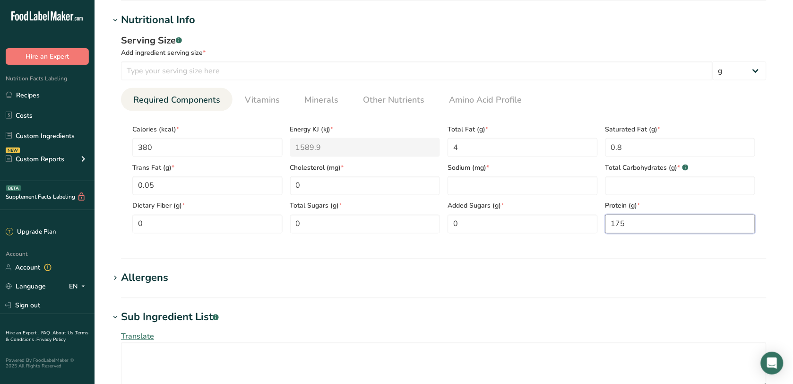
drag, startPoint x: 633, startPoint y: 225, endPoint x: 608, endPoint y: 223, distance: 25.1
click at [608, 223] on input "175" at bounding box center [681, 224] width 150 height 19
type input "85"
click at [614, 287] on section "Allergens Add any known allergens associated with your ingredient Soy Tree Nuts…" at bounding box center [444, 284] width 668 height 28
click at [467, 191] on input "number" at bounding box center [523, 185] width 150 height 19
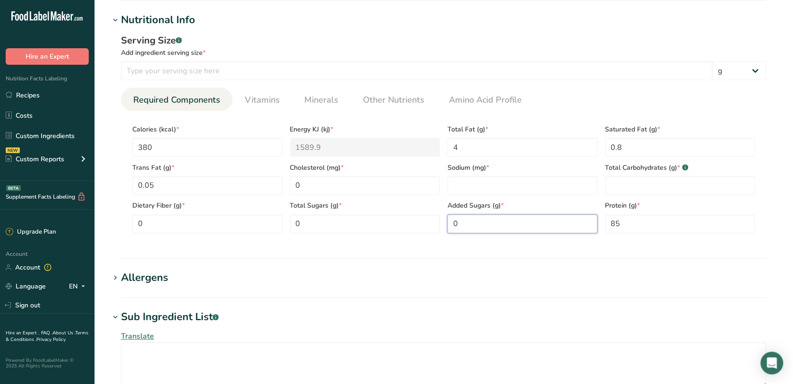
click at [511, 229] on Sugars "0" at bounding box center [523, 224] width 150 height 19
click at [495, 178] on input "number" at bounding box center [523, 185] width 150 height 19
type input "1200"
click at [575, 103] on ul "Required Components Vitamins Minerals Other Nutrients Amino Acid Profile" at bounding box center [444, 99] width 646 height 23
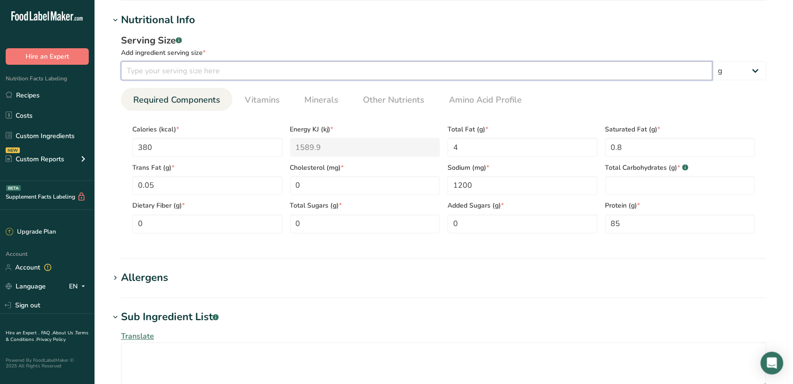
click at [578, 69] on input "number" at bounding box center [417, 70] width 592 height 19
type input "100"
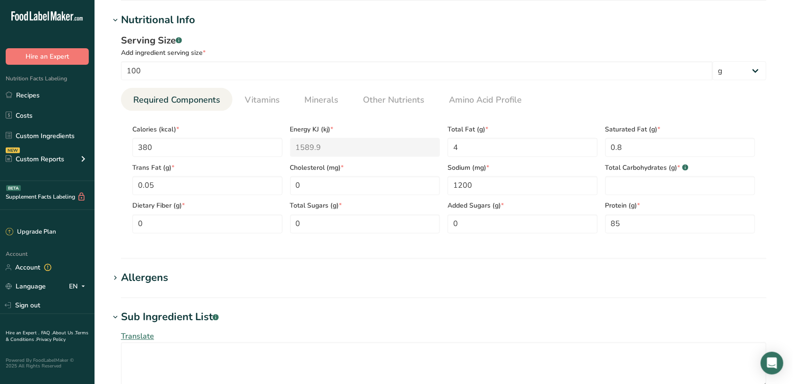
click at [589, 102] on ul "Required Components Vitamins Minerals Other Nutrients Amino Acid Profile" at bounding box center [444, 99] width 646 height 23
click at [275, 98] on span "Vitamins" at bounding box center [262, 100] width 35 height 13
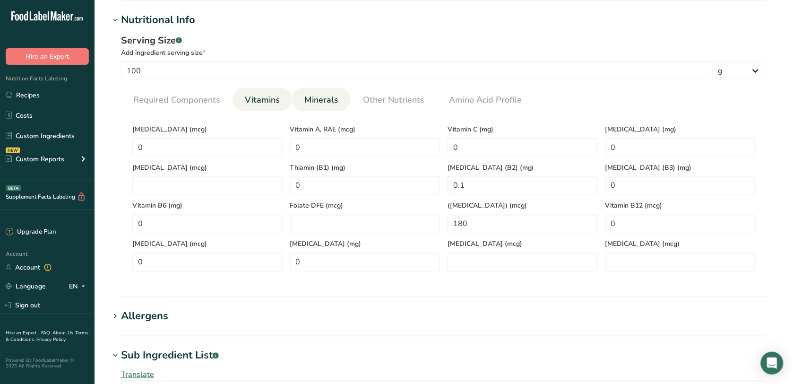
click at [325, 93] on link "Minerals" at bounding box center [322, 100] width 42 height 24
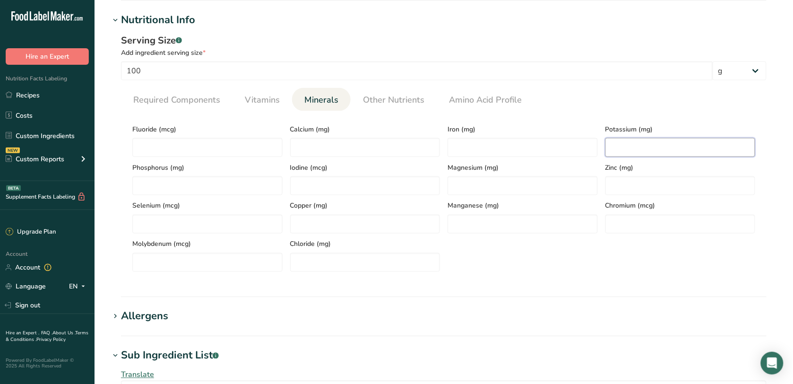
click at [724, 151] on input "number" at bounding box center [681, 147] width 150 height 19
type input "200"
click at [227, 187] on input "number" at bounding box center [207, 185] width 150 height 19
type input "600"
click at [509, 185] on input "number" at bounding box center [523, 185] width 150 height 19
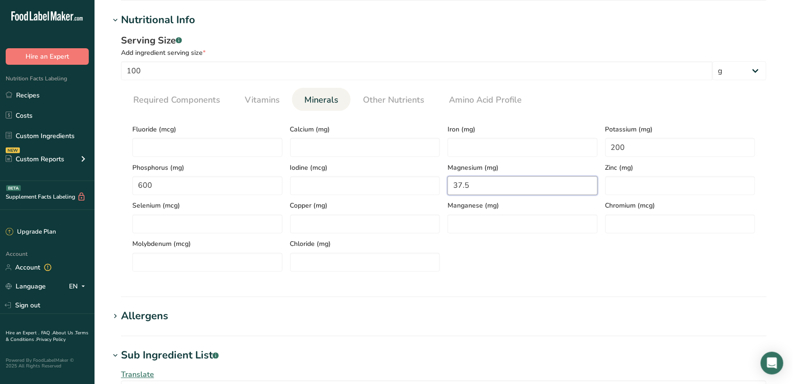
type input "37.5"
click at [326, 139] on input "number" at bounding box center [365, 147] width 150 height 19
type input "75"
click at [461, 139] on input "number" at bounding box center [523, 147] width 150 height 19
type input "10.5"
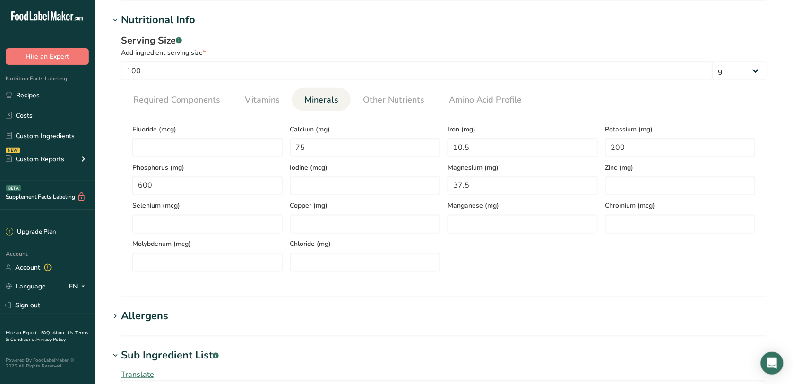
click at [482, 116] on section "Calories (kcal) * 380 Energy KJ (kj) * 1589.9 Total Fat (g) * 4 Saturated Fat (…" at bounding box center [444, 195] width 646 height 168
click at [646, 177] on input "number" at bounding box center [681, 185] width 150 height 19
type input "4.5"
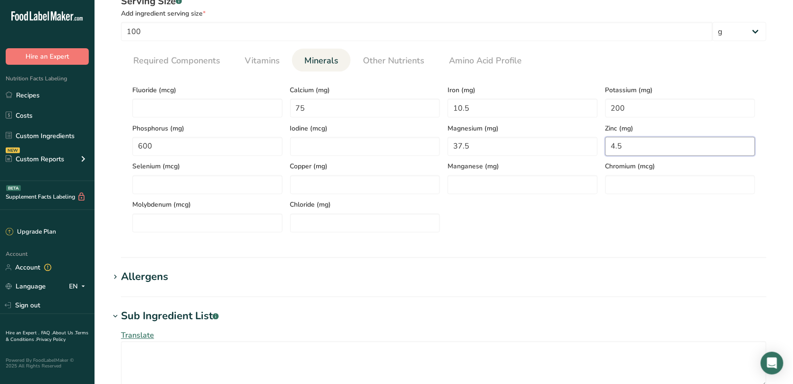
scroll to position [414, 0]
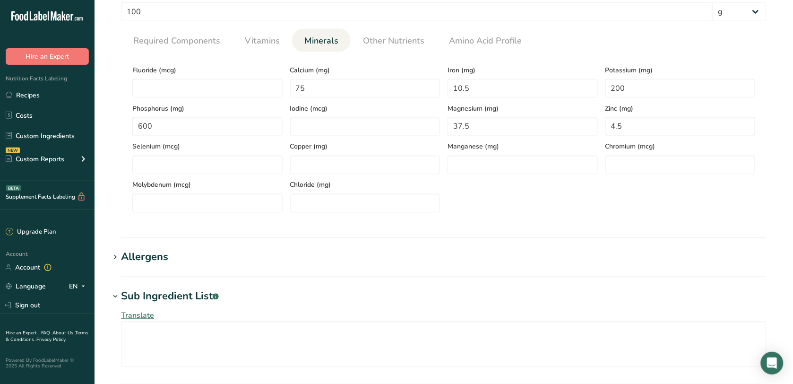
click at [237, 188] on span "Molybdenum (mcg)" at bounding box center [207, 185] width 150 height 10
click at [237, 200] on input "number" at bounding box center [207, 203] width 150 height 19
click at [391, 206] on input "number" at bounding box center [365, 203] width 150 height 19
type input "150"
click at [382, 173] on input "number" at bounding box center [365, 165] width 150 height 19
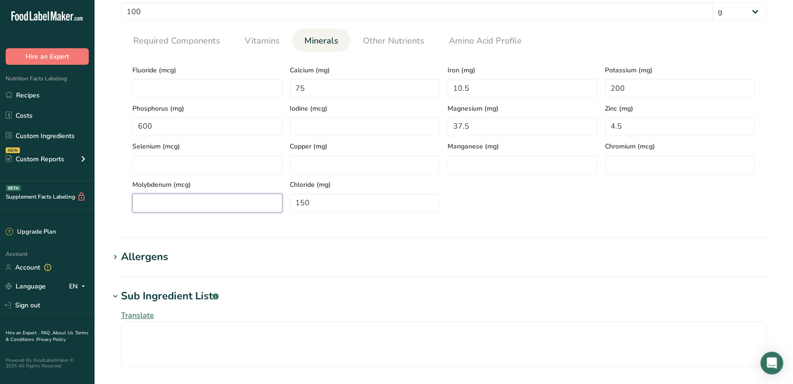
click at [244, 207] on input "number" at bounding box center [207, 203] width 150 height 19
type input "0"
type input "0.3"
click at [659, 172] on input "number" at bounding box center [681, 165] width 150 height 19
type input "2"
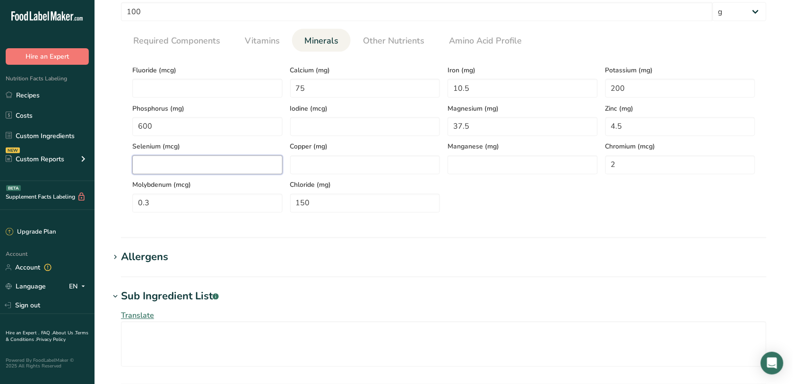
click at [204, 169] on input "number" at bounding box center [207, 165] width 150 height 19
type input "0.3"
click at [701, 169] on input "2" at bounding box center [681, 165] width 150 height 19
type input "0.02"
click at [547, 166] on input "number" at bounding box center [523, 165] width 150 height 19
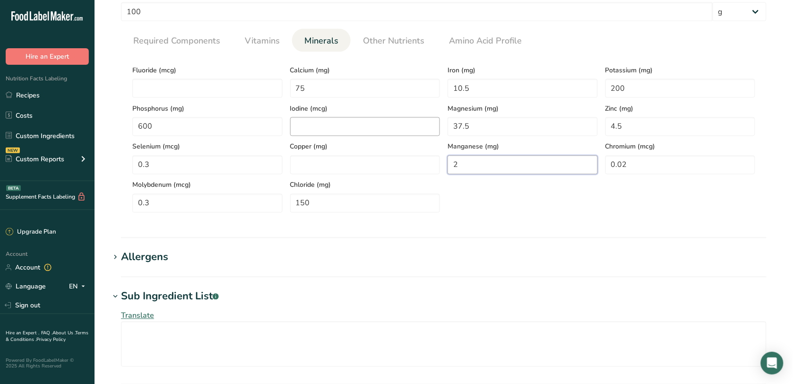
type input "2"
click at [373, 125] on input "number" at bounding box center [365, 126] width 150 height 19
type input "0"
click at [177, 82] on input "number" at bounding box center [207, 88] width 150 height 19
type input "10"
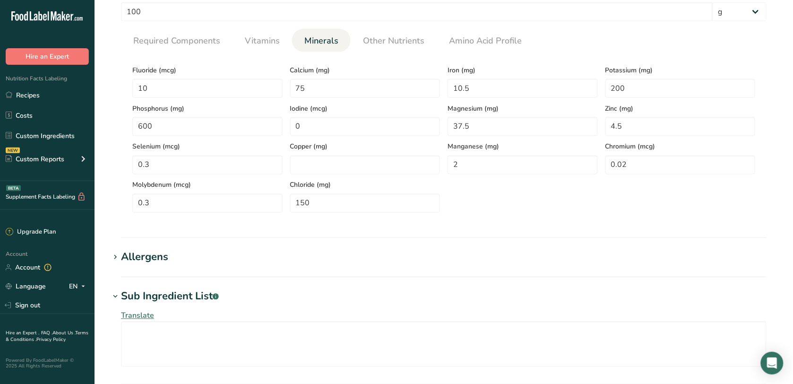
click at [326, 260] on h1 "Allergens" at bounding box center [444, 258] width 668 height 16
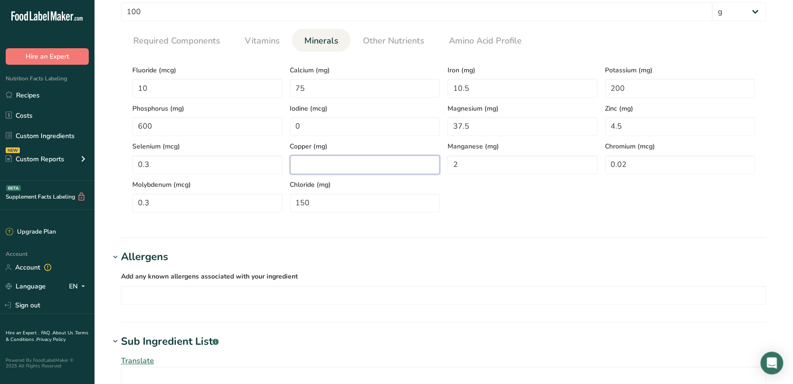
click at [313, 164] on input "number" at bounding box center [365, 165] width 150 height 19
type input "2"
click at [500, 243] on section "Add new ingredient Ingredient Spec Sheet .a-a{fill:#347362;}.b-a{fill:#fff;} Up…" at bounding box center [444, 128] width 699 height 1085
click at [251, 46] on span "Vitamins" at bounding box center [262, 41] width 35 height 13
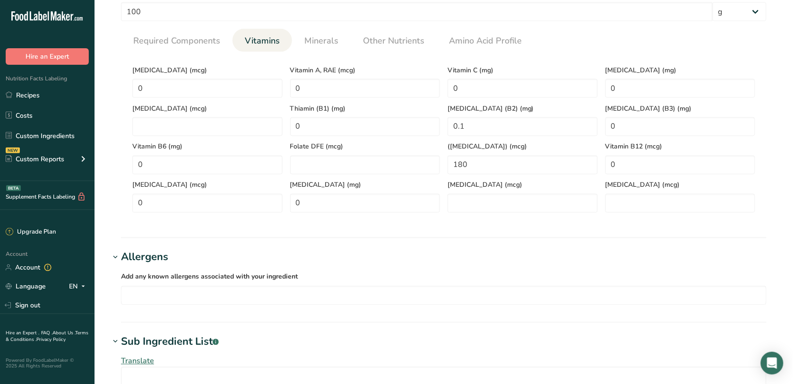
click at [196, 116] on div "[MEDICAL_DATA] (mcg)" at bounding box center [208, 117] width 158 height 38
click at [197, 117] on K "number" at bounding box center [207, 126] width 150 height 19
type K "0"
click at [302, 176] on div "Pantothenic acid (mg) 0" at bounding box center [365, 193] width 158 height 38
click at [304, 170] on DFE "number" at bounding box center [365, 165] width 150 height 19
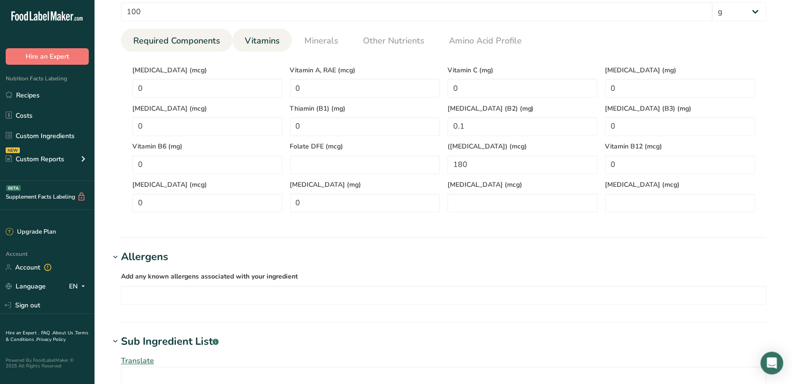
click at [179, 43] on span "Required Components" at bounding box center [176, 41] width 87 height 13
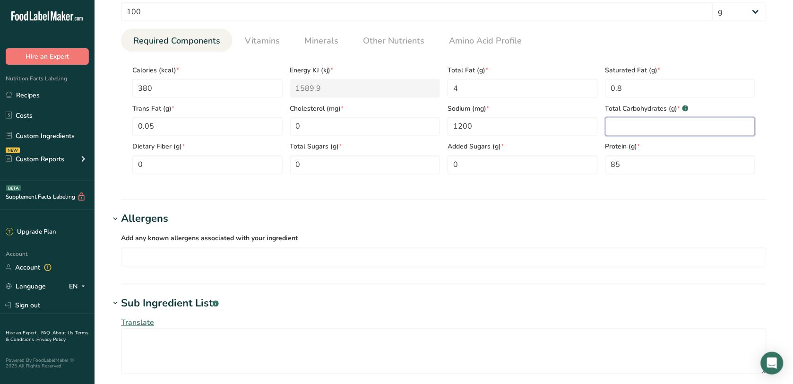
click at [625, 136] on Carbohydrates "number" at bounding box center [681, 126] width 150 height 19
type Carbohydrates "1"
click at [398, 169] on Sugars "0" at bounding box center [365, 165] width 150 height 19
type Sugars "1"
click at [496, 166] on Sugars "0" at bounding box center [523, 165] width 150 height 19
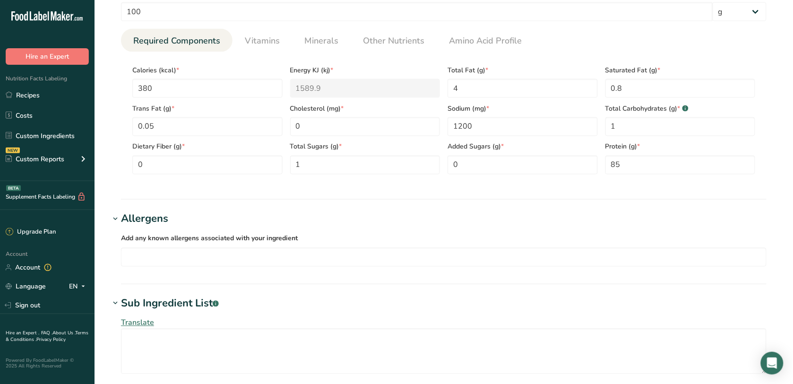
click at [230, 176] on section "Calories (kcal) * 380 Energy KJ (kj) * 1589.9 Total Fat (g) * 4 Saturated Fat (…" at bounding box center [444, 117] width 646 height 130
click at [231, 171] on Fiber "0" at bounding box center [207, 165] width 150 height 19
type Fiber "1"
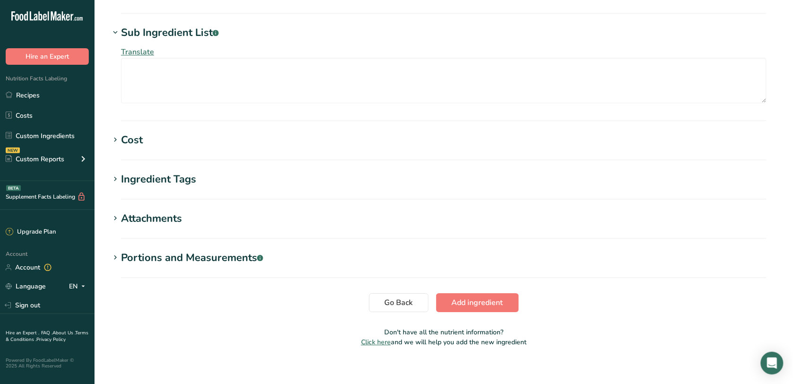
scroll to position [694, 0]
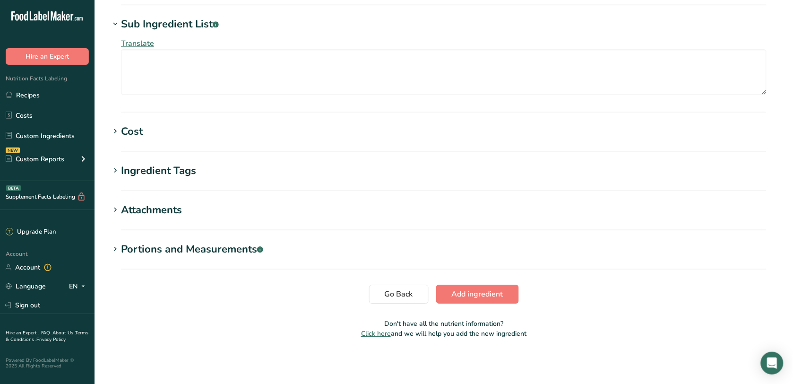
click at [467, 292] on span "Add ingredient" at bounding box center [478, 293] width 52 height 11
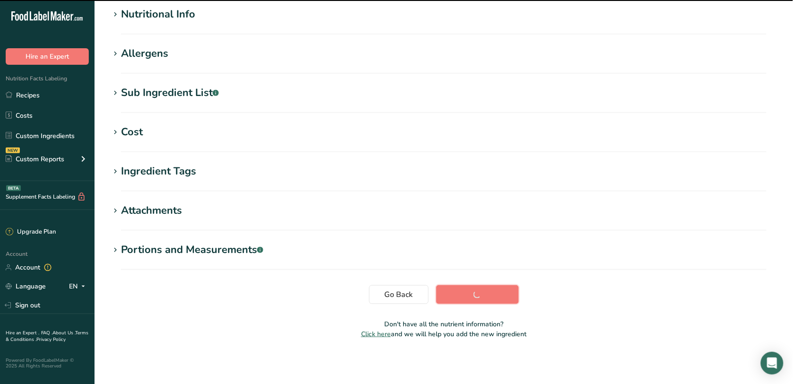
scroll to position [0, 0]
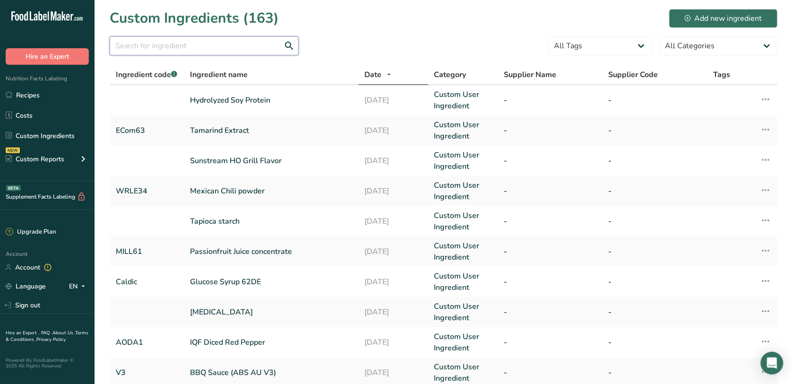
click at [178, 43] on input "text" at bounding box center [204, 45] width 189 height 19
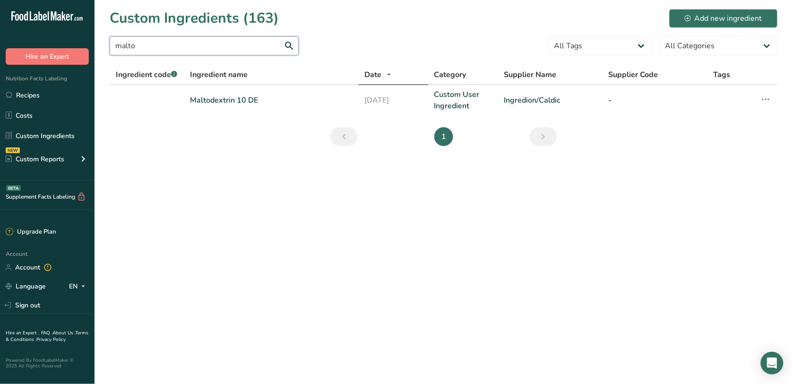
type input "malto"
click at [435, 138] on li "1" at bounding box center [444, 136] width 23 height 19
click at [722, 42] on select "All Categories American Indian/Alaska Native Foods Baby Foods Baked Products Be…" at bounding box center [719, 45] width 118 height 19
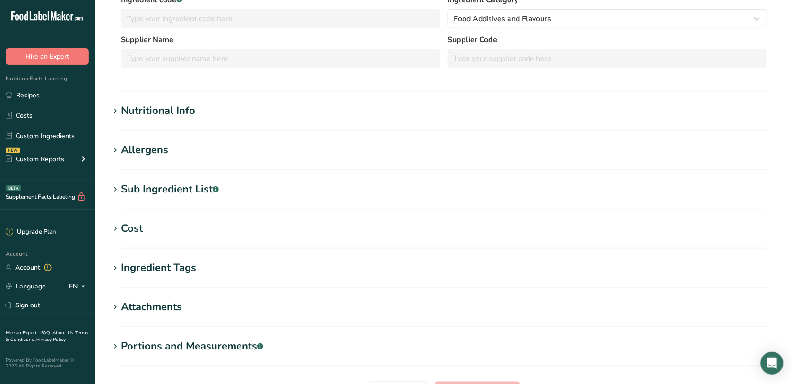
scroll to position [177, 0]
click at [180, 117] on section "Nutritional Info Required Components Vitamins Minerals Other Nutrients Amino Ac…" at bounding box center [444, 116] width 668 height 28
click at [181, 110] on div "Nutritional Info" at bounding box center [158, 110] width 74 height 16
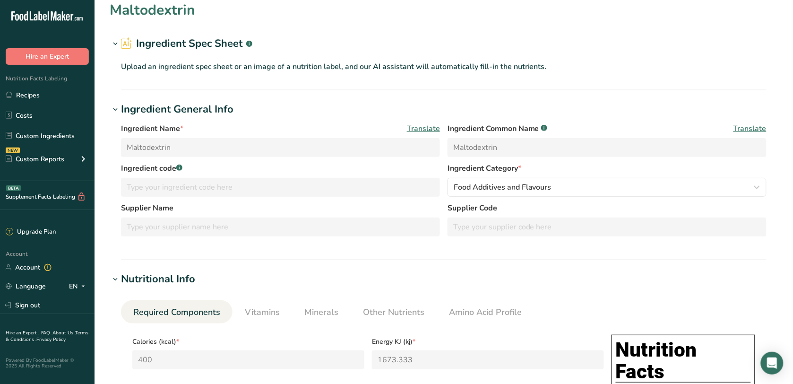
scroll to position [0, 0]
